Goal: Task Accomplishment & Management: Use online tool/utility

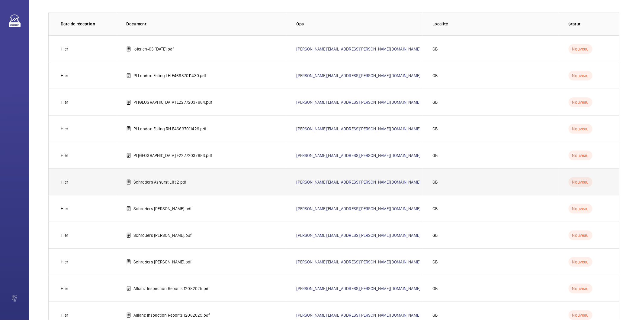
scroll to position [25, 0]
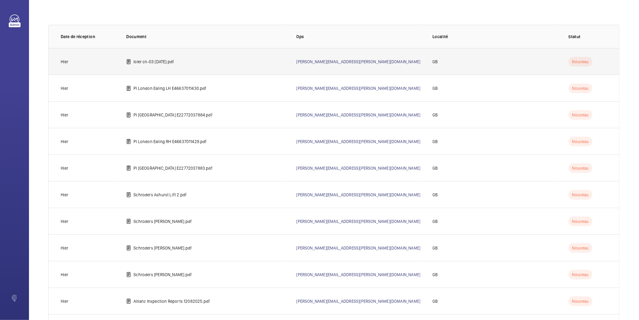
click at [155, 62] on p "loler cn-03 [DATE].pdf" at bounding box center [154, 62] width 40 height 6
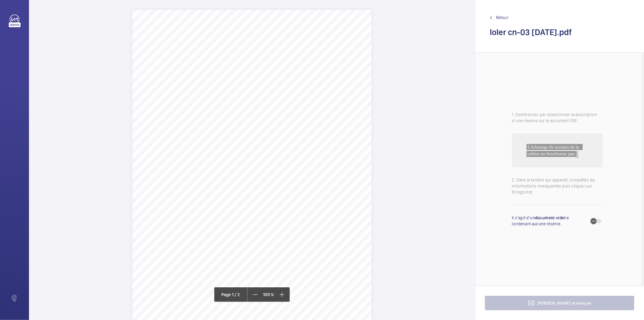
drag, startPoint x: 185, startPoint y: 56, endPoint x: 302, endPoint y: 63, distance: 117.7
click at [302, 63] on div "Lifting Machines and Accessories Report Lifting Operations & Lifting Equipment …" at bounding box center [252, 179] width 240 height 339
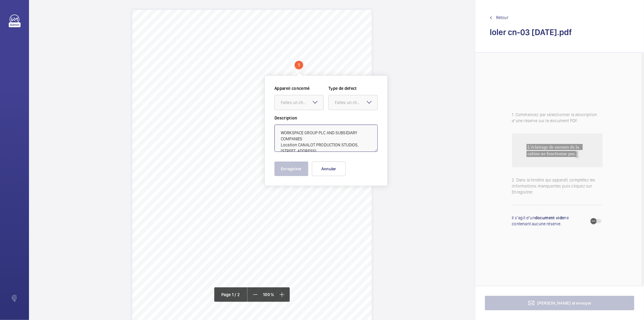
drag, startPoint x: 297, startPoint y: 144, endPoint x: 306, endPoint y: 137, distance: 11.0
click at [306, 137] on textarea "WORKSPACE GROUP PLC AND SUBSIDIARY COMPANIES Location CANALOT PRODUCTION STUDIO…" at bounding box center [326, 137] width 103 height 27
type textarea "WORKSPACE GROUP PLC AND SUBSIDIARY COMPANIES CANALOT PRODUCTION STUDIOS, [STREE…"
click at [333, 169] on button "Annuler" at bounding box center [329, 168] width 34 height 14
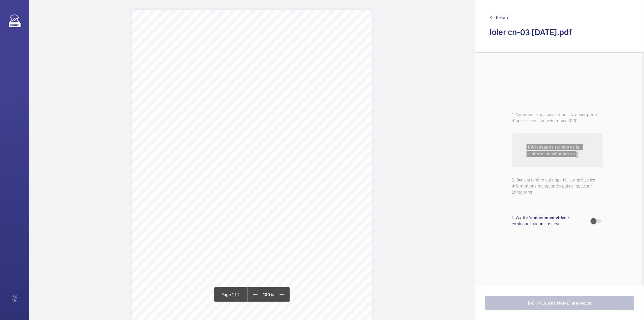
click at [316, 143] on div "Lifting Machines and Accessories Report Lifting Operations & Lifting Equipment …" at bounding box center [252, 179] width 240 height 339
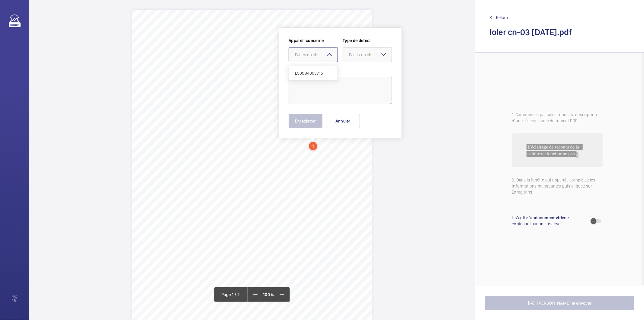
click at [330, 54] on mat-icon at bounding box center [329, 54] width 7 height 7
click at [345, 122] on button "Annuler" at bounding box center [343, 121] width 34 height 14
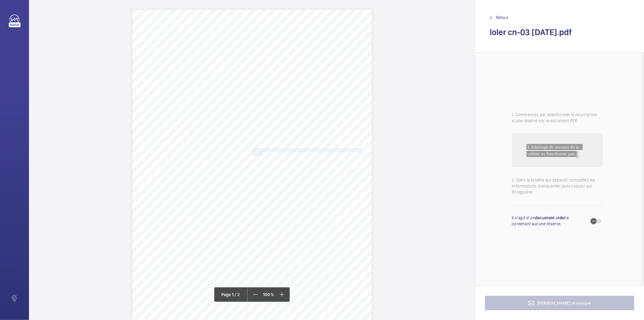
drag, startPoint x: 251, startPoint y: 150, endPoint x: 261, endPoint y: 153, distance: 10.0
click at [261, 153] on div "Lifting Machines and Accessories Report Lifting Operations & Lifting Equipment …" at bounding box center [252, 179] width 240 height 339
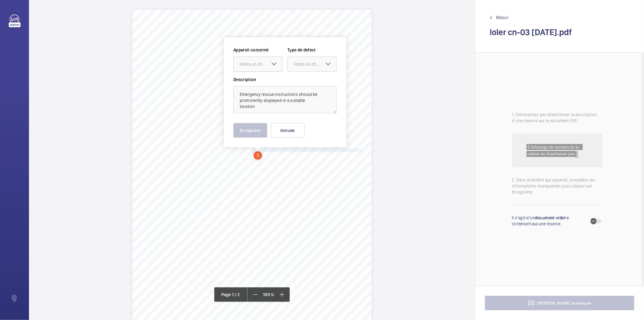
click at [261, 66] on div "Faites un choix" at bounding box center [261, 64] width 43 height 6
click at [256, 81] on span "E50004003715" at bounding box center [258, 82] width 37 height 6
click at [320, 55] on wm-front-input-dropdown "Type de defect Faites un choix" at bounding box center [312, 59] width 49 height 25
click at [315, 64] on div "Faites un choix" at bounding box center [315, 64] width 43 height 6
click at [309, 82] on span "Standard" at bounding box center [312, 82] width 37 height 6
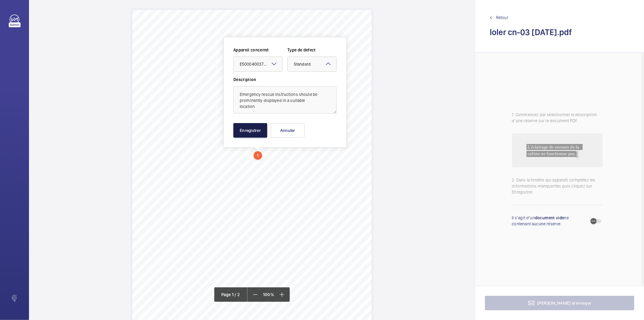
click at [256, 131] on button "Enregistrer" at bounding box center [250, 130] width 34 height 14
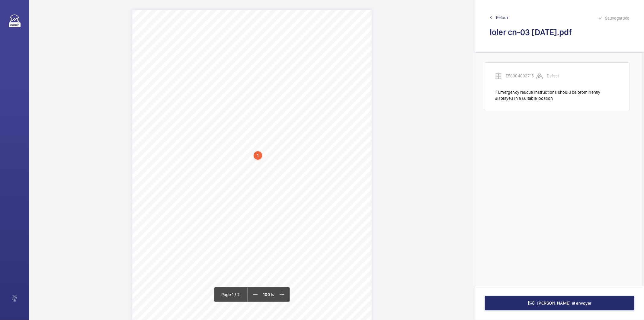
click at [258, 155] on div "1" at bounding box center [258, 155] width 8 height 8
click at [255, 104] on div "E50004003715" at bounding box center [259, 103] width 52 height 6
copy div "E50004003715"
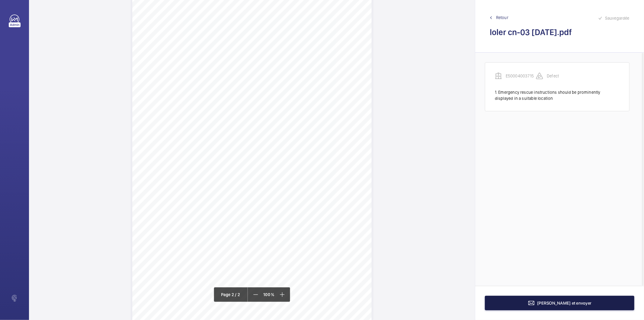
click at [506, 305] on button "[PERSON_NAME] et envoyer" at bounding box center [560, 302] width 150 height 14
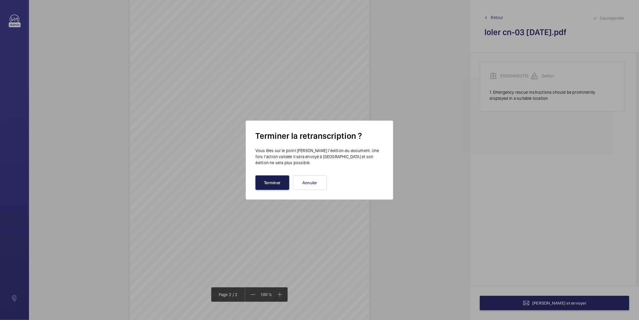
click at [274, 184] on button "Terminer" at bounding box center [273, 182] width 34 height 14
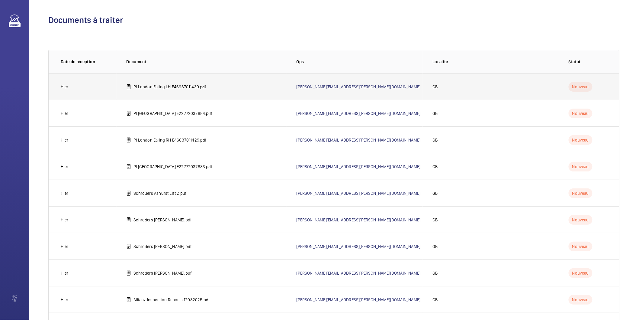
click at [183, 83] on td "PI London Ealing LH E46637011430.pdf" at bounding box center [202, 86] width 170 height 27
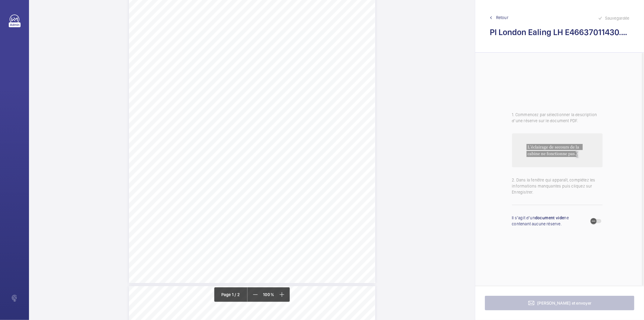
scroll to position [34, 0]
click at [309, 75] on div "Page 1" at bounding box center [252, 135] width 246 height 319
click at [313, 146] on div "Faites un choix" at bounding box center [309, 148] width 43 height 6
click at [333, 212] on button "Annuler" at bounding box center [336, 214] width 34 height 14
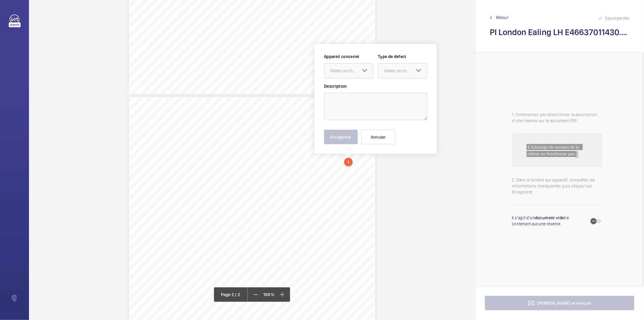
scroll to position [241, 0]
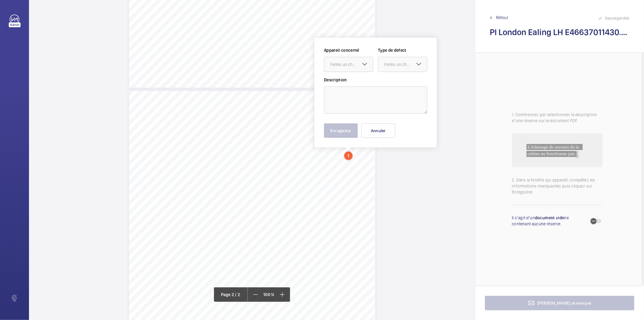
drag, startPoint x: 352, startPoint y: 159, endPoint x: 357, endPoint y: 72, distance: 87.5
click at [356, 65] on div "Faites un choix" at bounding box center [351, 64] width 43 height 6
click at [358, 83] on span "E46637011430" at bounding box center [348, 83] width 37 height 6
click at [391, 64] on div "Faites un choix" at bounding box center [406, 64] width 43 height 6
click at [391, 82] on span "Standard" at bounding box center [403, 83] width 37 height 6
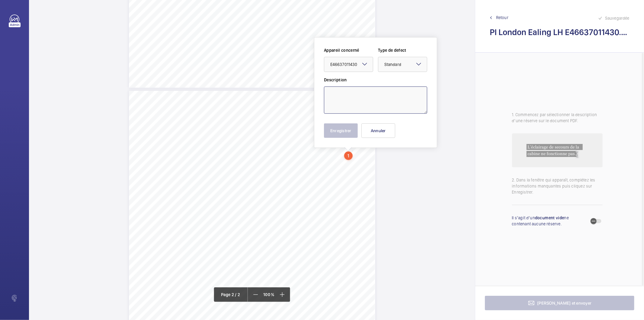
click at [381, 91] on textarea at bounding box center [375, 99] width 103 height 27
type textarea "f"
type textarea "O"
type textarea "Door closing button missing from lift car"
click at [325, 132] on button "Enregistrer" at bounding box center [341, 130] width 34 height 14
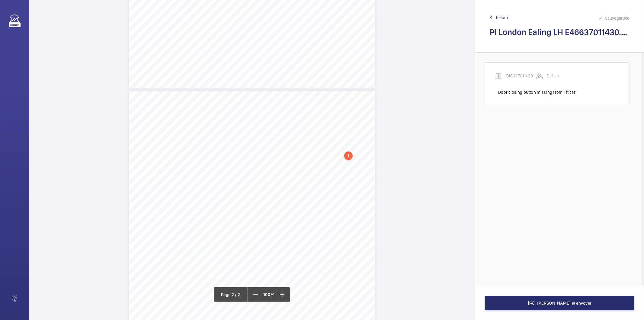
click at [350, 157] on div "1" at bounding box center [348, 155] width 8 height 8
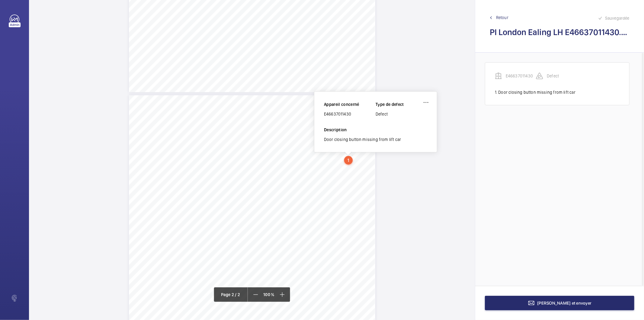
click at [344, 111] on div "E46637011430" at bounding box center [350, 114] width 52 height 6
copy div "E46637011430"
click at [524, 301] on button "[PERSON_NAME] et envoyer" at bounding box center [560, 302] width 150 height 14
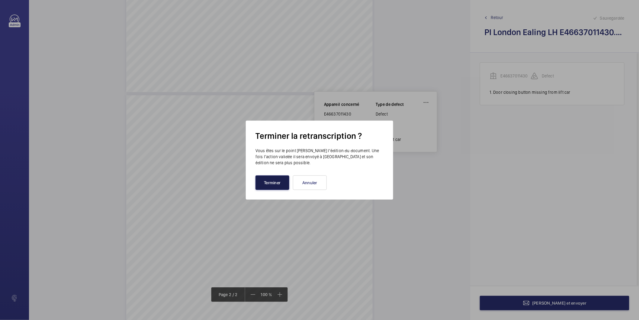
click at [274, 177] on button "Terminer" at bounding box center [273, 182] width 34 height 14
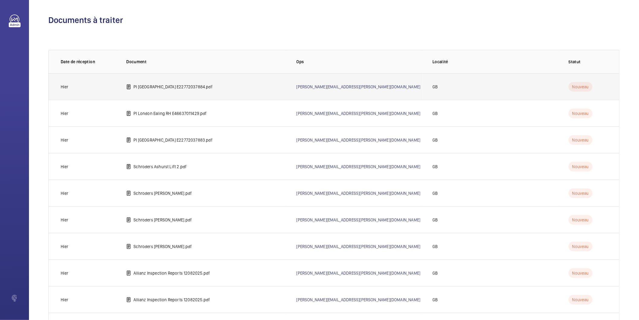
click at [213, 88] on p "PI [GEOGRAPHIC_DATA] E22772037884.pdf" at bounding box center [173, 87] width 79 height 6
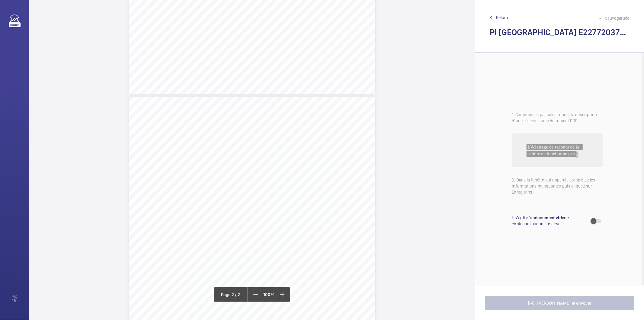
scroll to position [240, 0]
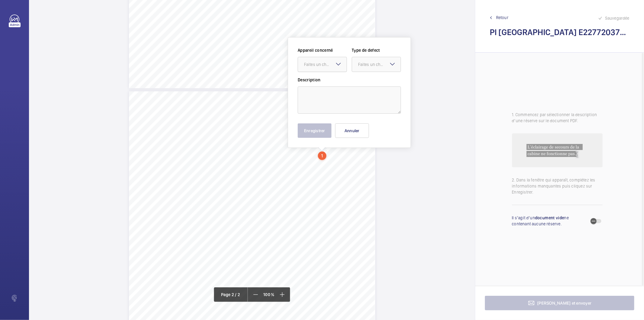
drag, startPoint x: 325, startPoint y: 159, endPoint x: 330, endPoint y: 66, distance: 92.2
click at [330, 66] on div "Faites un choix" at bounding box center [325, 64] width 43 height 6
click at [322, 84] on span "E22772037884" at bounding box center [322, 83] width 37 height 6
click at [370, 65] on div "Faites un choix" at bounding box center [379, 64] width 43 height 6
click at [370, 85] on span "Standard" at bounding box center [376, 83] width 37 height 6
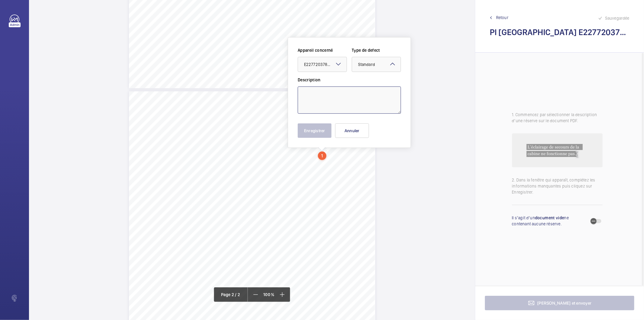
click at [362, 96] on textarea at bounding box center [349, 99] width 103 height 27
type textarea "E"
drag, startPoint x: 371, startPoint y: 95, endPoint x: 302, endPoint y: 97, distance: 68.3
click at [302, 97] on textarea "The hoistway Drive unit is noisy" at bounding box center [349, 99] width 103 height 27
type textarea "The hoistway Drive unit is noisy"
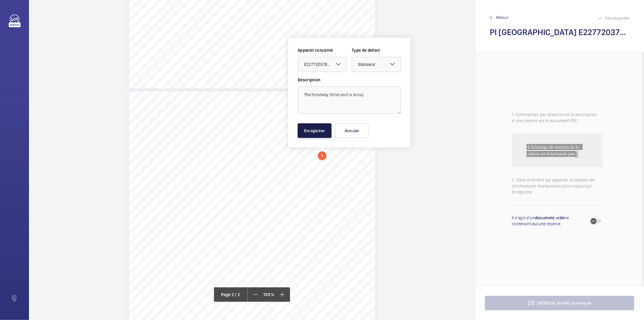
click at [318, 132] on button "Enregistrer" at bounding box center [315, 130] width 34 height 14
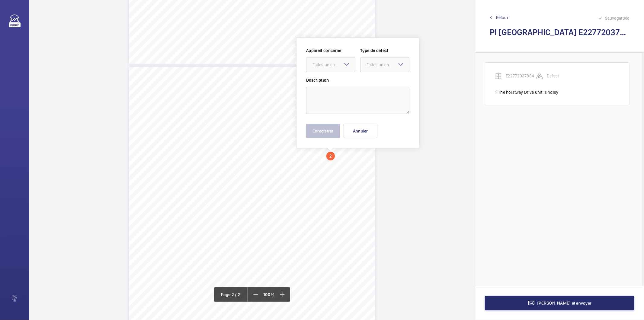
scroll to position [265, 0]
drag, startPoint x: 334, startPoint y: 178, endPoint x: 338, endPoint y: 62, distance: 116.1
click at [338, 62] on div "Faites un choix" at bounding box center [334, 64] width 43 height 6
click at [333, 82] on span "E22772037884" at bounding box center [331, 83] width 37 height 6
drag, startPoint x: 377, startPoint y: 67, endPoint x: 375, endPoint y: 74, distance: 6.8
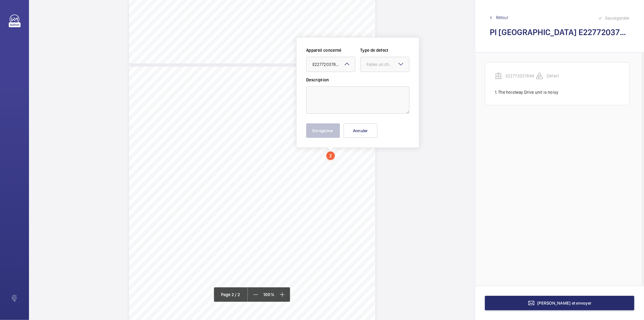
click at [377, 67] on div at bounding box center [385, 64] width 49 height 14
click at [372, 82] on span "Standard" at bounding box center [385, 83] width 37 height 6
click at [363, 90] on textarea at bounding box center [357, 99] width 103 height 27
type textarea "Car lighting is not fully operational"
click at [333, 130] on button "Enregistrer" at bounding box center [323, 130] width 34 height 14
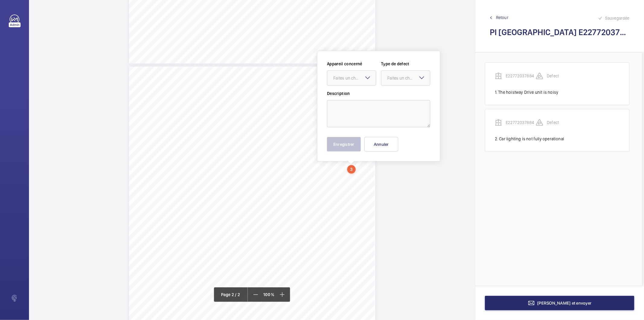
scroll to position [279, 0]
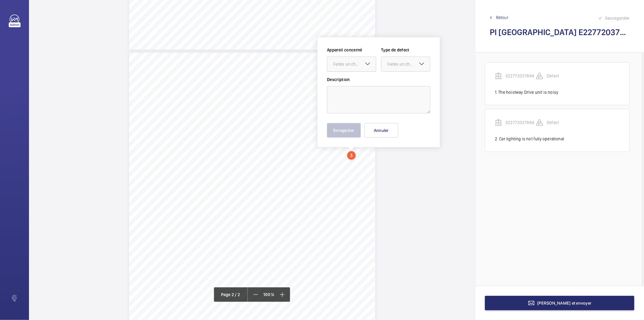
drag, startPoint x: 355, startPoint y: 166, endPoint x: 357, endPoint y: 66, distance: 100.6
click at [357, 66] on div "Faites un choix" at bounding box center [354, 64] width 43 height 6
click at [350, 82] on span "E22772037884" at bounding box center [351, 82] width 37 height 6
click at [398, 61] on div "Faites un choix" at bounding box center [409, 64] width 43 height 6
click at [391, 82] on span "Standard" at bounding box center [406, 82] width 37 height 6
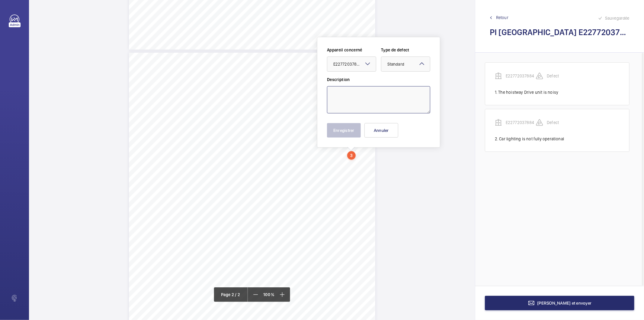
click at [378, 95] on textarea at bounding box center [378, 99] width 103 height 27
type textarea "Consider connecting the car top alarm"
click at [356, 133] on button "Enregistrer" at bounding box center [344, 130] width 34 height 14
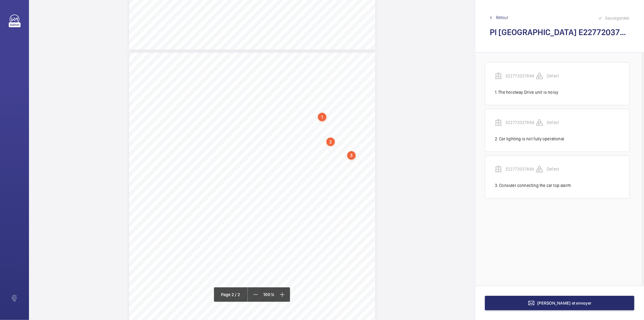
scroll to position [297, 0]
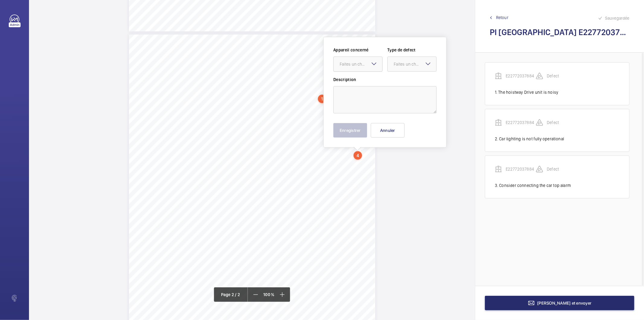
drag, startPoint x: 361, startPoint y: 171, endPoint x: 340, endPoint y: 65, distance: 108.2
click at [339, 65] on div at bounding box center [358, 64] width 49 height 14
click at [342, 82] on span "E22772037884" at bounding box center [358, 82] width 37 height 6
click at [397, 64] on div "Faites un choix" at bounding box center [415, 64] width 43 height 6
click at [403, 82] on span "Standard" at bounding box center [412, 82] width 37 height 6
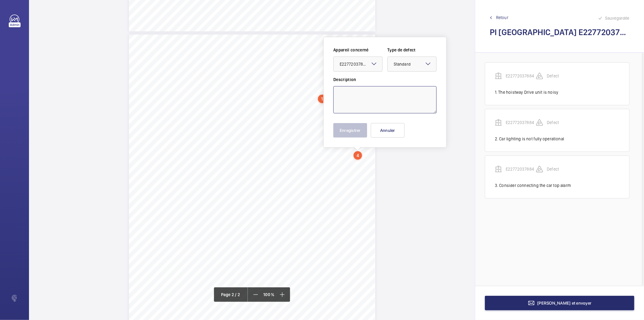
click at [387, 95] on textarea at bounding box center [384, 99] width 103 height 27
type textarea "No response from the Service desk when car communication device was activated t…"
click at [355, 132] on button "Enregistrer" at bounding box center [350, 130] width 34 height 14
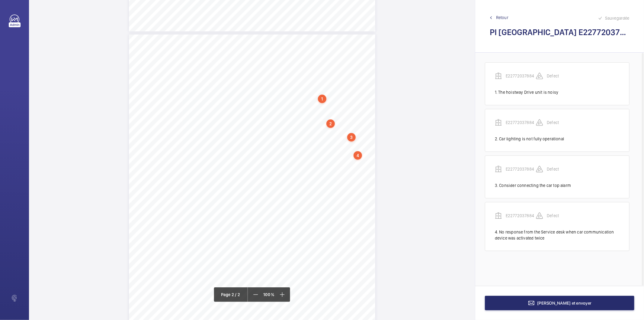
click at [360, 156] on div "4" at bounding box center [358, 155] width 8 height 8
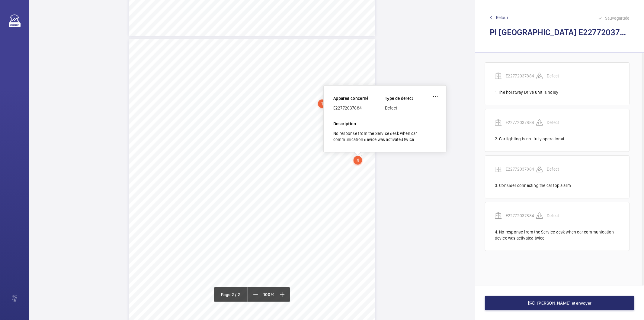
click at [347, 107] on div "E22772037884" at bounding box center [359, 108] width 52 height 6
copy div "E22772037884"
click at [504, 304] on button "[PERSON_NAME] et envoyer" at bounding box center [560, 302] width 150 height 14
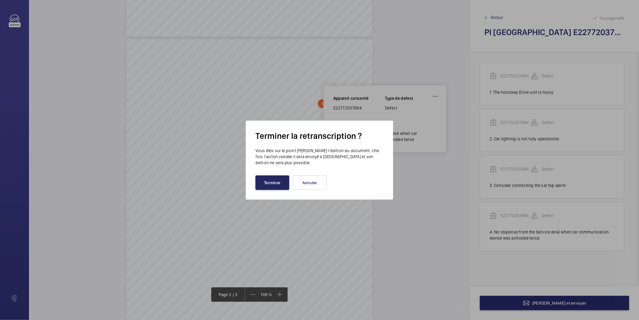
click at [272, 185] on button "Terminer" at bounding box center [273, 182] width 34 height 14
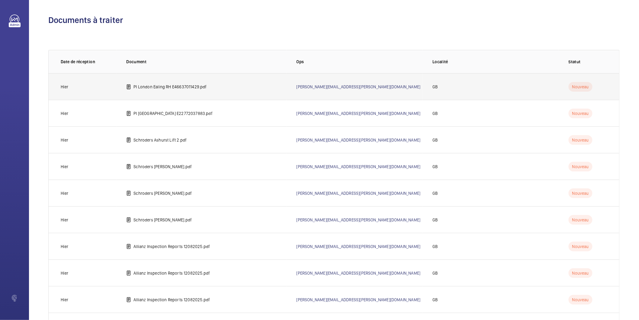
click at [181, 86] on p "PI London Ealing RH E46637011429.pdf" at bounding box center [170, 87] width 73 height 6
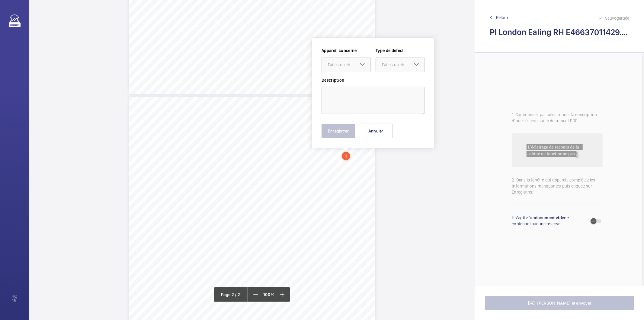
scroll to position [235, 0]
drag, startPoint x: 349, startPoint y: 153, endPoint x: 359, endPoint y: 62, distance: 92.0
click at [359, 62] on mat-icon at bounding box center [362, 63] width 7 height 7
click at [351, 83] on span "E46637011429" at bounding box center [346, 83] width 37 height 6
click at [393, 68] on div at bounding box center [400, 64] width 49 height 14
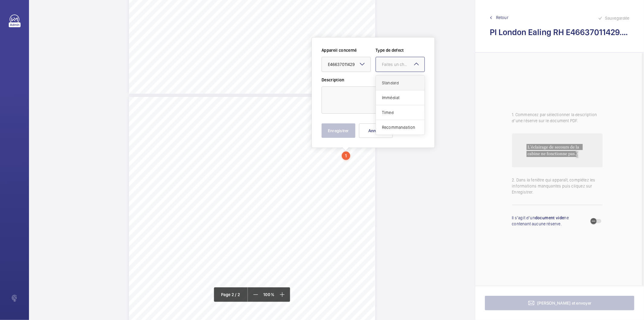
click at [393, 83] on span "Standard" at bounding box center [400, 83] width 37 height 6
click at [379, 97] on textarea at bounding box center [373, 99] width 103 height 27
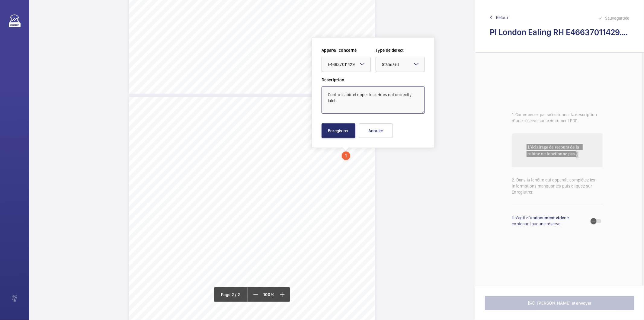
type textarea "Control cabinet upper lock does not correctly latch"
click at [334, 133] on button "Enregistrer" at bounding box center [339, 130] width 34 height 14
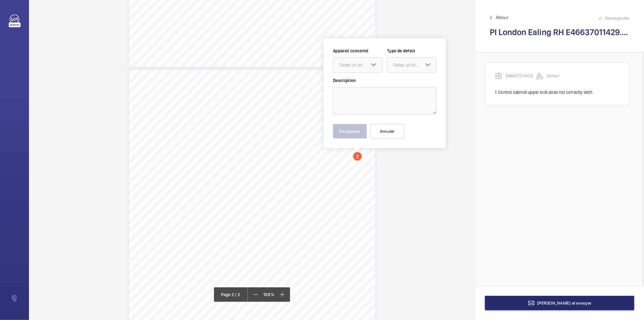
scroll to position [263, 0]
drag, startPoint x: 361, startPoint y: 180, endPoint x: 366, endPoint y: 65, distance: 115.5
click at [366, 65] on div "Faites un choix" at bounding box center [361, 64] width 43 height 6
click at [354, 82] on span "E46637011429" at bounding box center [358, 82] width 37 height 6
click at [402, 63] on div "Faites un choix" at bounding box center [415, 64] width 43 height 6
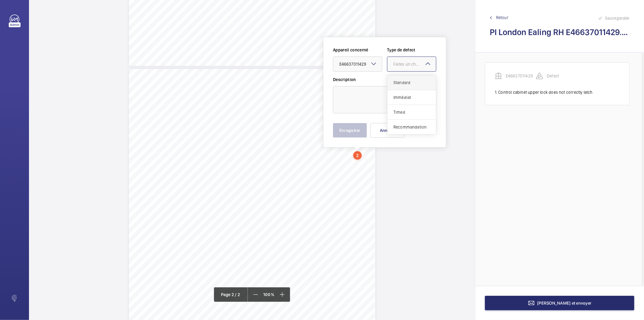
click at [400, 83] on span "Standard" at bounding box center [412, 82] width 37 height 6
click at [391, 94] on textarea at bounding box center [384, 99] width 103 height 27
type textarea "One oil pot missing from counterweight"
click at [358, 134] on button "Enregistrer" at bounding box center [350, 130] width 34 height 14
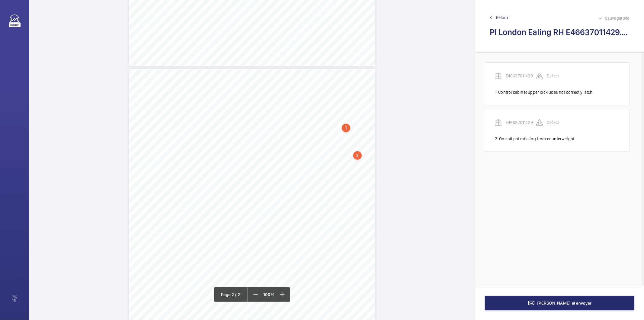
scroll to position [281, 0]
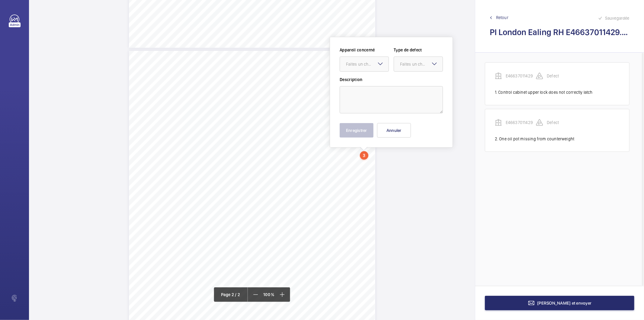
drag, startPoint x: 367, startPoint y: 171, endPoint x: 362, endPoint y: 73, distance: 98.3
click at [362, 65] on div "Faites un choix" at bounding box center [367, 64] width 43 height 6
click at [360, 84] on span "E46637011429" at bounding box center [364, 82] width 37 height 6
click at [410, 65] on div "Faites un choix" at bounding box center [421, 64] width 43 height 6
click at [412, 80] on span "Standard" at bounding box center [418, 82] width 37 height 6
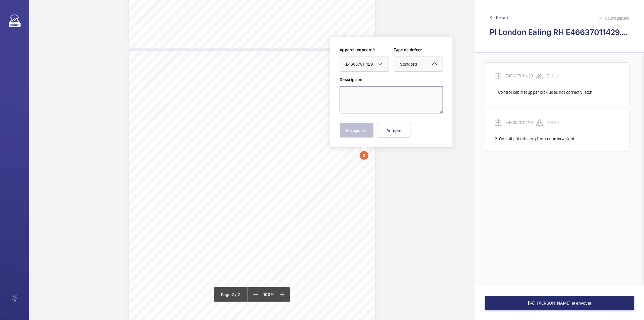
click at [400, 93] on textarea at bounding box center [391, 99] width 103 height 27
type textarea "Top floor landing door release difficult to operate, this should be rectified b…"
click at [344, 131] on button "Enregistrer" at bounding box center [357, 130] width 34 height 14
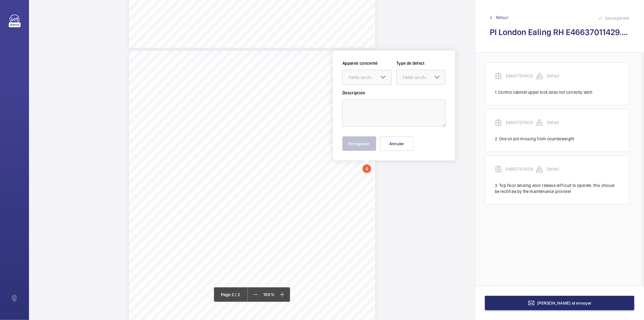
scroll to position [294, 0]
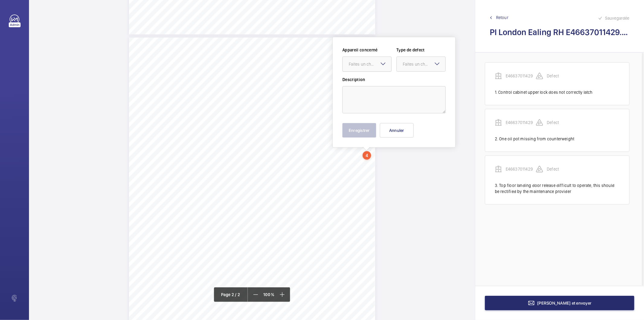
drag, startPoint x: 370, startPoint y: 166, endPoint x: 370, endPoint y: 63, distance: 103.3
click at [370, 63] on div "Faites un choix" at bounding box center [370, 64] width 43 height 6
click at [368, 80] on span "E46637011429" at bounding box center [367, 82] width 37 height 6
click at [410, 62] on div "Faites un choix" at bounding box center [424, 64] width 43 height 6
click at [415, 125] on span "Recommandation" at bounding box center [421, 127] width 37 height 6
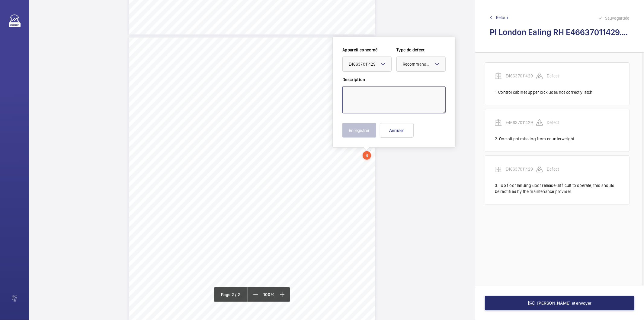
click at [370, 99] on textarea at bounding box center [394, 99] width 103 height 27
type textarea "Concrete had been poured from top floor and has covered many parts of landing d…"
click at [360, 129] on button "Enregistrer" at bounding box center [360, 130] width 34 height 14
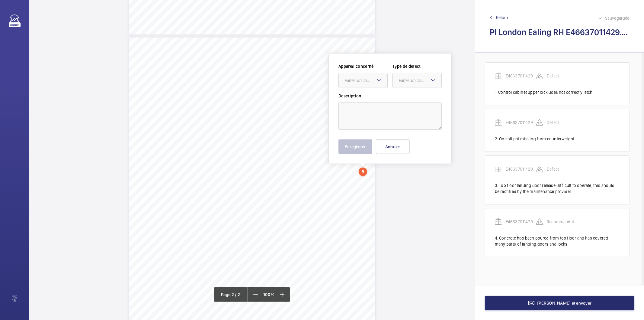
scroll to position [310, 0]
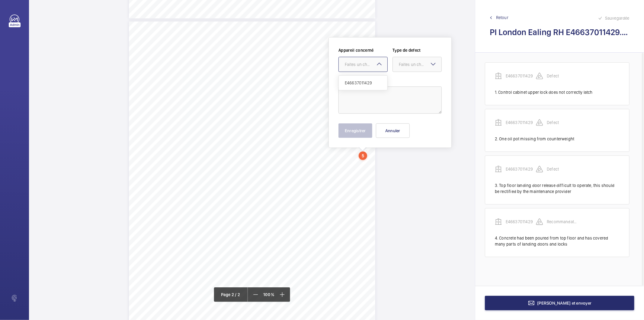
drag, startPoint x: 366, startPoint y: 169, endPoint x: 370, endPoint y: 71, distance: 97.9
click at [370, 66] on div "Faites un choix" at bounding box center [366, 64] width 43 height 6
click at [367, 85] on span "E46637011429" at bounding box center [363, 83] width 37 height 6
drag, startPoint x: 411, startPoint y: 63, endPoint x: 411, endPoint y: 71, distance: 7.6
click at [411, 64] on div "Faites un choix" at bounding box center [420, 64] width 43 height 6
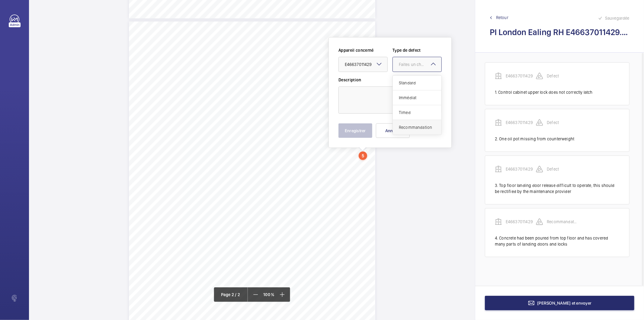
click at [411, 129] on span "Recommandation" at bounding box center [417, 127] width 37 height 6
click at [400, 100] on textarea at bounding box center [390, 99] width 103 height 27
paste textarea "A supplementary system is fitted which controls the function of the lift in the…"
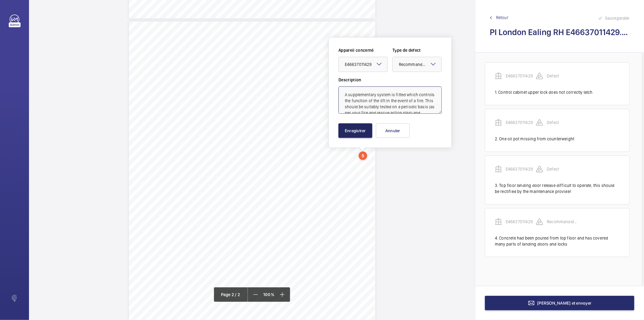
scroll to position [8, 0]
type textarea "A supplementary system is fitted which controls the function of the lift in the…"
click at [367, 131] on button "Enregistrer" at bounding box center [356, 130] width 34 height 14
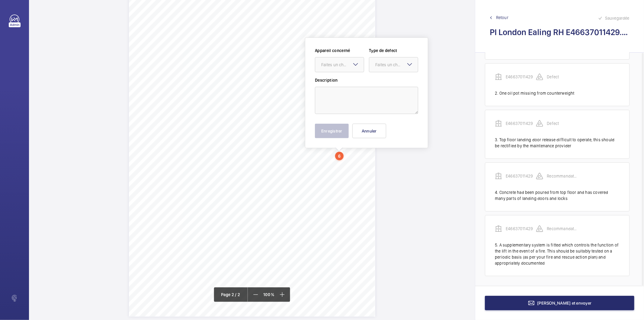
scroll to position [335, 0]
drag, startPoint x: 343, startPoint y: 177, endPoint x: 346, endPoint y: 56, distance: 121.8
click at [346, 56] on wm-front-input-dropdown "Appareil concerné Faites un choix" at bounding box center [339, 59] width 49 height 25
click at [341, 65] on div "Faites un choix" at bounding box center [342, 64] width 43 height 6
click at [339, 82] on span "E46637011429" at bounding box center [339, 83] width 37 height 6
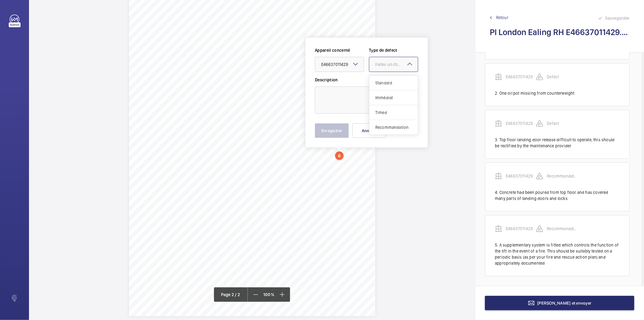
click at [376, 64] on div "Faites un choix" at bounding box center [396, 64] width 43 height 6
click at [387, 128] on span "Recommandation" at bounding box center [393, 127] width 37 height 6
click at [355, 100] on textarea at bounding box center [366, 99] width 103 height 27
type textarea "t"
drag, startPoint x: 382, startPoint y: 96, endPoint x: 315, endPoint y: 92, distance: 66.3
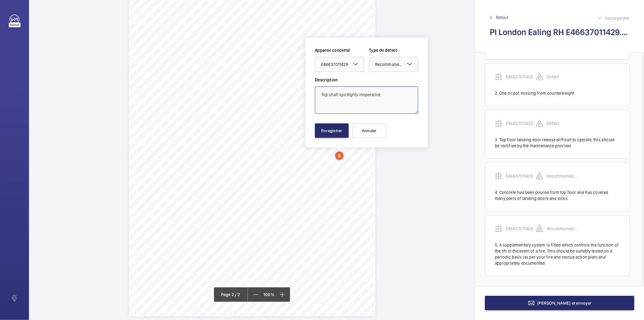
click at [315, 92] on textarea "Top shaft spotlights inoperative" at bounding box center [366, 99] width 103 height 27
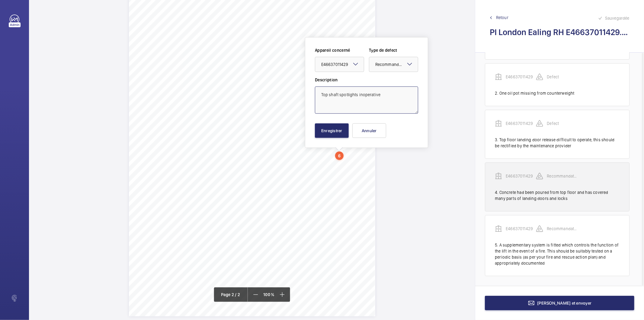
type textarea "Top shaft spotlights inoperative"
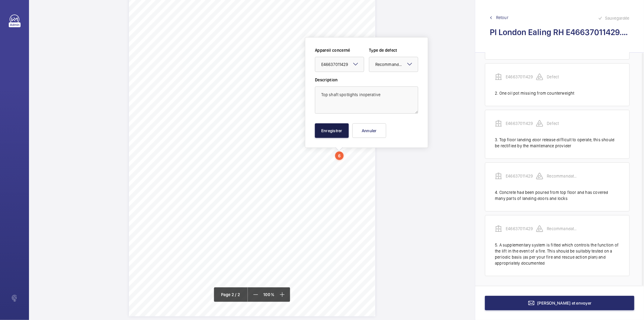
click at [327, 135] on button "Enregistrer" at bounding box center [332, 130] width 34 height 14
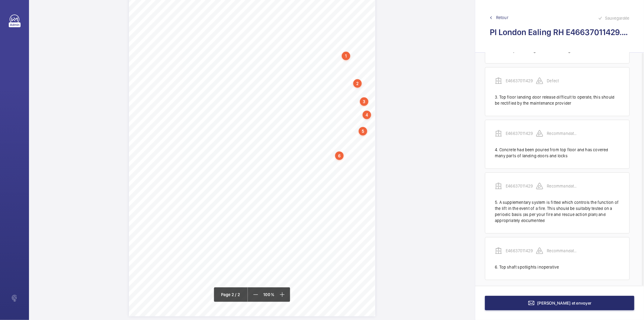
scroll to position [92, 0]
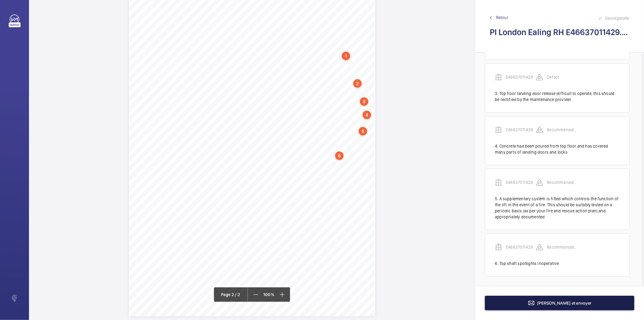
click at [535, 301] on mat-icon at bounding box center [531, 302] width 7 height 7
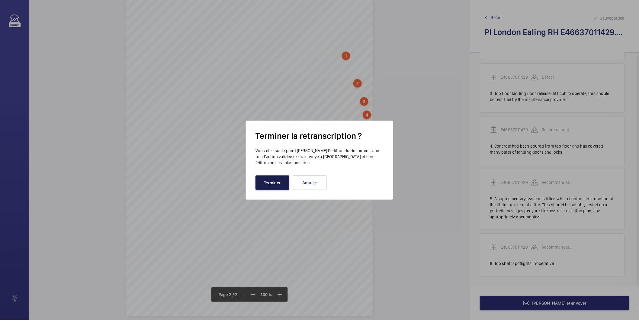
click at [286, 183] on button "Terminer" at bounding box center [273, 182] width 34 height 14
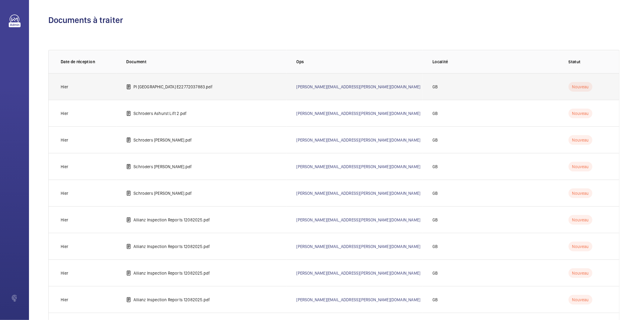
click at [194, 88] on p "PI [GEOGRAPHIC_DATA] E22772037883.pdf" at bounding box center [173, 87] width 79 height 6
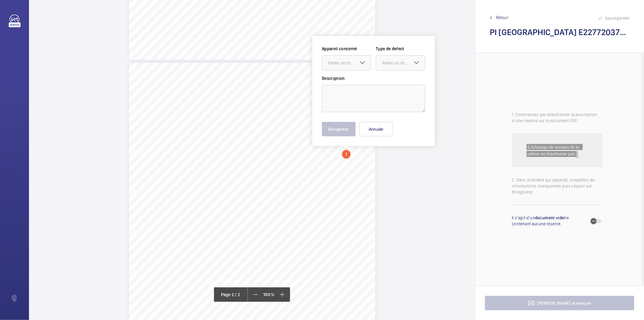
scroll to position [267, 0]
drag, startPoint x: 349, startPoint y: 118, endPoint x: 357, endPoint y: 66, distance: 53.4
click at [357, 66] on div "Faites un choix" at bounding box center [349, 64] width 43 height 6
click at [350, 82] on span "E22772037883" at bounding box center [346, 83] width 37 height 6
click at [390, 63] on div "Faites un choix" at bounding box center [403, 64] width 43 height 6
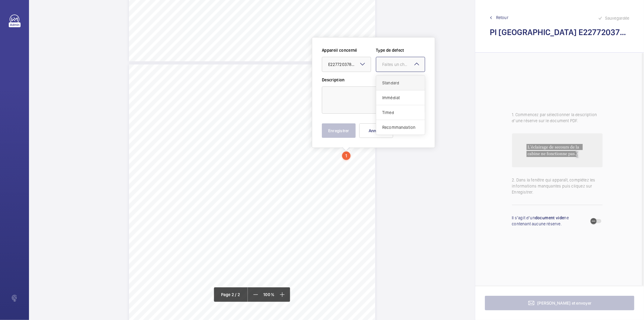
click at [388, 80] on span "Standard" at bounding box center [400, 83] width 37 height 6
click at [379, 89] on textarea at bounding box center [373, 99] width 103 height 27
paste textarea "WHITBREAD PLC AND SUBSIDIARY AND ASSOCIATED COMPANIES PREMIER INN GREEWICH, [ST…"
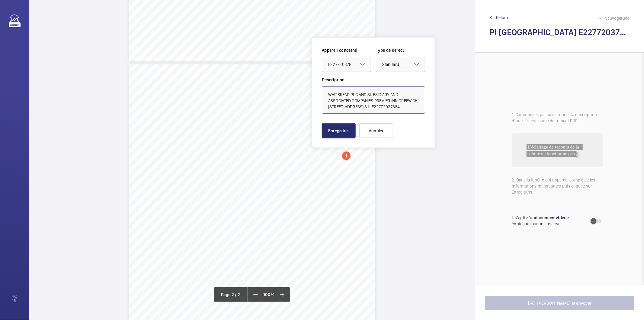
scroll to position [8, 0]
click at [361, 110] on textarea "WHITBREAD PLC AND SUBSIDIARY AND ASSOCIATED COMPANIES PREMIER INN GREEWICH, [ST…" at bounding box center [373, 99] width 103 height 27
paste textarea "A supplementary system is fitted which controls the function of the lift in the…"
type textarea "A supplementary system is fitted which controls the function of the lift in the…"
click at [343, 134] on button "Enregistrer" at bounding box center [339, 130] width 34 height 14
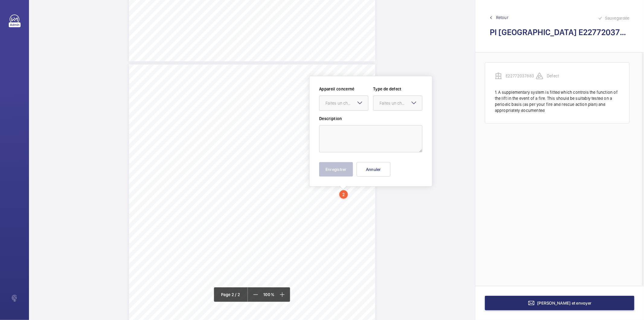
scroll to position [306, 0]
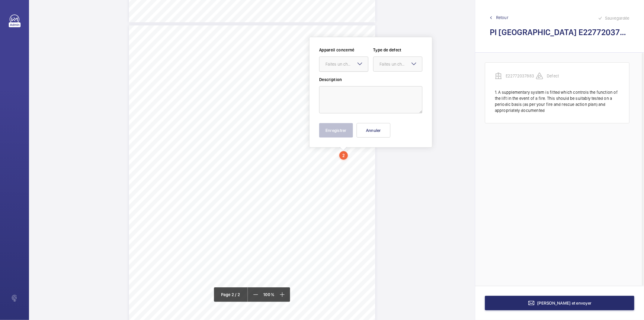
drag, startPoint x: 347, startPoint y: 192, endPoint x: 354, endPoint y: 68, distance: 123.7
click at [354, 68] on div at bounding box center [344, 64] width 49 height 14
drag, startPoint x: 348, startPoint y: 82, endPoint x: 387, endPoint y: 64, distance: 43.4
click at [349, 82] on span "E22772037883" at bounding box center [344, 82] width 37 height 6
click at [387, 64] on div "Faites un choix" at bounding box center [401, 64] width 43 height 6
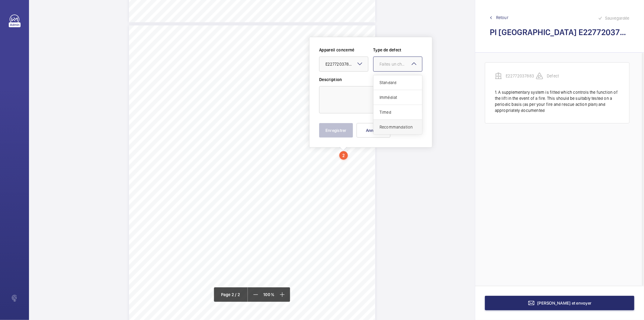
click at [394, 128] on span "Recommandation" at bounding box center [398, 127] width 37 height 6
click at [375, 99] on textarea at bounding box center [370, 99] width 103 height 27
paste textarea "Consider connecting the car top alarm"
type textarea "Consider connecting the car top alarm"
click at [348, 131] on button "Enregistrer" at bounding box center [336, 130] width 34 height 14
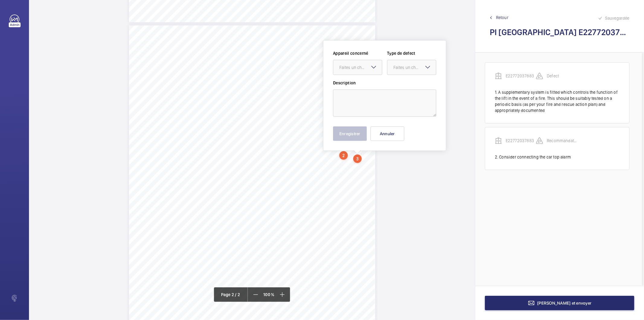
scroll to position [310, 0]
drag, startPoint x: 361, startPoint y: 156, endPoint x: 360, endPoint y: 63, distance: 93.3
click at [360, 63] on div "Faites un choix" at bounding box center [361, 64] width 43 height 6
click at [353, 82] on span "E22772037883" at bounding box center [358, 82] width 37 height 6
click at [397, 58] on div at bounding box center [412, 64] width 49 height 14
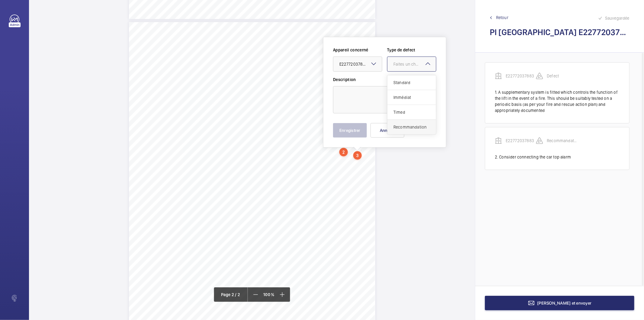
click at [404, 123] on div "Recommandation" at bounding box center [412, 127] width 49 height 14
click at [373, 94] on textarea at bounding box center [384, 99] width 103 height 27
type textarea "Suspension ropes are rouged"
click at [357, 130] on button "Enregistrer" at bounding box center [350, 130] width 34 height 14
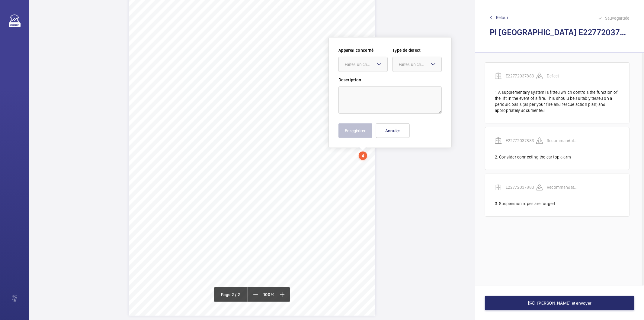
scroll to position [336, 0]
drag, startPoint x: 366, startPoint y: 179, endPoint x: 366, endPoint y: 67, distance: 111.8
click at [366, 67] on div "Faites un choix" at bounding box center [366, 64] width 43 height 6
click at [360, 85] on span "E22772037883" at bounding box center [363, 82] width 37 height 6
click at [416, 59] on div at bounding box center [417, 64] width 49 height 14
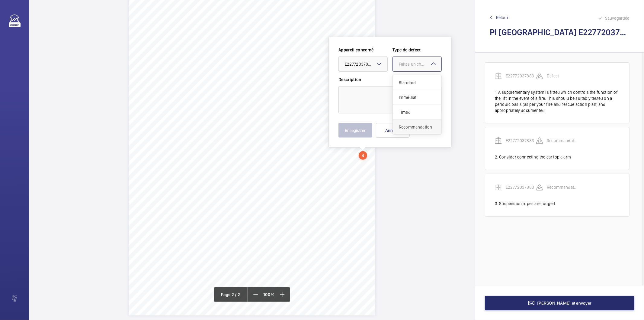
click at [409, 129] on span "Recommandation" at bounding box center [417, 127] width 37 height 6
click at [387, 99] on textarea at bounding box center [390, 99] width 103 height 27
paste textarea "No response from the Service desk when car communication device was activated t…"
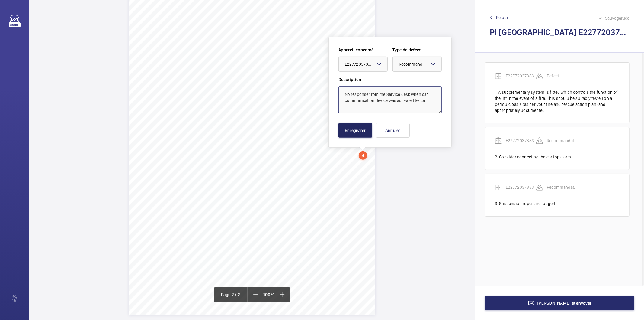
type textarea "No response from the Service desk when car communication device was activated t…"
click at [363, 135] on button "Enregistrer" at bounding box center [356, 130] width 34 height 14
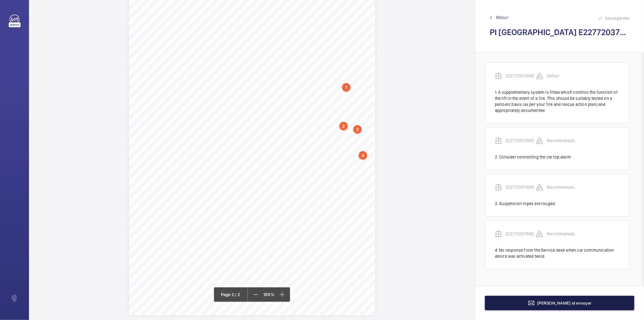
click at [517, 306] on button "[PERSON_NAME] et envoyer" at bounding box center [560, 302] width 150 height 14
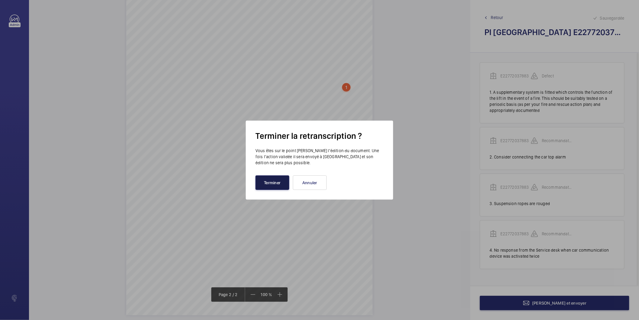
click at [282, 181] on button "Terminer" at bounding box center [273, 182] width 34 height 14
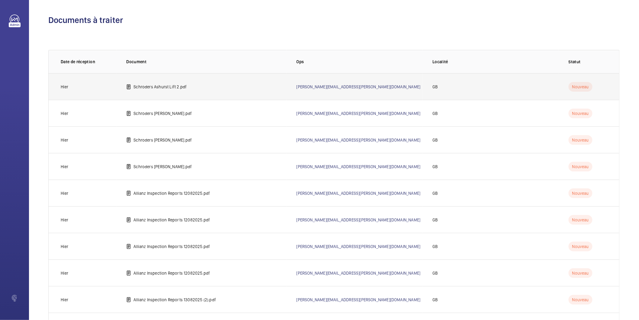
click at [169, 88] on p "Schroders Ashurst Lift 2.pdf" at bounding box center [160, 87] width 53 height 6
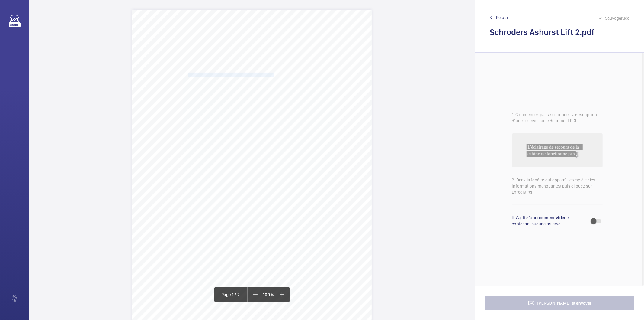
drag, startPoint x: 187, startPoint y: 74, endPoint x: 274, endPoint y: 74, distance: 86.7
click at [274, 74] on span "[PERSON_NAME] CORPORATE SERVICES LIMITED" at bounding box center [237, 75] width 98 height 4
click at [314, 143] on textarea "[PERSON_NAME] CORPORATE SERVICES LIMITED" at bounding box center [297, 149] width 103 height 27
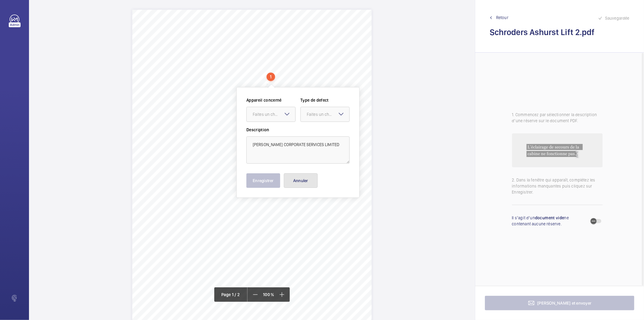
click at [304, 179] on button "Annuler" at bounding box center [301, 180] width 34 height 14
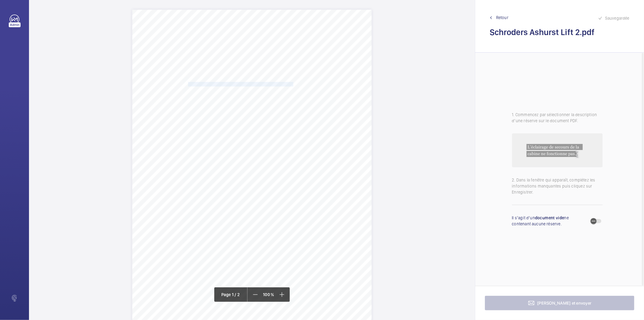
drag, startPoint x: 187, startPoint y: 84, endPoint x: 298, endPoint y: 83, distance: 110.3
click at [298, 83] on span "[GEOGRAPHIC_DATA], [GEOGRAPHIC_DATA] BUSINESS CAMPUS, [GEOGRAPHIC_DATA], ," at bounding box center [275, 84] width 174 height 4
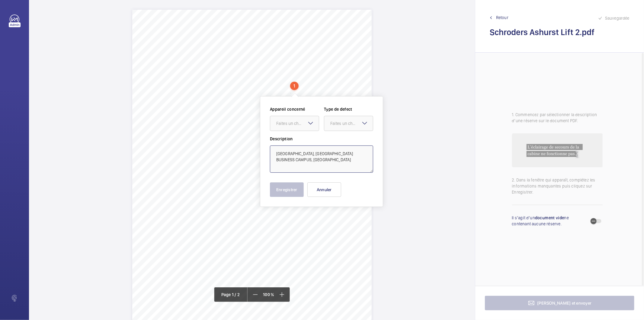
drag, startPoint x: 296, startPoint y: 158, endPoint x: 276, endPoint y: 152, distance: 20.4
click at [276, 152] on textarea "[GEOGRAPHIC_DATA], [GEOGRAPHIC_DATA] BUSINESS CAMPUS, [GEOGRAPHIC_DATA]" at bounding box center [321, 158] width 103 height 27
click at [323, 191] on button "Annuler" at bounding box center [325, 189] width 34 height 14
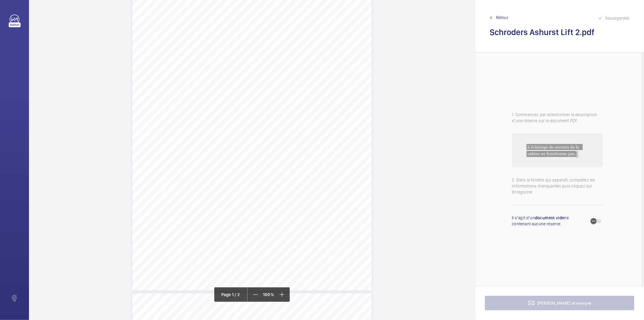
scroll to position [67, 0]
drag, startPoint x: 217, startPoint y: 91, endPoint x: 309, endPoint y: 95, distance: 92.5
click at [309, 95] on div "RH12 4QP ASHURST, [GEOGRAPHIC_DATA] BUSINESS CAMPUS, [GEOGRAPHIC_DATA], , Locat…" at bounding box center [252, 112] width 240 height 339
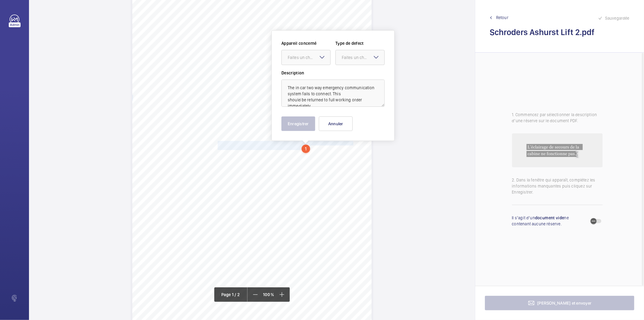
scroll to position [9, 0]
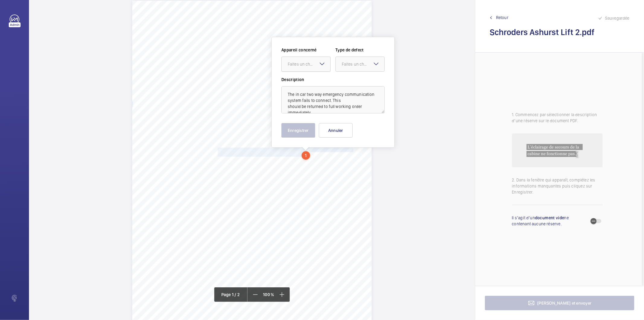
click at [313, 64] on div "Faites un choix" at bounding box center [309, 64] width 43 height 6
click at [308, 85] on span "299876255 - Preliminary Notification of Result of Examination Lift 1" at bounding box center [306, 82] width 37 height 6
click at [351, 64] on div "Faites un choix" at bounding box center [363, 64] width 43 height 6
click at [354, 98] on span "Immédiat" at bounding box center [360, 97] width 37 height 6
click at [301, 130] on button "Enregistrer" at bounding box center [299, 130] width 34 height 14
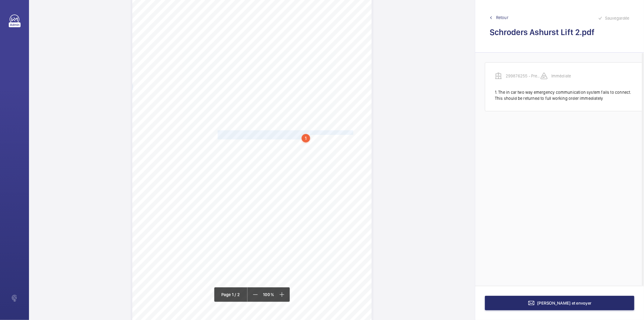
scroll to position [43, 0]
click at [305, 122] on div "1" at bounding box center [306, 122] width 8 height 8
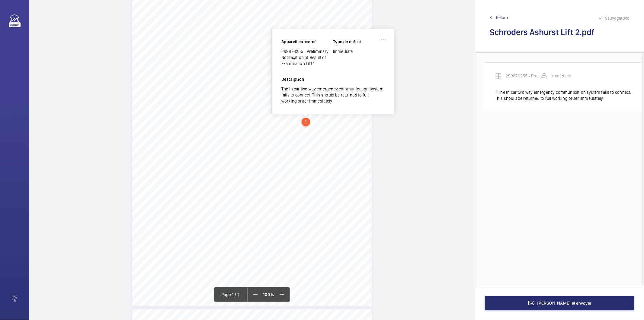
scroll to position [4, 0]
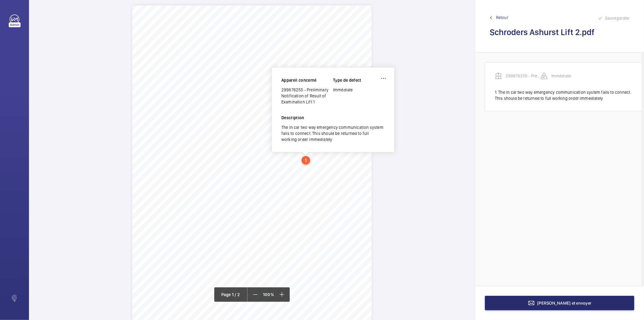
click at [299, 89] on div "299876255 - Preliminary Notification of Result of Examination Lift 1" at bounding box center [308, 96] width 52 height 18
copy div "299876255 - Preliminary Notification of Result of Examination Lift 1"
drag, startPoint x: 217, startPoint y: 164, endPoint x: 318, endPoint y: 170, distance: 101.1
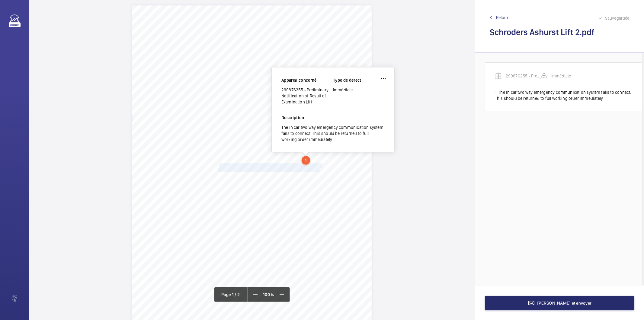
click at [318, 170] on div "RH12 4QP ASHURST, [GEOGRAPHIC_DATA] BUSINESS CAMPUS, [GEOGRAPHIC_DATA], , Locat…" at bounding box center [252, 174] width 240 height 339
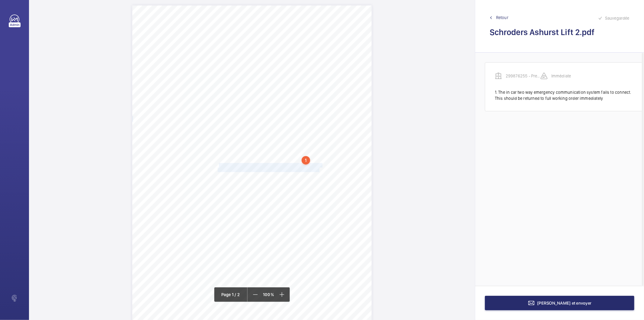
click at [315, 169] on span "Both should be returned to full working order immediately." at bounding box center [269, 170] width 103 height 4
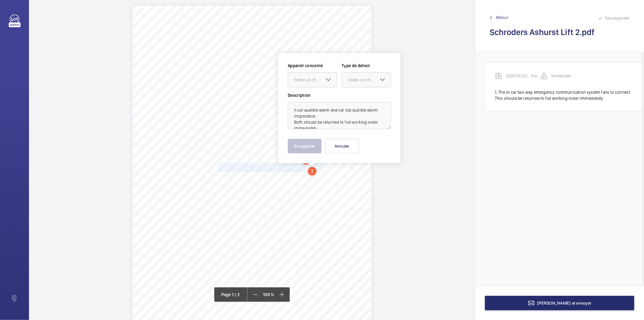
scroll to position [20, 0]
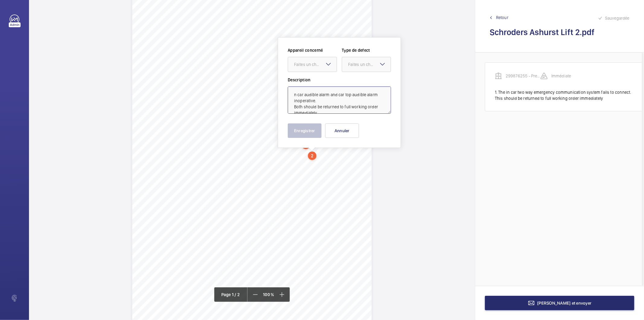
click at [299, 95] on textarea "n car audible alarm and car top audible alarm inoperative. Both should be retur…" at bounding box center [339, 99] width 103 height 27
click at [306, 61] on div "Faites un choix" at bounding box center [315, 64] width 43 height 6
click at [306, 86] on div "299876255 - Preliminary Notification of Result of Examination Lift 1" at bounding box center [312, 83] width 49 height 14
click at [362, 68] on div at bounding box center [366, 64] width 49 height 14
click at [358, 95] on span "Immédiat" at bounding box center [366, 98] width 37 height 6
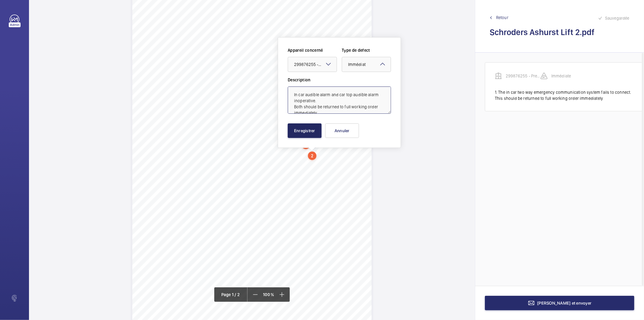
type textarea "In car audible alarm and car top audible alarm inoperative. Both should be retu…"
click at [318, 130] on button "Enregistrer" at bounding box center [305, 130] width 34 height 14
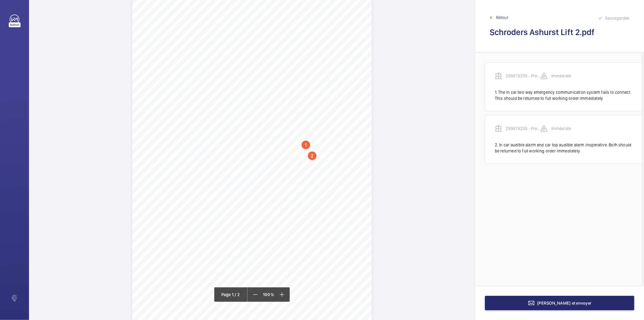
click at [314, 155] on div "2" at bounding box center [312, 155] width 8 height 8
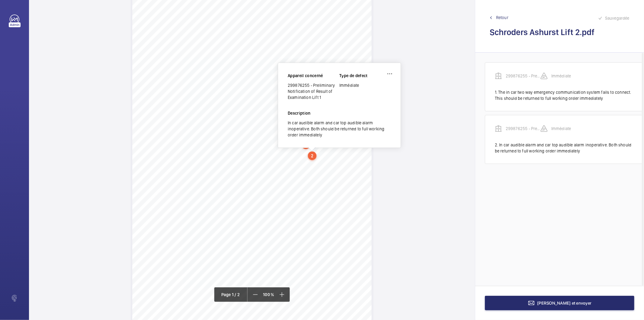
scroll to position [15, 0]
drag, startPoint x: 217, startPoint y: 165, endPoint x: 352, endPoint y: 165, distance: 134.7
click at [352, 165] on span "Hand lowering alarm and indicator inoperative with mains power switched off." at bounding box center [287, 165] width 138 height 4
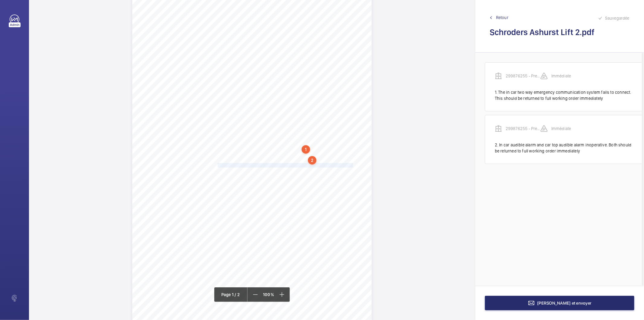
click at [347, 164] on span "Hand lowering alarm and indicator inoperative with mains power switched off." at bounding box center [287, 165] width 138 height 4
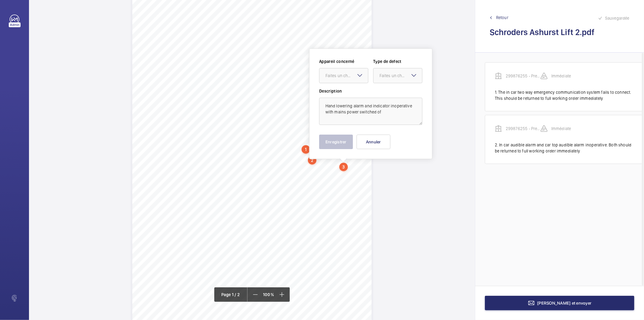
scroll to position [26, 0]
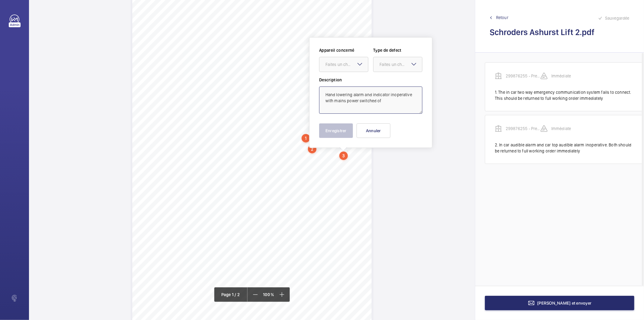
click at [383, 102] on textarea "Hand lowering alarm and indicator inoperative with mains power switched of" at bounding box center [370, 99] width 103 height 27
click at [355, 64] on div "Faites un choix" at bounding box center [347, 64] width 43 height 6
click at [349, 84] on span "299876255 - Preliminary Notification of Result of Examination Lift 1" at bounding box center [344, 83] width 37 height 6
click at [385, 66] on div "Faites un choix" at bounding box center [401, 64] width 43 height 6
click at [394, 82] on span "Standard" at bounding box center [398, 83] width 37 height 6
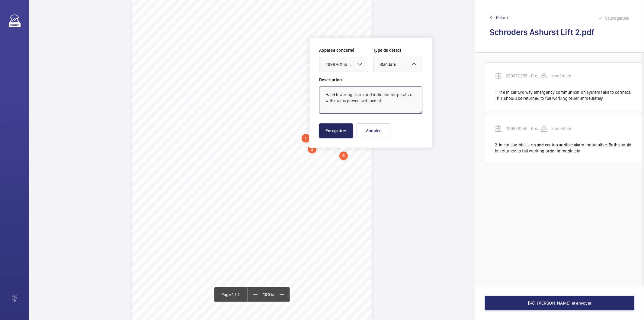
type textarea "Hand lowering alarm and indicator inoperative with mains power switched off"
click at [351, 130] on button "Enregistrer" at bounding box center [336, 130] width 34 height 14
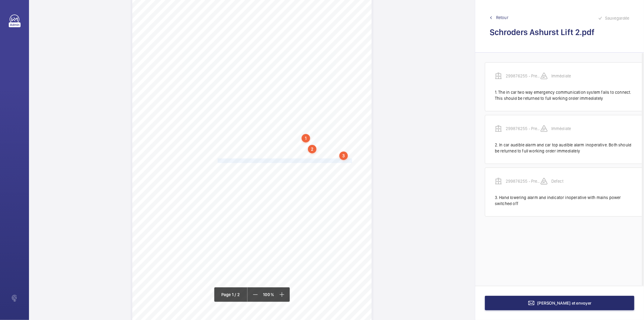
drag, startPoint x: 217, startPoint y: 159, endPoint x: 351, endPoint y: 159, distance: 134.4
click at [351, 159] on span "Hand lowering alarm and indicator inoperative with mains power switched on." at bounding box center [287, 161] width 138 height 4
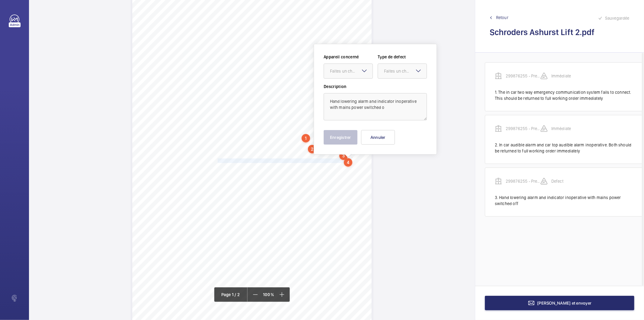
scroll to position [33, 0]
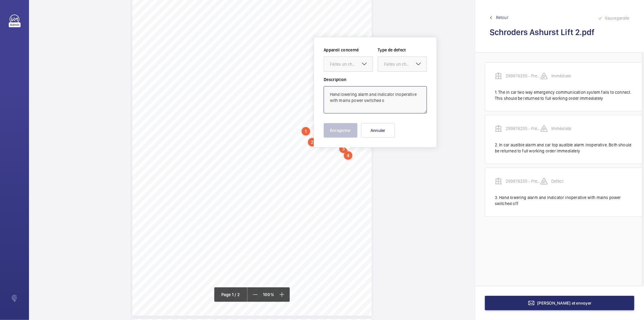
click at [386, 103] on textarea "Hand lowering alarm and indicator inoperative with mains power switched o" at bounding box center [375, 99] width 103 height 27
click at [348, 61] on div "Faites un choix" at bounding box center [351, 64] width 43 height 6
click at [341, 82] on span "299876255 - Preliminary Notification of Result of Examination Lift 1" at bounding box center [348, 82] width 37 height 6
click at [385, 65] on div "Faites un choix" at bounding box center [405, 64] width 43 height 6
click at [395, 81] on span "Standard" at bounding box center [402, 82] width 37 height 6
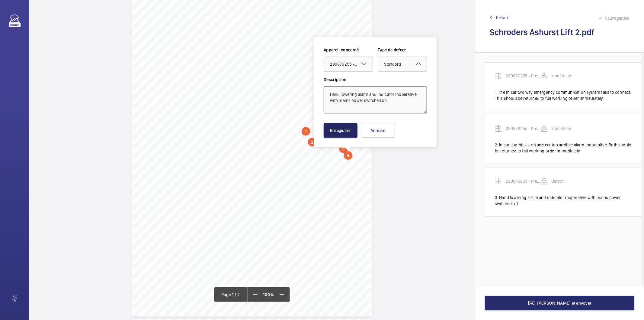
type textarea "Hand lowering alarm and indicator inoperative with mains power switched on"
click at [349, 131] on button "Enregistrer" at bounding box center [341, 130] width 34 height 14
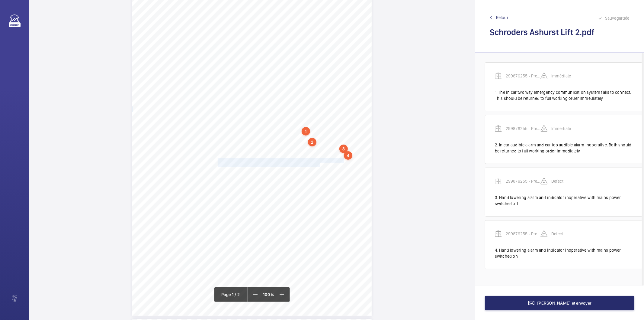
drag, startPoint x: 217, startPoint y: 160, endPoint x: 318, endPoint y: 163, distance: 101.5
click at [318, 163] on div "RH12 4QP ASHURST, [GEOGRAPHIC_DATA] BUSINESS CAMPUS, [GEOGRAPHIC_DATA], , Locat…" at bounding box center [252, 145] width 240 height 339
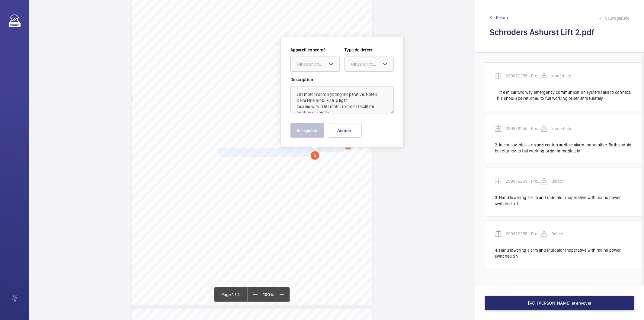
click at [330, 65] on mat-icon at bounding box center [331, 63] width 7 height 7
click at [320, 80] on span "299876255 - Preliminary Notification of Result of Examination Lift 1" at bounding box center [315, 82] width 37 height 6
click at [359, 66] on div "Faites un choix" at bounding box center [372, 64] width 43 height 6
drag, startPoint x: 358, startPoint y: 80, endPoint x: 325, endPoint y: 119, distance: 50.6
click at [357, 82] on span "Standard" at bounding box center [369, 82] width 37 height 6
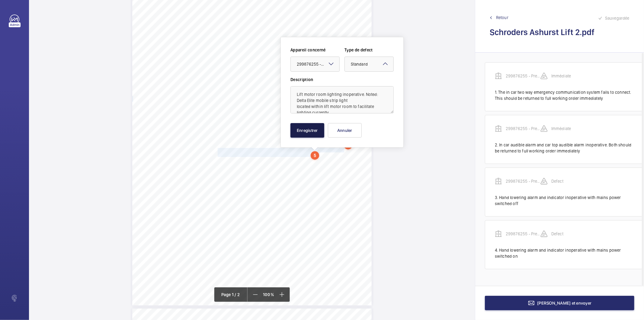
click at [307, 132] on button "Enregistrer" at bounding box center [308, 130] width 34 height 14
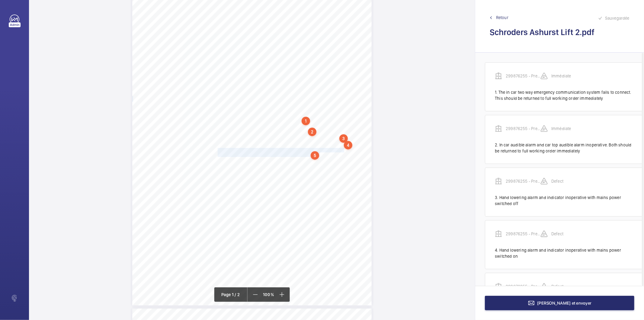
scroll to position [46, 0]
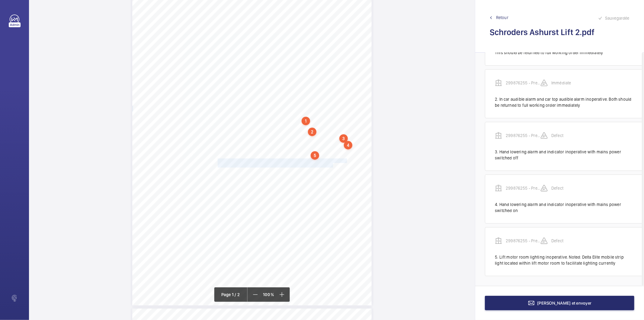
drag, startPoint x: 217, startPoint y: 159, endPoint x: 332, endPoint y: 164, distance: 114.3
click at [332, 164] on div "RH12 4QP ASHURST, [GEOGRAPHIC_DATA] BUSINESS CAMPUS, [GEOGRAPHIC_DATA], , Locat…" at bounding box center [252, 135] width 240 height 339
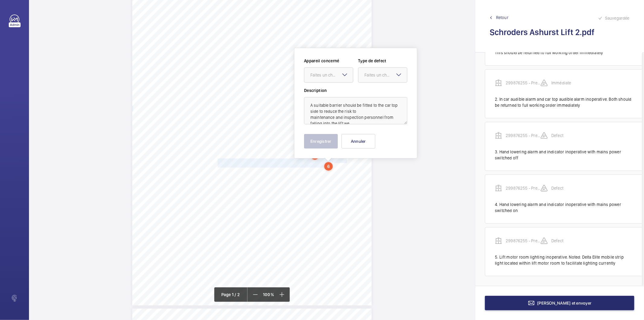
scroll to position [54, 0]
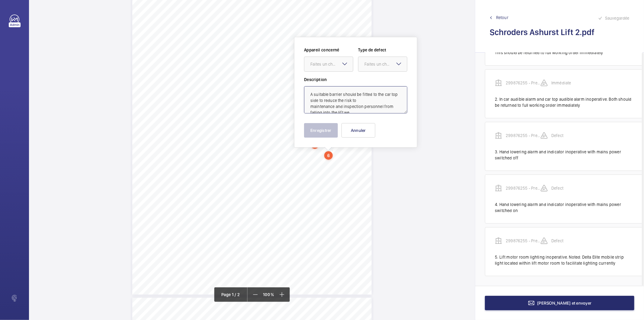
click at [351, 110] on textarea "A suitable barrier should be fitted to the car top side to reduce the risk to m…" at bounding box center [355, 99] width 103 height 27
click at [328, 67] on div at bounding box center [328, 64] width 49 height 14
click at [328, 80] on span "299876255 - Preliminary Notification of Result of Examination Lift 1" at bounding box center [329, 82] width 37 height 6
click at [370, 63] on div "Faites un choix" at bounding box center [386, 64] width 43 height 6
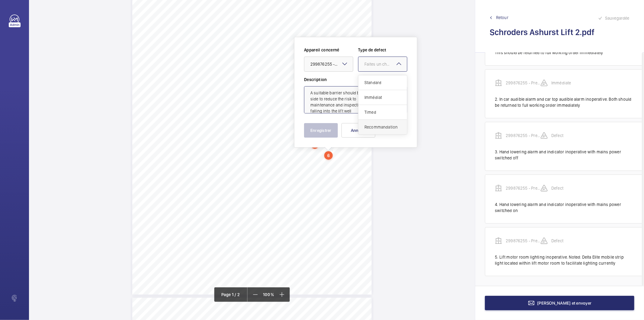
click at [372, 127] on span "Recommandation" at bounding box center [383, 127] width 37 height 6
type textarea "A suitable barrier should be fitted to the car top side to reduce the risk to m…"
click at [326, 128] on button "Enregistrer" at bounding box center [321, 130] width 34 height 14
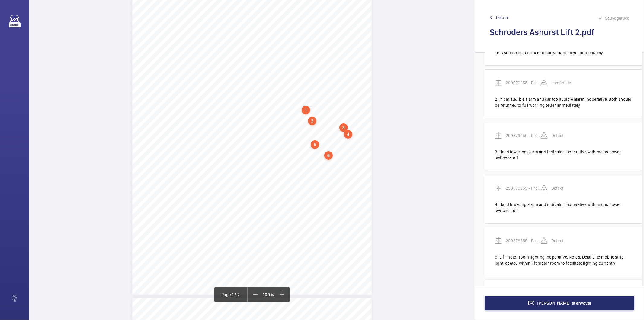
scroll to position [98, 0]
drag, startPoint x: 217, startPoint y: 159, endPoint x: 273, endPoint y: 166, distance: 56.5
click at [273, 166] on div "RH12 4QP ASHURST, [GEOGRAPHIC_DATA] BUSINESS CAMPUS, [GEOGRAPHIC_DATA], , Locat…" at bounding box center [252, 124] width 240 height 339
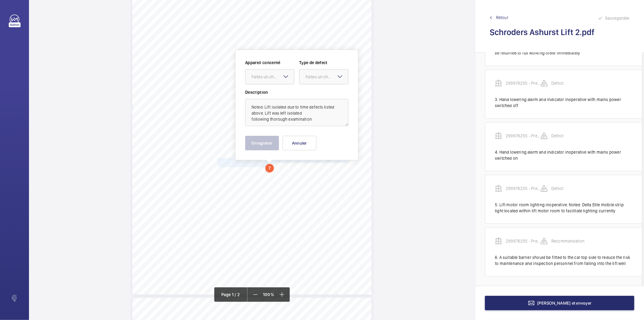
scroll to position [67, 0]
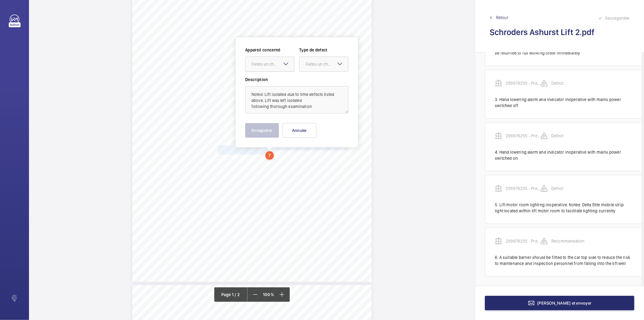
click at [277, 61] on div "Faites un choix" at bounding box center [273, 64] width 43 height 6
click at [274, 82] on span "299876255 - Preliminary Notification of Result of Examination Lift 1" at bounding box center [270, 82] width 37 height 6
click at [324, 65] on div "Faites un choix" at bounding box center [327, 64] width 43 height 6
click at [312, 124] on span "Recommandation" at bounding box center [324, 127] width 37 height 6
click at [270, 130] on button "Enregistrer" at bounding box center [262, 130] width 34 height 14
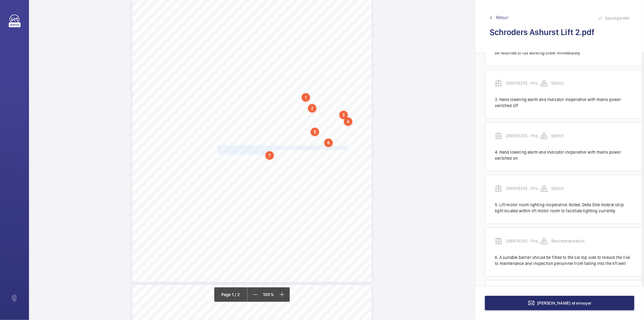
scroll to position [150, 0]
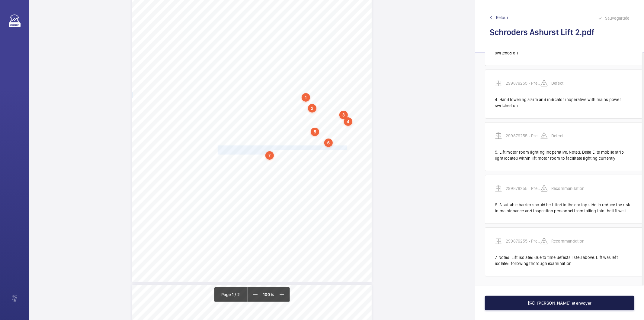
click at [500, 303] on button "[PERSON_NAME] et envoyer" at bounding box center [560, 302] width 150 height 14
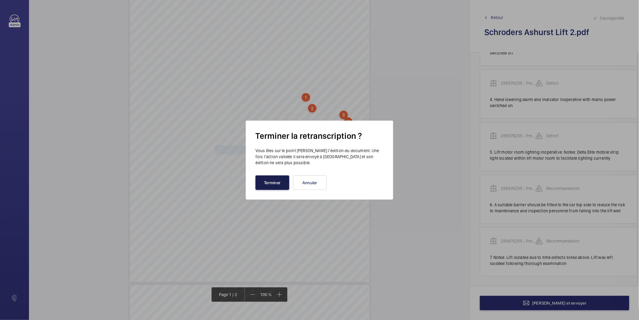
click at [272, 185] on button "Terminer" at bounding box center [273, 182] width 34 height 14
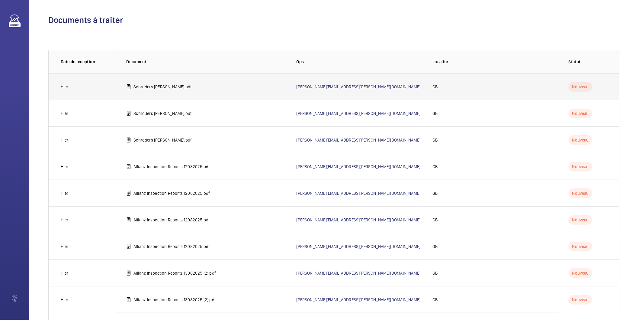
click at [191, 87] on p "Schroders [PERSON_NAME].pdf" at bounding box center [163, 87] width 58 height 6
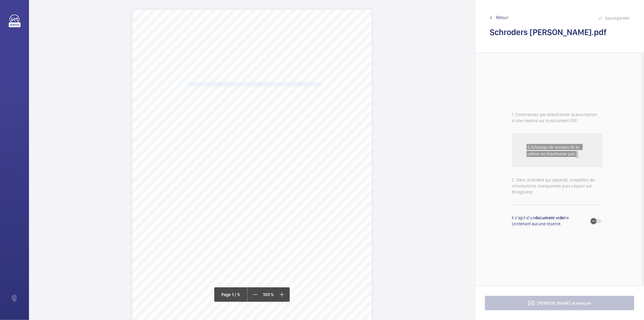
drag, startPoint x: 188, startPoint y: 85, endPoint x: 327, endPoint y: 82, distance: 139.3
click at [327, 82] on span "[GEOGRAPHIC_DATA], [GEOGRAPHIC_DATA] CAMPUS, [GEOGRAPHIC_DATA], ," at bounding box center [264, 84] width 152 height 4
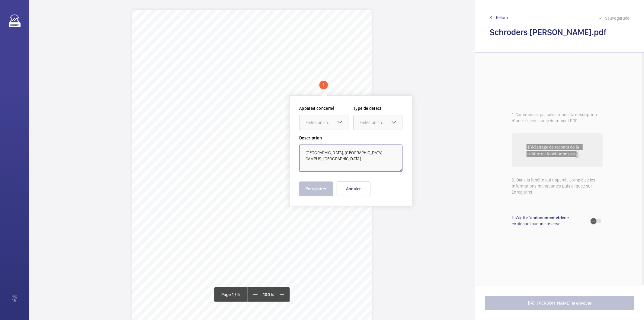
drag, startPoint x: 369, startPoint y: 160, endPoint x: 304, endPoint y: 149, distance: 66.1
click at [304, 149] on textarea "[GEOGRAPHIC_DATA], [GEOGRAPHIC_DATA] CAMPUS, [GEOGRAPHIC_DATA]" at bounding box center [350, 157] width 103 height 27
click at [349, 186] on button "Annuler" at bounding box center [354, 188] width 34 height 14
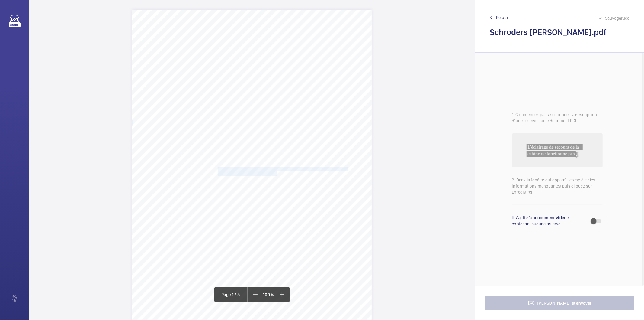
drag, startPoint x: 217, startPoint y: 168, endPoint x: 275, endPoint y: 172, distance: 58.4
click at [275, 172] on div "RH12 4QP HOLMWOOD BUILDINGS, [GEOGRAPHIC_DATA] BUSINESS CAMPUS, [GEOGRAPHIC_DAT…" at bounding box center [252, 179] width 240 height 339
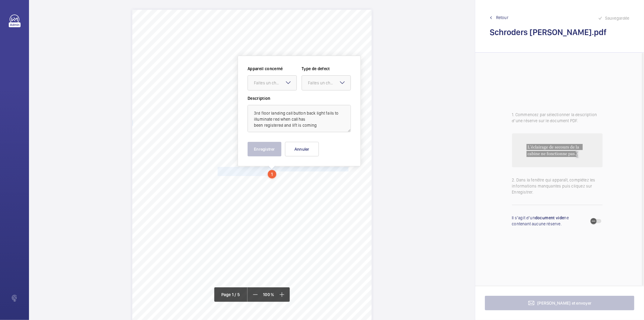
scroll to position [19, 0]
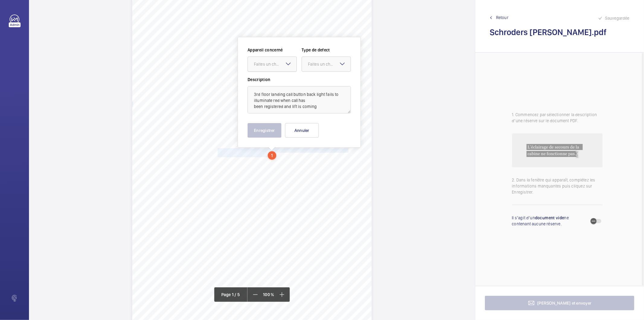
click at [272, 67] on div "Faites un choix" at bounding box center [275, 64] width 43 height 6
click at [264, 79] on span "299876258 - Reception Right Hand Bank - Left - Preliminary Report" at bounding box center [272, 82] width 37 height 6
click at [320, 56] on wm-front-input-dropdown "Type de defect Faites un choix" at bounding box center [326, 59] width 49 height 25
click at [319, 65] on div "Faites un choix" at bounding box center [329, 64] width 43 height 6
click at [315, 78] on div "Standard" at bounding box center [326, 82] width 49 height 15
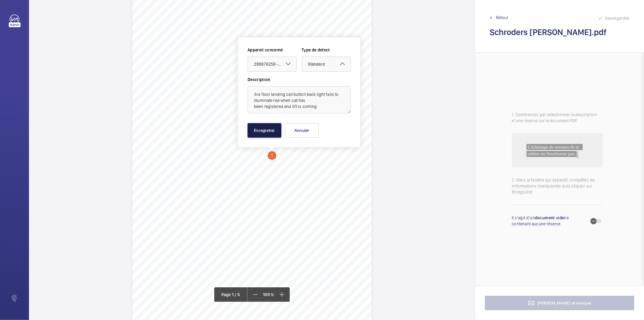
click at [263, 133] on button "Enregistrer" at bounding box center [265, 130] width 34 height 14
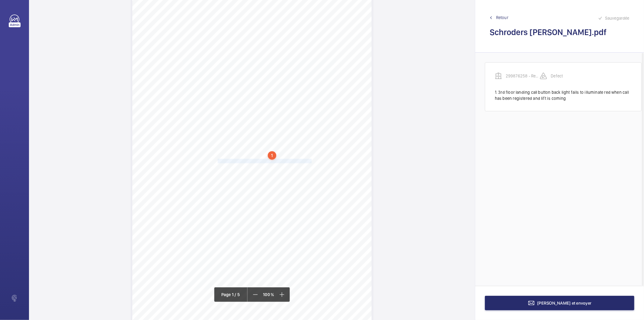
drag, startPoint x: 217, startPoint y: 161, endPoint x: 310, endPoint y: 159, distance: 93.4
click at [310, 159] on span "Various landing door gate lock rollers damaged/worn." at bounding box center [265, 161] width 95 height 4
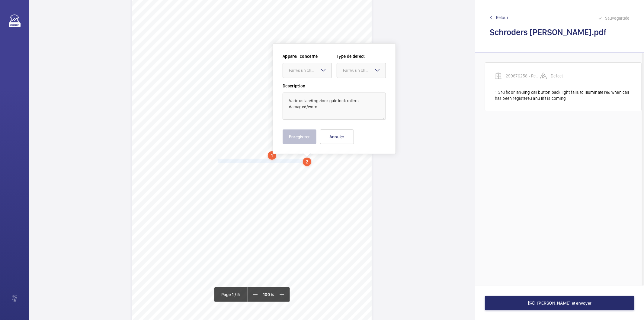
scroll to position [25, 0]
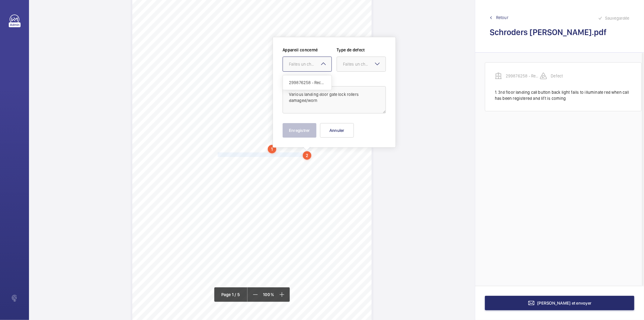
click at [307, 65] on div "Faites un choix" at bounding box center [310, 64] width 43 height 6
click at [304, 86] on div "299876258 - Reception Right Hand Bank - Left - Preliminary Report" at bounding box center [307, 82] width 49 height 14
click at [346, 65] on div "Faites un choix" at bounding box center [364, 64] width 43 height 6
click at [347, 83] on span "Standard" at bounding box center [361, 82] width 37 height 6
click at [300, 132] on button "Enregistrer" at bounding box center [300, 130] width 34 height 14
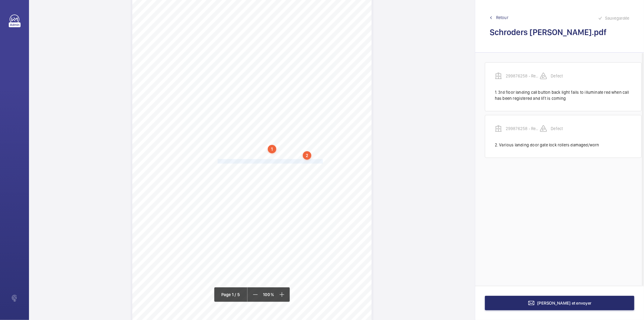
drag, startPoint x: 217, startPoint y: 161, endPoint x: 323, endPoint y: 159, distance: 105.1
click at [323, 159] on span "Car door fails to power open when switched into "test" mode." at bounding box center [272, 161] width 108 height 4
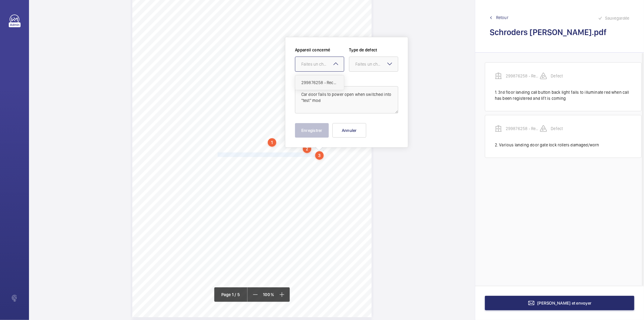
drag, startPoint x: 333, startPoint y: 63, endPoint x: 327, endPoint y: 85, distance: 22.9
click at [332, 63] on mat-icon at bounding box center [335, 63] width 7 height 7
click at [327, 83] on span "299876258 - Reception Right Hand Bank - Left - Preliminary Report" at bounding box center [319, 82] width 37 height 6
click at [353, 66] on div at bounding box center [373, 64] width 49 height 14
click at [357, 85] on span "Standard" at bounding box center [374, 82] width 37 height 6
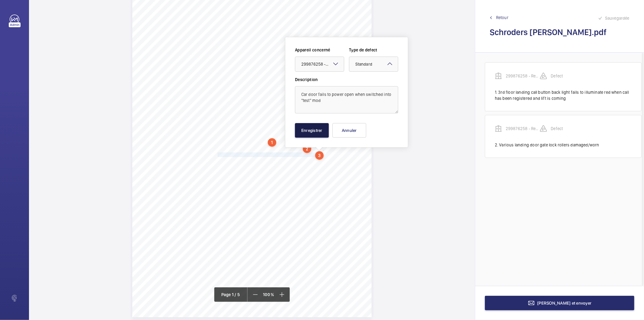
click at [318, 131] on button "Enregistrer" at bounding box center [312, 130] width 34 height 14
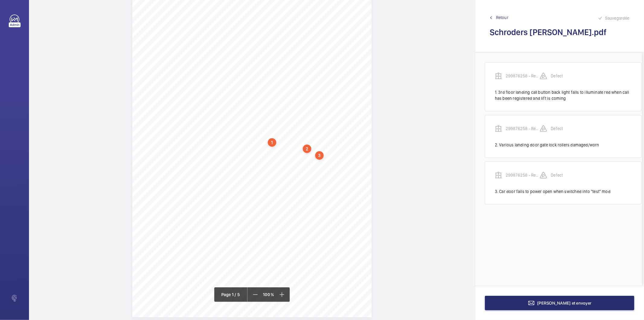
click at [320, 154] on div "3" at bounding box center [319, 155] width 8 height 8
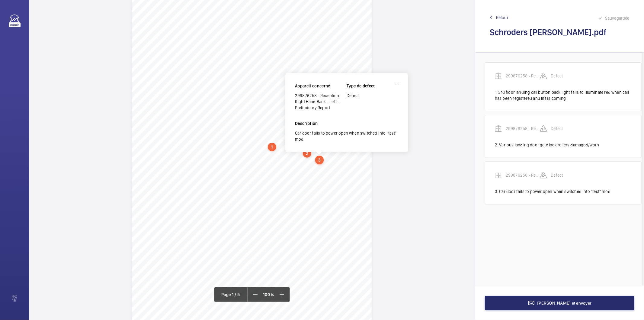
click at [313, 94] on div "299876258 - Reception Right Hand Bank - Left - Preliminary Report" at bounding box center [321, 101] width 52 height 18
copy div "299876258 - Reception Right Hand Bank - Left - Preliminary Report"
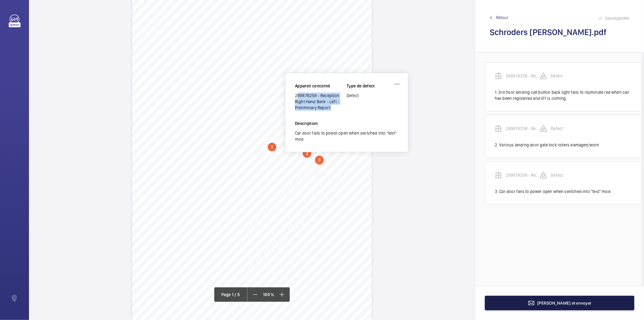
click at [491, 305] on button "[PERSON_NAME] et envoyer" at bounding box center [560, 302] width 150 height 14
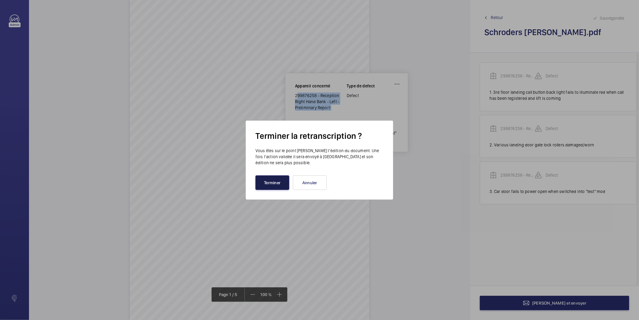
click at [262, 185] on button "Terminer" at bounding box center [273, 182] width 34 height 14
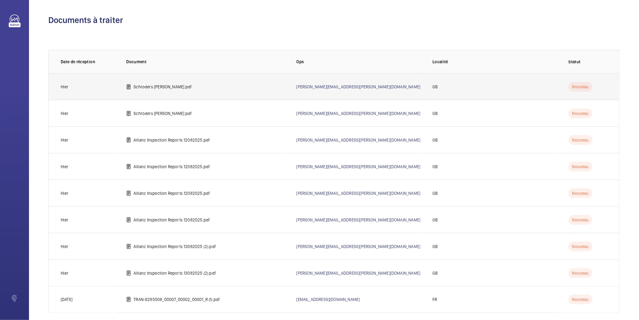
click at [186, 86] on p "Schroders [PERSON_NAME].pdf" at bounding box center [163, 87] width 58 height 6
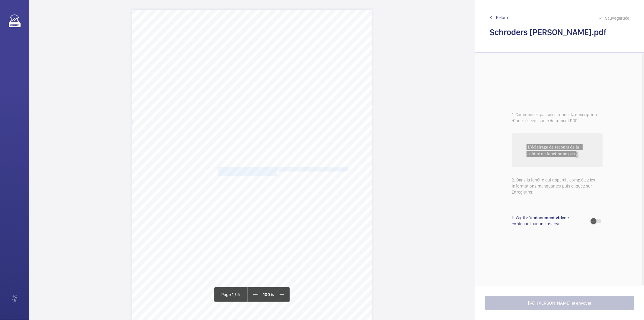
drag, startPoint x: 217, startPoint y: 168, endPoint x: 275, endPoint y: 173, distance: 57.9
click at [275, 173] on div "RH12 4QP HOLMWOOD BUILDINGS, [GEOGRAPHIC_DATA] BUSINESS CAMPUS, [GEOGRAPHIC_DAT…" at bounding box center [252, 179] width 240 height 339
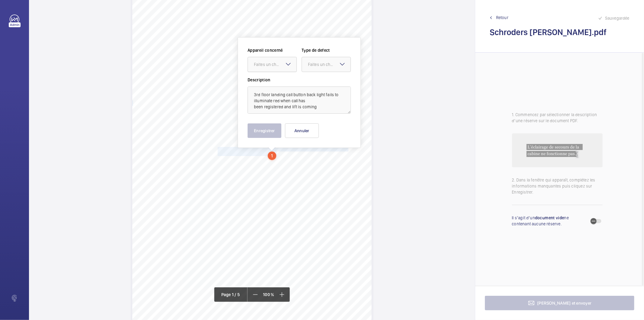
click at [271, 65] on div "Faites un choix" at bounding box center [275, 64] width 43 height 6
click at [280, 82] on span "299876259 - Reception Right Hand Bank - Right" at bounding box center [272, 83] width 37 height 6
click at [317, 65] on div "Faites un choix" at bounding box center [329, 64] width 43 height 6
click at [317, 81] on span "Standard" at bounding box center [326, 83] width 37 height 6
click at [268, 128] on button "Enregistrer" at bounding box center [265, 130] width 34 height 14
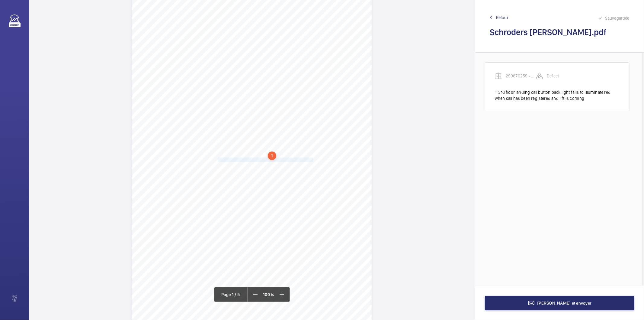
drag, startPoint x: 217, startPoint y: 159, endPoint x: 311, endPoint y: 159, distance: 94.5
click at [311, 159] on span "Various landing door gate lock rollers damaged/worn." at bounding box center [265, 160] width 95 height 4
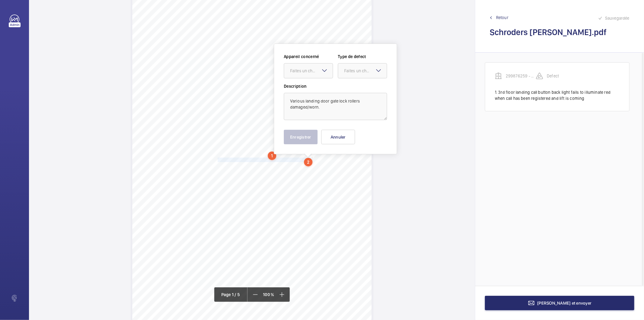
scroll to position [26, 0]
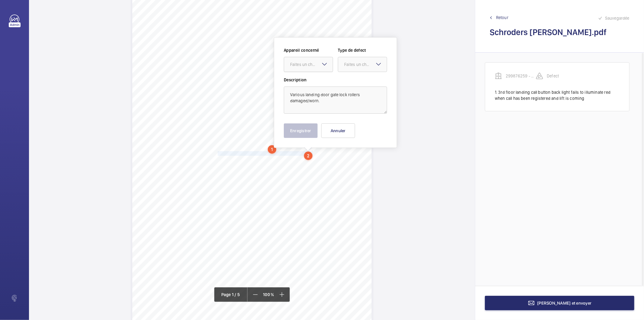
click at [316, 65] on div "Faites un choix" at bounding box center [311, 64] width 43 height 6
click at [307, 80] on span "299876259 - Reception Right Hand Bank - Right" at bounding box center [308, 83] width 37 height 6
click at [347, 66] on div "Faites un choix" at bounding box center [365, 64] width 43 height 6
click at [348, 82] on span "Standard" at bounding box center [362, 83] width 37 height 6
click at [294, 134] on button "Enregistrer" at bounding box center [301, 130] width 34 height 14
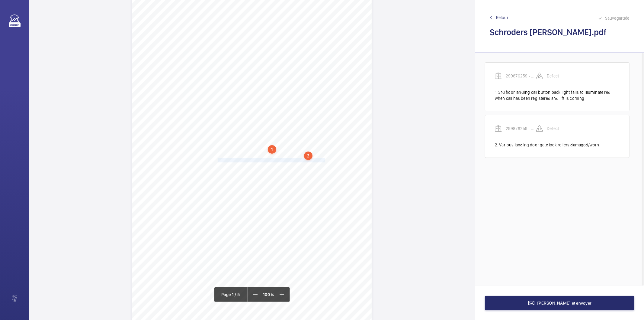
drag, startPoint x: 217, startPoint y: 160, endPoint x: 324, endPoint y: 159, distance: 107.5
click at [324, 159] on span "Car door fails to power open when switched into "test" mode." at bounding box center [272, 160] width 108 height 4
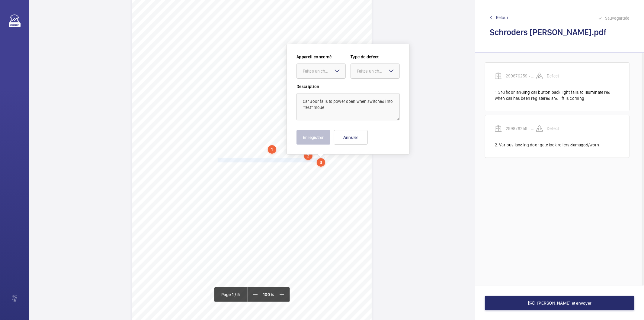
scroll to position [33, 0]
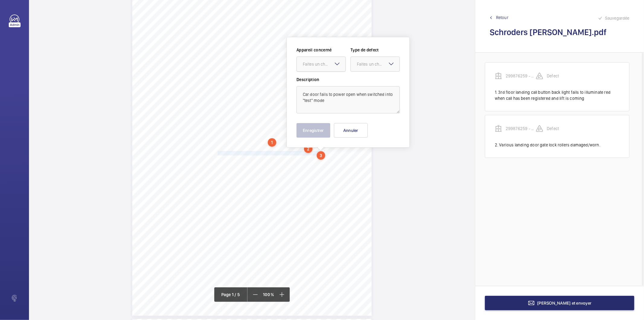
click at [319, 66] on div "Faites un choix" at bounding box center [324, 64] width 43 height 6
drag, startPoint x: 325, startPoint y: 82, endPoint x: 375, endPoint y: 63, distance: 54.1
click at [327, 82] on span "299876259 - Reception Right Hand Bank - Right" at bounding box center [321, 82] width 37 height 6
click at [375, 63] on div "Faites un choix" at bounding box center [378, 64] width 43 height 6
click at [366, 83] on span "Standard" at bounding box center [375, 82] width 37 height 6
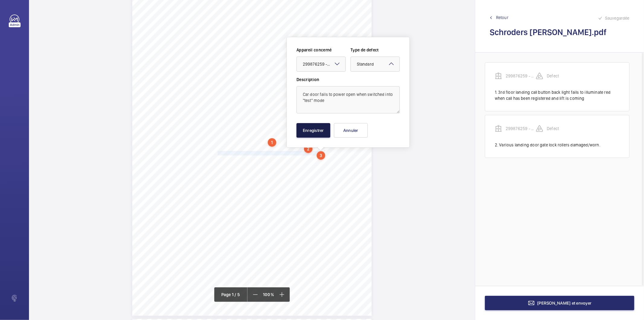
click at [321, 131] on button "Enregistrer" at bounding box center [314, 130] width 34 height 14
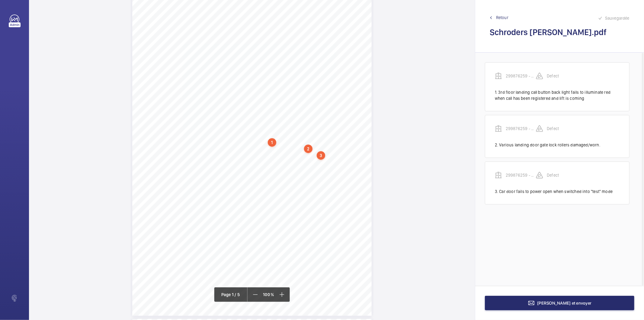
click at [322, 153] on div "3" at bounding box center [321, 155] width 8 height 8
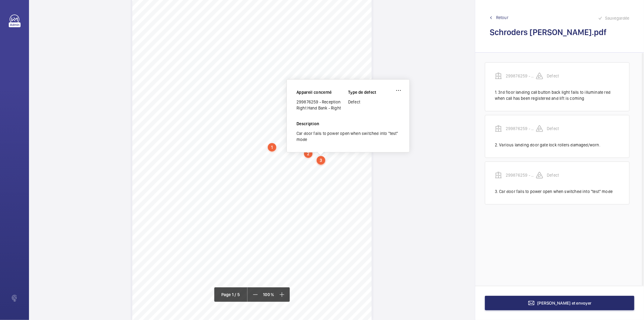
click at [316, 106] on div "299876259 - Reception Right Hand Bank - Right" at bounding box center [323, 105] width 52 height 12
copy div "299876259 - Reception Right Hand Bank - Right"
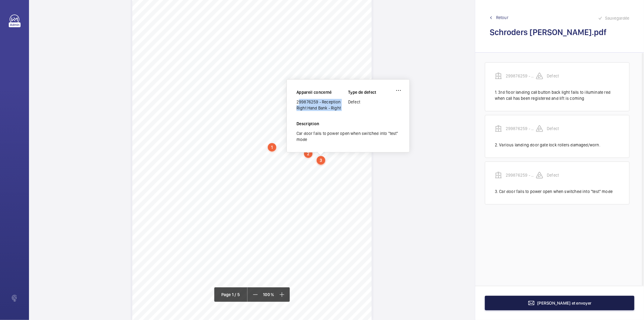
click at [526, 301] on button "[PERSON_NAME] et envoyer" at bounding box center [560, 302] width 150 height 14
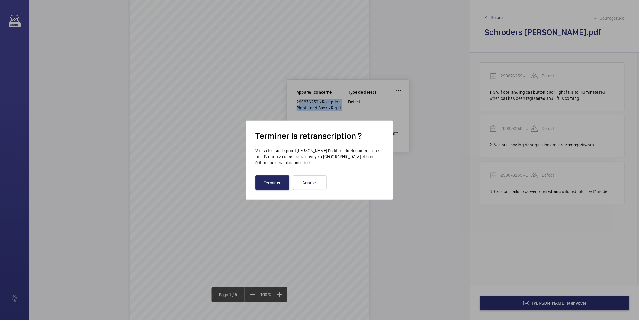
click at [273, 185] on button "Terminer" at bounding box center [273, 182] width 34 height 14
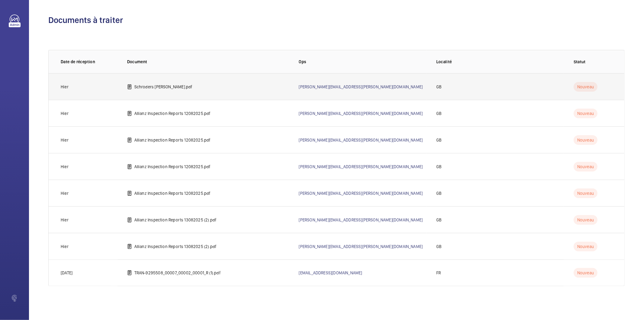
click at [167, 85] on p "Schroders [PERSON_NAME].pdf" at bounding box center [163, 87] width 58 height 6
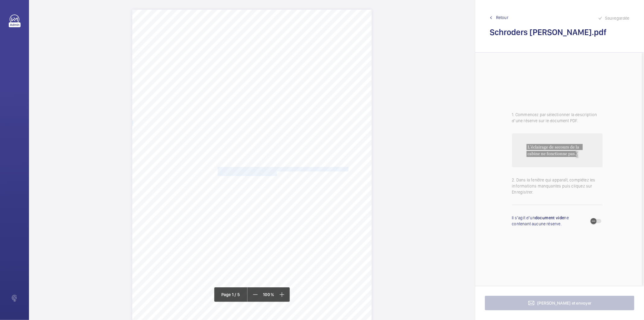
drag, startPoint x: 217, startPoint y: 169, endPoint x: 275, endPoint y: 174, distance: 58.8
click at [275, 174] on div "RH12 4QP HOLMWOOD BUILDINGS, [GEOGRAPHIC_DATA] BUSINESS CAMPUS, [GEOGRAPHIC_DAT…" at bounding box center [252, 179] width 240 height 339
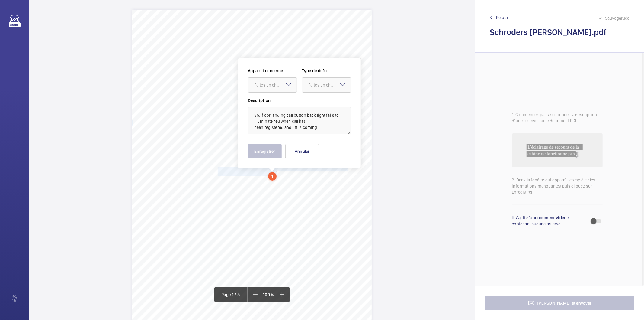
scroll to position [21, 0]
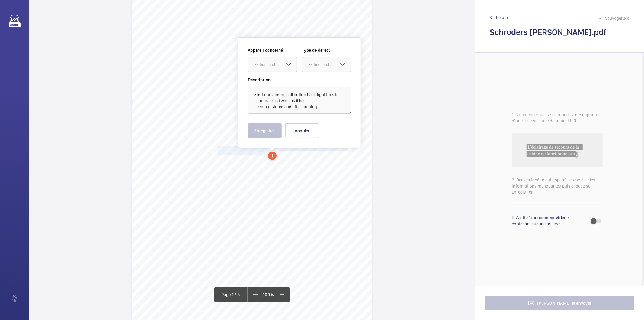
click at [273, 67] on div at bounding box center [272, 64] width 49 height 14
click at [271, 81] on span "Preliminary Notification" at bounding box center [272, 83] width 37 height 6
click at [328, 65] on div "Faites un choix" at bounding box center [329, 64] width 43 height 6
click at [324, 82] on span "Standard" at bounding box center [326, 83] width 37 height 6
click at [278, 129] on button "Enregistrer" at bounding box center [265, 130] width 34 height 14
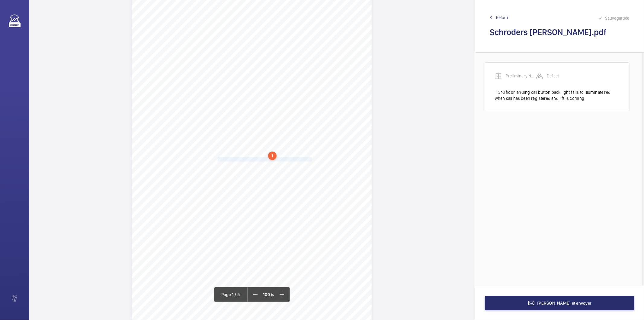
drag, startPoint x: 217, startPoint y: 158, endPoint x: 311, endPoint y: 158, distance: 93.9
click at [311, 158] on span "Various landing door gate lock rollers damaged/worn." at bounding box center [265, 159] width 95 height 4
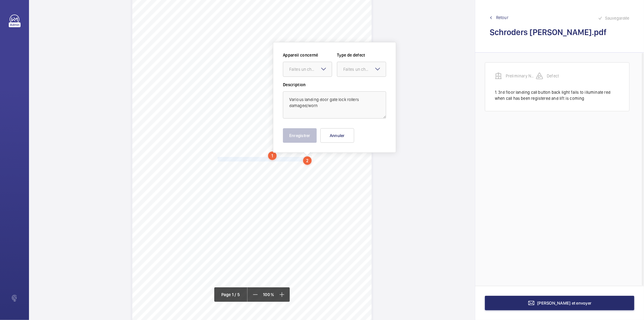
scroll to position [26, 0]
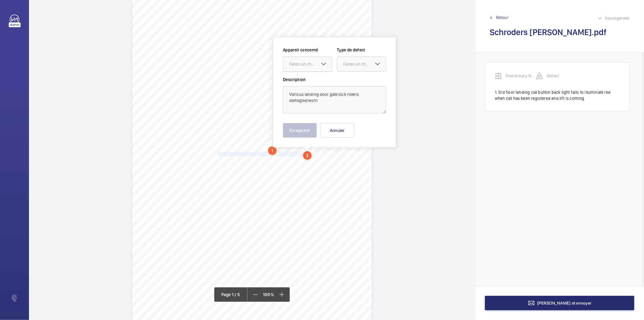
click at [312, 64] on div "Faites un choix" at bounding box center [310, 64] width 43 height 6
click at [304, 79] on div "Preliminary Notification" at bounding box center [307, 82] width 49 height 14
click at [339, 62] on div at bounding box center [361, 64] width 49 height 14
click at [340, 82] on div "Standard" at bounding box center [361, 82] width 49 height 15
drag, startPoint x: 303, startPoint y: 127, endPoint x: 288, endPoint y: 134, distance: 16.9
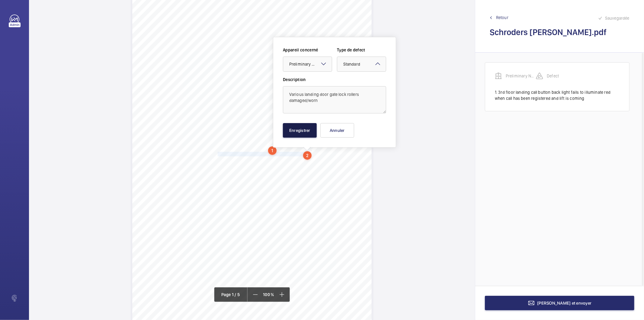
click at [302, 127] on button "Enregistrer" at bounding box center [300, 130] width 34 height 14
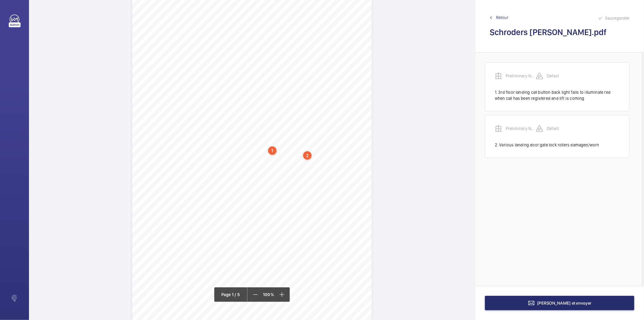
click at [216, 159] on div "RH12 4QP HOLMWOOD BUILDINGS, [GEOGRAPHIC_DATA] BUSINESS CAMPUS, [GEOGRAPHIC_DAT…" at bounding box center [252, 153] width 240 height 339
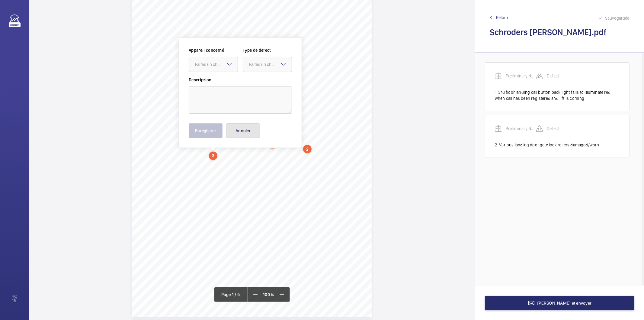
click at [239, 131] on button "Annuler" at bounding box center [243, 130] width 34 height 14
drag, startPoint x: 217, startPoint y: 153, endPoint x: 323, endPoint y: 155, distance: 106.7
click at [323, 155] on span "Car door fails to power open when switched into "test" mode." at bounding box center [272, 154] width 108 height 4
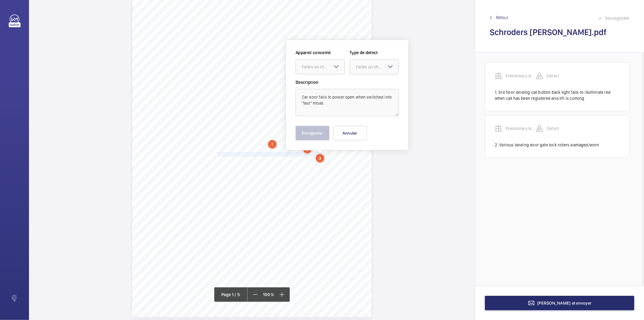
scroll to position [35, 0]
drag, startPoint x: 330, startPoint y: 65, endPoint x: 324, endPoint y: 81, distance: 17.5
click at [330, 64] on div "Faites un choix" at bounding box center [323, 64] width 43 height 6
click at [322, 82] on span "Preliminary Notification" at bounding box center [320, 82] width 37 height 6
click at [357, 66] on div "Faites un choix" at bounding box center [377, 64] width 43 height 6
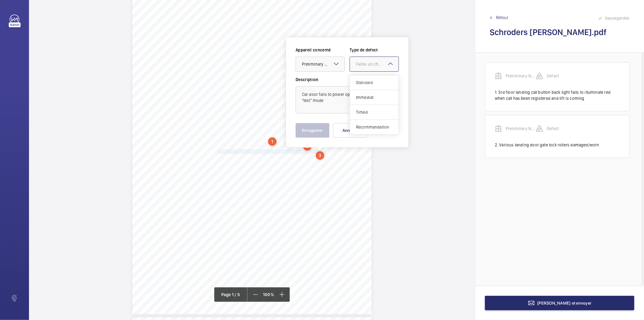
drag, startPoint x: 368, startPoint y: 82, endPoint x: 367, endPoint y: 85, distance: 3.5
click at [369, 82] on span "Standard" at bounding box center [374, 82] width 37 height 6
click at [330, 129] on div "Enregistrer Annuler" at bounding box center [347, 130] width 103 height 14
click at [324, 131] on button "Enregistrer" at bounding box center [313, 130] width 34 height 14
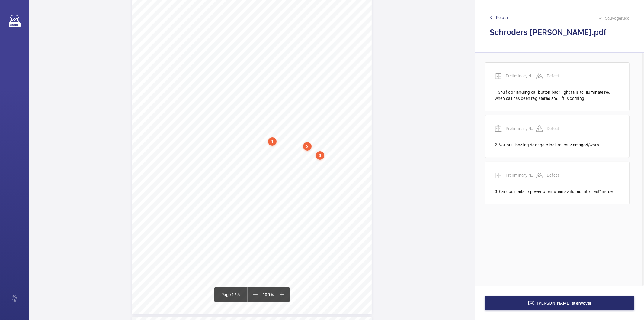
click at [321, 155] on div "3" at bounding box center [320, 155] width 8 height 8
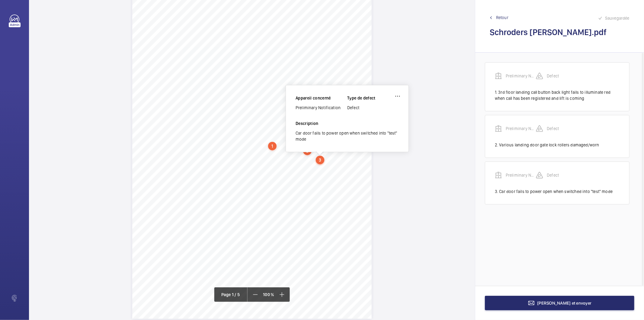
click at [328, 107] on div "Preliminary Notification" at bounding box center [322, 108] width 52 height 6
copy div "Preliminary Notification"
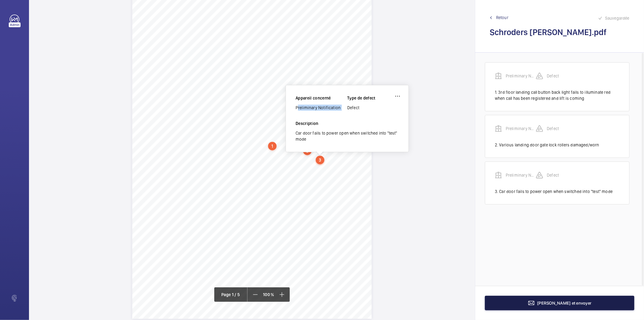
click at [508, 301] on button "[PERSON_NAME] et envoyer" at bounding box center [560, 302] width 150 height 14
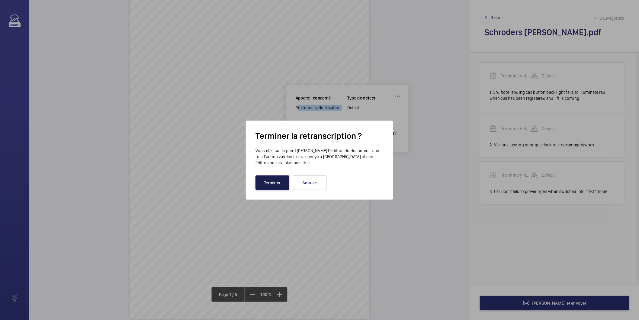
click at [274, 179] on button "Terminer" at bounding box center [273, 182] width 34 height 14
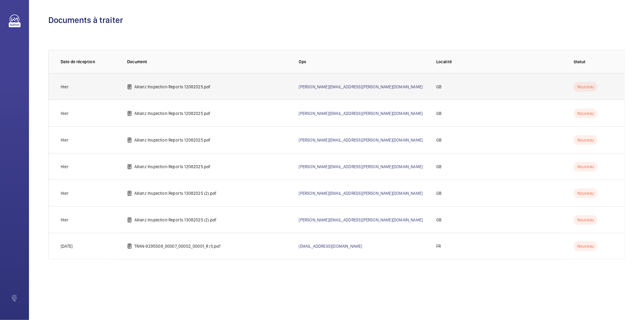
click at [188, 85] on p "Allianz Inspection Reports 12082025.pdf" at bounding box center [172, 87] width 76 height 6
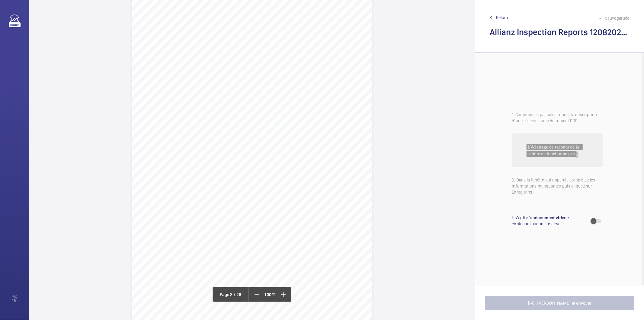
scroll to position [705, 0]
drag, startPoint x: 190, startPoint y: 49, endPoint x: 294, endPoint y: 54, distance: 103.4
click at [294, 54] on div "Lift Report Lifting Operations & Lifting Equipment Regulation 1998 Provision & …" at bounding box center [252, 158] width 240 height 339
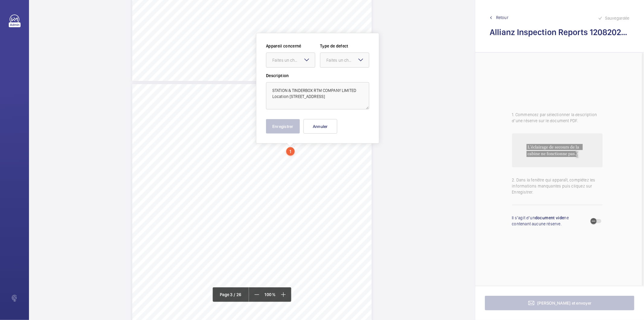
scroll to position [606, 0]
drag, startPoint x: 323, startPoint y: 104, endPoint x: 272, endPoint y: 89, distance: 53.3
click at [272, 89] on textarea "STATION & TINDERBOX RTM COMPANY LIMITED Location [STREET_ADDRESS]" at bounding box center [317, 99] width 103 height 27
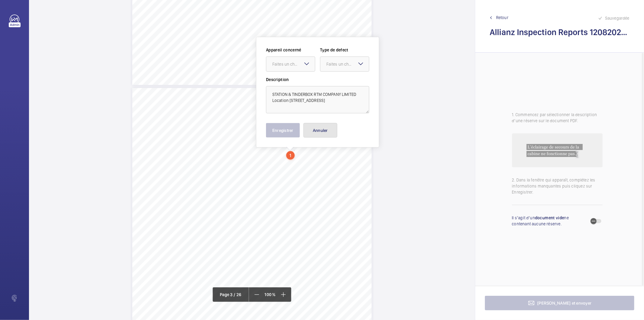
click at [323, 134] on button "Annuler" at bounding box center [321, 130] width 34 height 14
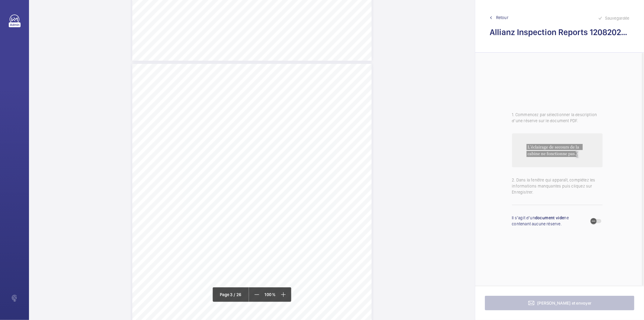
scroll to position [807, 0]
click at [313, 159] on div "Lift Report Lifting Operations & Lifting Equipment Regulation 1998 Provision & …" at bounding box center [252, 55] width 240 height 339
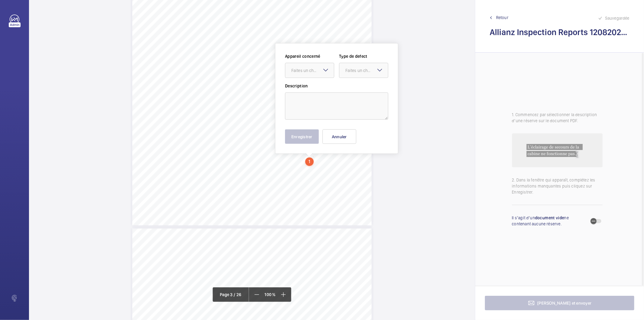
scroll to position [813, 0]
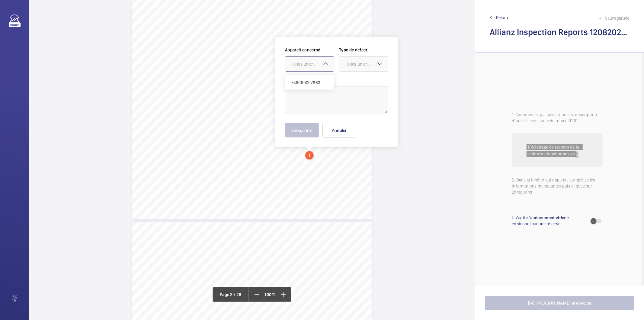
click at [324, 62] on mat-icon at bounding box center [325, 63] width 7 height 7
click at [337, 127] on button "Annuler" at bounding box center [340, 130] width 34 height 14
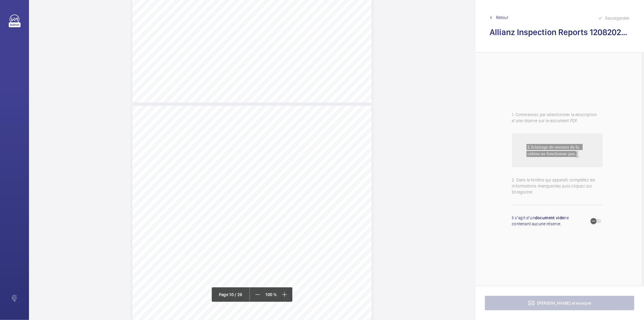
scroll to position [3062, 0]
drag, startPoint x: 251, startPoint y: 122, endPoint x: 307, endPoint y: 122, distance: 55.9
click at [307, 122] on span "In car emergency light inoperative." at bounding box center [283, 123] width 62 height 4
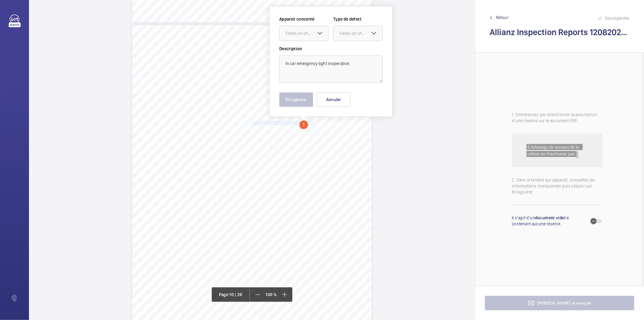
scroll to position [3031, 0]
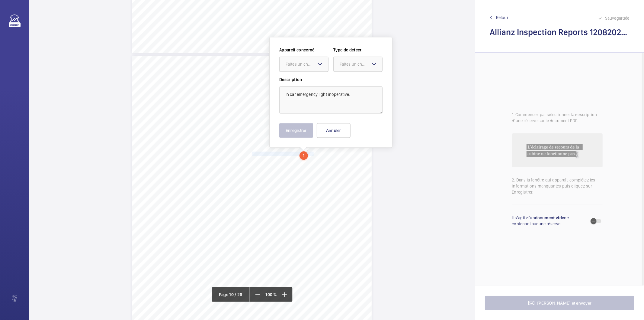
click at [311, 61] on div "Faites un choix" at bounding box center [307, 64] width 43 height 6
drag, startPoint x: 308, startPoint y: 85, endPoint x: 344, endPoint y: 65, distance: 42.0
click at [309, 84] on span "E49090007863" at bounding box center [304, 82] width 37 height 6
click at [346, 63] on div "Faites un choix" at bounding box center [361, 64] width 43 height 6
click at [351, 83] on span "Standard" at bounding box center [358, 82] width 37 height 6
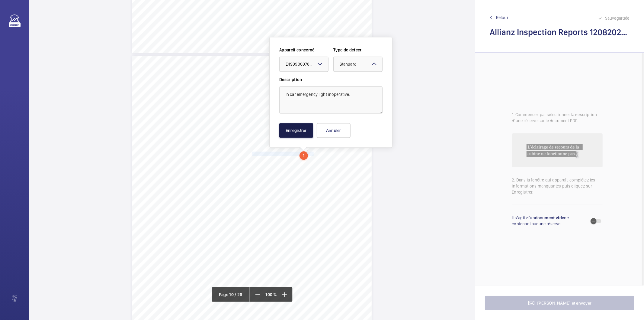
click at [297, 129] on button "Enregistrer" at bounding box center [296, 130] width 34 height 14
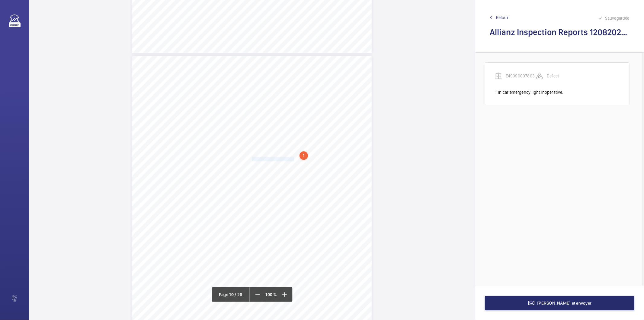
drag, startPoint x: 251, startPoint y: 158, endPoint x: 290, endPoint y: 157, distance: 39.0
click at [290, 157] on span "Car top light inoperative." at bounding box center [274, 159] width 44 height 4
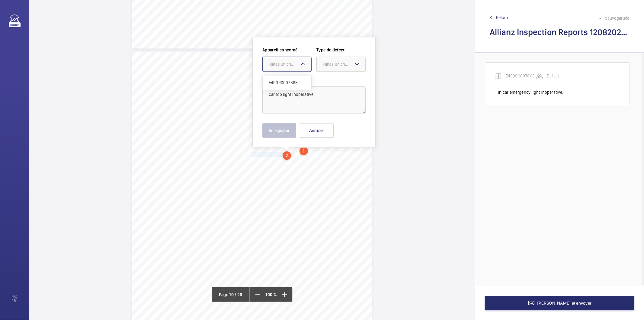
click at [294, 64] on div "Faites un choix" at bounding box center [290, 64] width 43 height 6
click at [291, 84] on span "E49090007863" at bounding box center [287, 82] width 37 height 6
click at [330, 64] on div "Faites un choix" at bounding box center [344, 64] width 43 height 6
click at [328, 82] on span "Standard" at bounding box center [341, 82] width 37 height 6
click at [286, 127] on button "Enregistrer" at bounding box center [279, 130] width 34 height 14
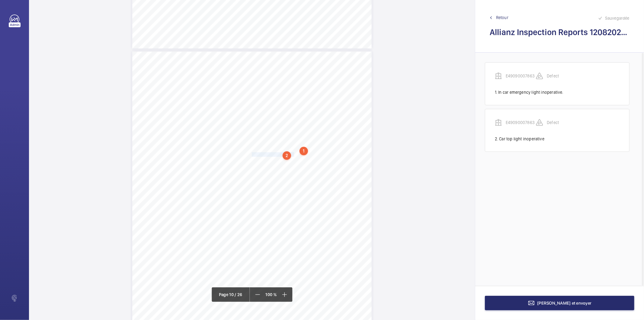
click at [288, 155] on div "2" at bounding box center [287, 155] width 8 height 8
click at [282, 113] on div "E49090007863" at bounding box center [288, 114] width 52 height 6
copy div "E49090007863"
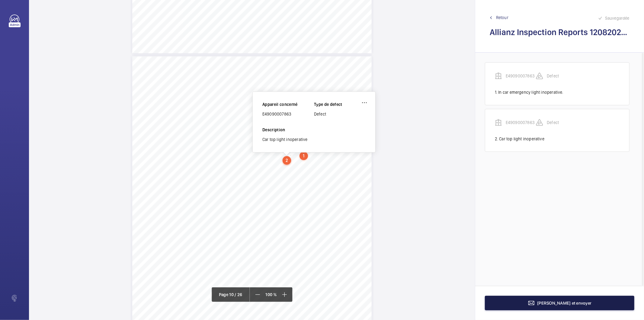
click at [512, 304] on button "[PERSON_NAME] et envoyer" at bounding box center [560, 302] width 150 height 14
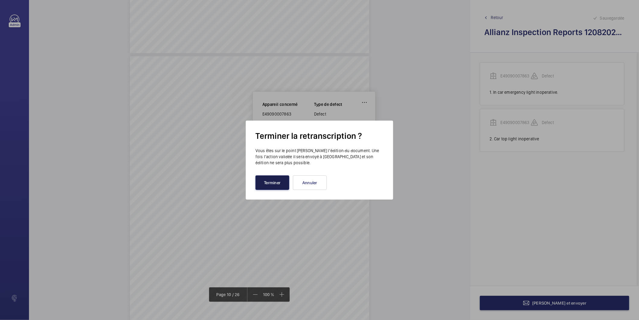
click at [279, 185] on button "Terminer" at bounding box center [273, 182] width 34 height 14
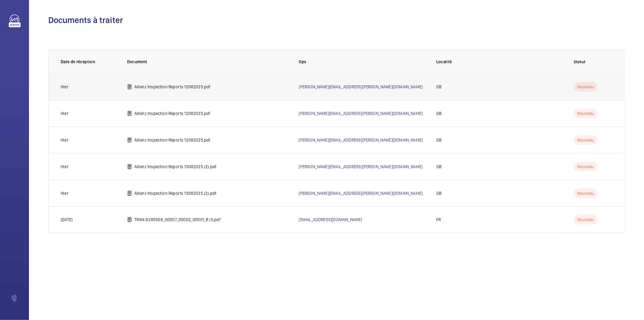
click at [198, 87] on p "Allianz Inspection Reports 12082025.pdf" at bounding box center [172, 87] width 76 height 6
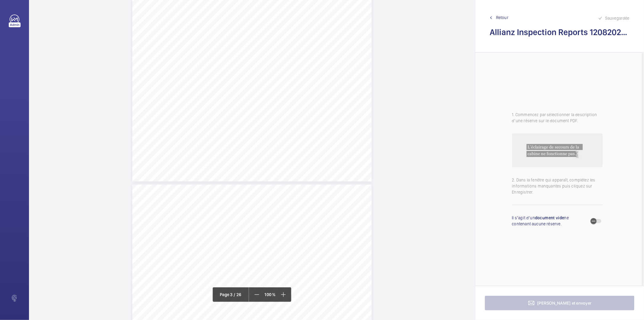
scroll to position [604, 0]
click at [299, 67] on mat-icon at bounding box center [301, 63] width 7 height 7
click at [316, 133] on button "Annuler" at bounding box center [315, 130] width 34 height 14
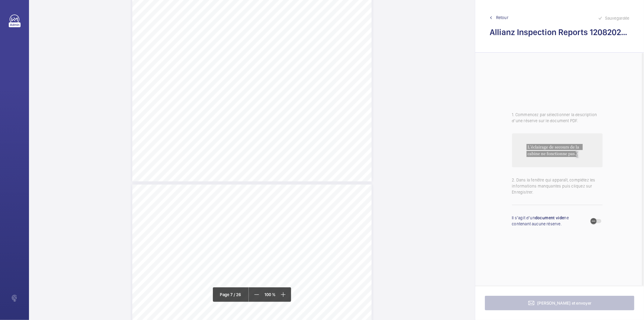
scroll to position [2353, 0]
drag, startPoint x: 251, startPoint y: 147, endPoint x: 282, endPoint y: 147, distance: 30.5
click at [282, 147] on span "Pit light inoperative." at bounding box center [270, 148] width 36 height 4
click at [271, 64] on div "Faites un choix" at bounding box center [281, 64] width 43 height 6
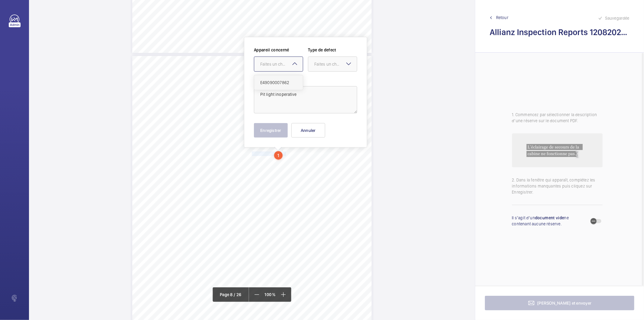
click at [273, 82] on span "E49090007862" at bounding box center [278, 82] width 37 height 6
click at [320, 68] on div at bounding box center [332, 64] width 49 height 14
click at [325, 80] on span "Standard" at bounding box center [332, 82] width 37 height 6
click at [279, 130] on button "Enregistrer" at bounding box center [271, 130] width 34 height 14
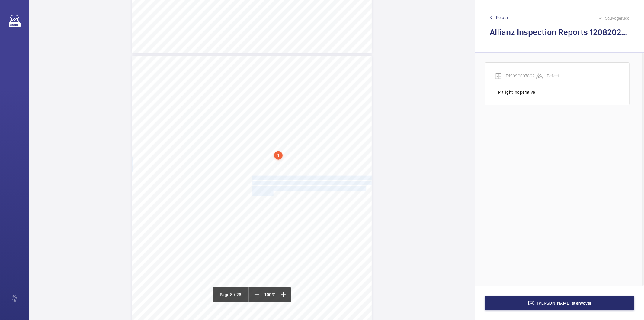
drag, startPoint x: 251, startPoint y: 178, endPoint x: 272, endPoint y: 192, distance: 25.0
click at [272, 192] on div "Lift Report Lifting Operations & Lifting Equipment Regulation 1998 Provision & …" at bounding box center [252, 225] width 240 height 339
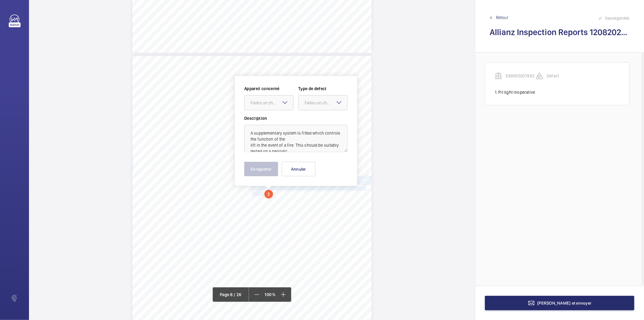
scroll to position [2386, 0]
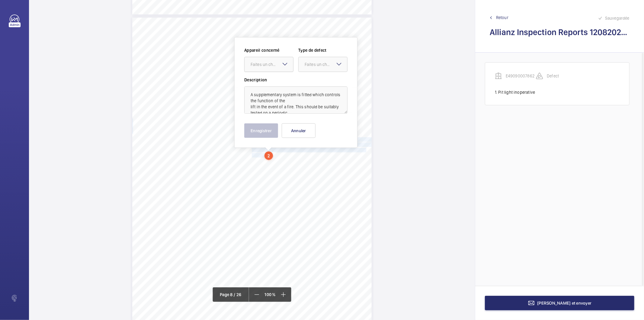
click at [260, 57] on div at bounding box center [269, 64] width 49 height 14
drag, startPoint x: 263, startPoint y: 87, endPoint x: 295, endPoint y: 73, distance: 34.5
click at [264, 87] on div "E49090007862" at bounding box center [269, 83] width 49 height 14
click at [308, 68] on div at bounding box center [323, 64] width 49 height 14
drag, startPoint x: 312, startPoint y: 127, endPoint x: 280, endPoint y: 127, distance: 31.7
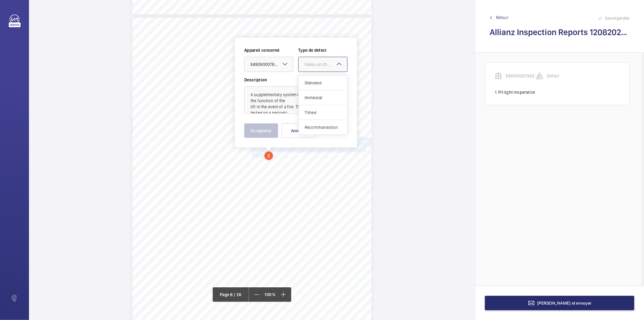
click at [310, 127] on span "Recommandation" at bounding box center [323, 127] width 37 height 6
click at [268, 127] on button "Enregistrer" at bounding box center [261, 130] width 34 height 14
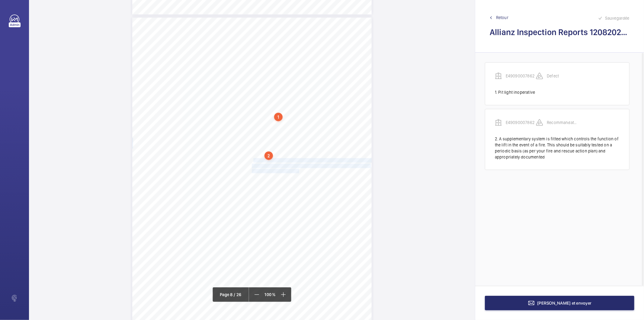
drag, startPoint x: 252, startPoint y: 161, endPoint x: 294, endPoint y: 170, distance: 43.2
click at [294, 170] on div "Lift Report Lifting Operations & Lifting Equipment Regulation 1998 Provision & …" at bounding box center [252, 187] width 240 height 339
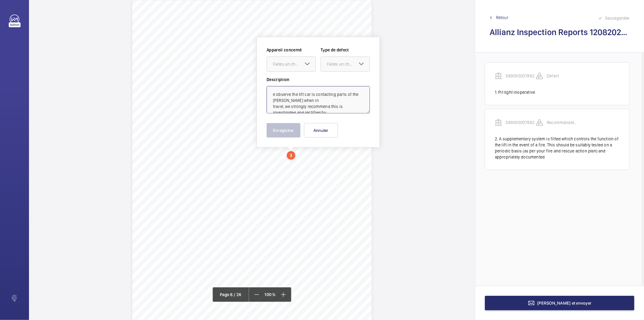
click at [301, 92] on textarea "e observe the lift car is contacting parts of the [PERSON_NAME] when in travel,…" at bounding box center [318, 99] width 103 height 27
click at [303, 66] on div "Faites un choix" at bounding box center [294, 64] width 43 height 6
click at [302, 81] on span "E49090007862" at bounding box center [291, 82] width 37 height 6
click at [330, 66] on div "Faites un choix" at bounding box center [348, 64] width 43 height 6
drag, startPoint x: 335, startPoint y: 82, endPoint x: 334, endPoint y: 124, distance: 42.3
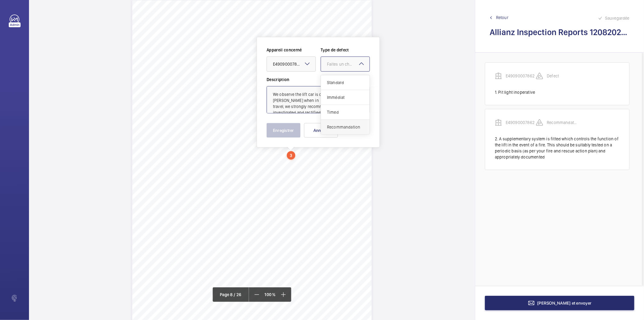
click at [334, 124] on div "Standard Immédiat Timed Recommandation" at bounding box center [345, 104] width 49 height 59
click at [333, 126] on span "Recommandation" at bounding box center [345, 127] width 37 height 6
type textarea "We observe the lift car is contacting parts of the [PERSON_NAME] when in travel…"
click at [295, 129] on button "Enregistrer" at bounding box center [284, 130] width 34 height 14
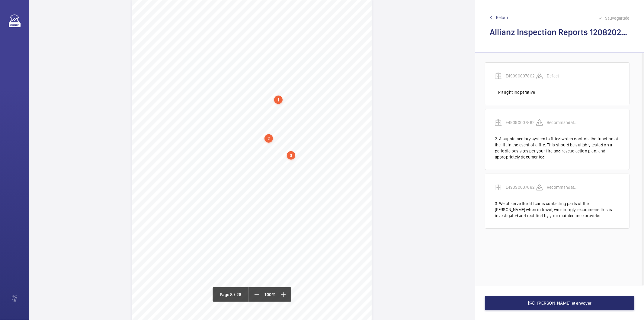
click at [292, 153] on div "3" at bounding box center [291, 155] width 8 height 8
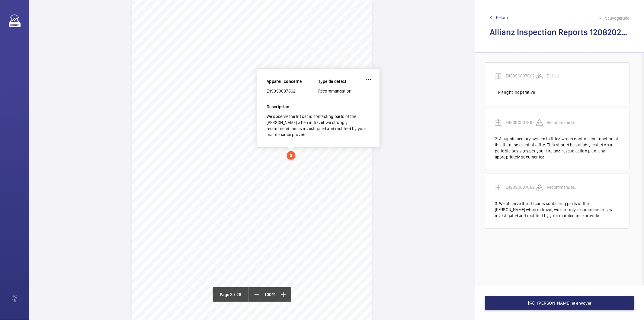
scroll to position [2398, 0]
click at [288, 96] on div "E49090007862" at bounding box center [293, 95] width 52 height 6
copy div "E49090007862"
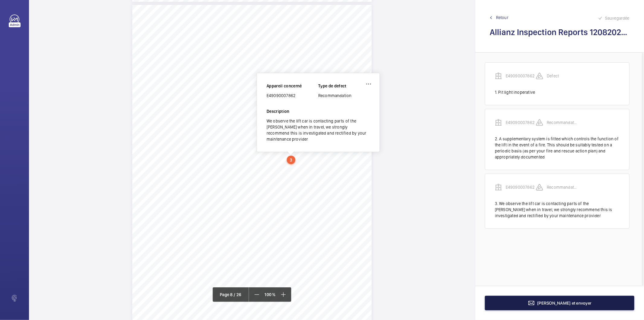
click at [490, 304] on button "[PERSON_NAME] et envoyer" at bounding box center [560, 302] width 150 height 14
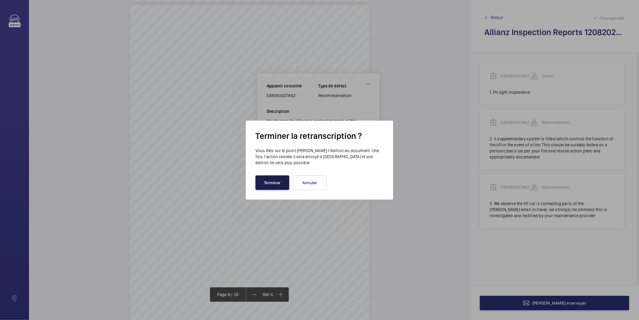
click at [277, 186] on button "Terminer" at bounding box center [273, 182] width 34 height 14
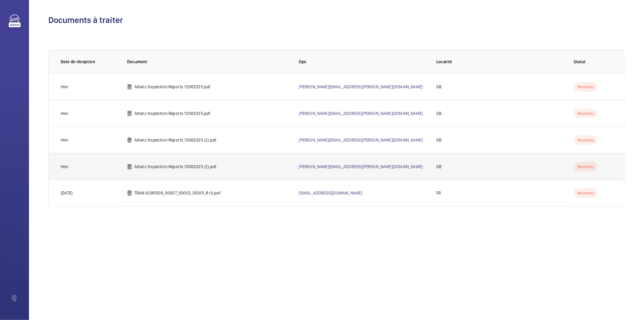
click at [204, 167] on p "Allianz Inspection Reports 13082025 (2).pdf" at bounding box center [175, 166] width 82 height 6
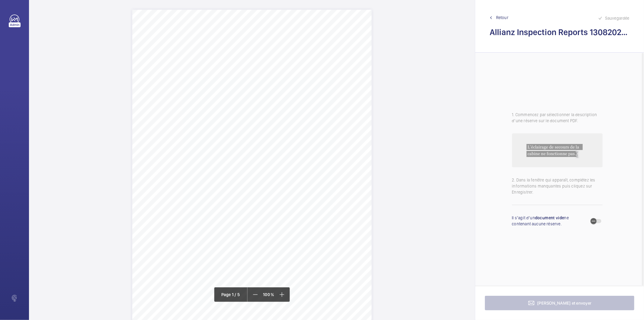
drag, startPoint x: 194, startPoint y: 70, endPoint x: 264, endPoint y: 74, distance: 70.5
click at [264, 74] on div "Lift Report Lifting Operations & Lifting Equipment Regulation 1998 Provision & …" at bounding box center [252, 179] width 240 height 339
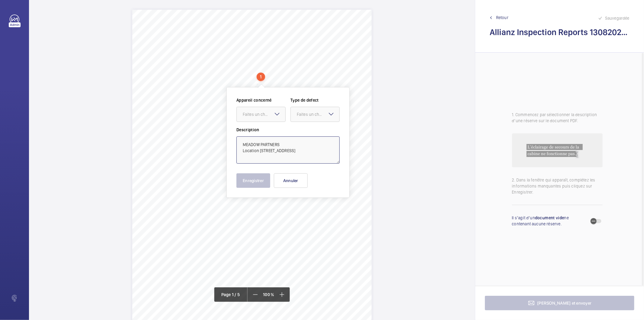
drag, startPoint x: 259, startPoint y: 153, endPoint x: 282, endPoint y: 144, distance: 24.6
click at [282, 144] on textarea "MEADOW PARTNERS Location [STREET_ADDRESS]" at bounding box center [288, 149] width 103 height 27
type textarea "MEADOW PARTNERS [STREET_ADDRESS]"
click at [289, 184] on button "Annuler" at bounding box center [291, 180] width 34 height 14
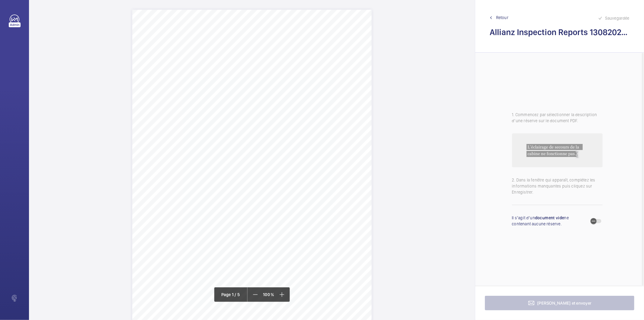
click at [292, 147] on div "Lift Report Lifting Operations & Lifting Equipment Regulation 1998 Provision & …" at bounding box center [252, 179] width 240 height 339
click at [296, 56] on div "Faites un choix" at bounding box center [292, 58] width 43 height 6
click at [288, 218] on div "Lift Report Lifting Operations & Lifting Equipment Regulation 1998 Provision & …" at bounding box center [252, 179] width 240 height 339
drag, startPoint x: 251, startPoint y: 147, endPoint x: 269, endPoint y: 153, distance: 19.5
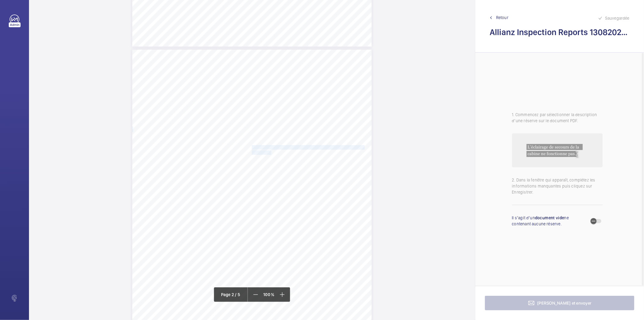
click at [269, 153] on div "Lift Report Lifting Operations & Lifting Equipment Regulation 1998 Provision & …" at bounding box center [252, 219] width 240 height 339
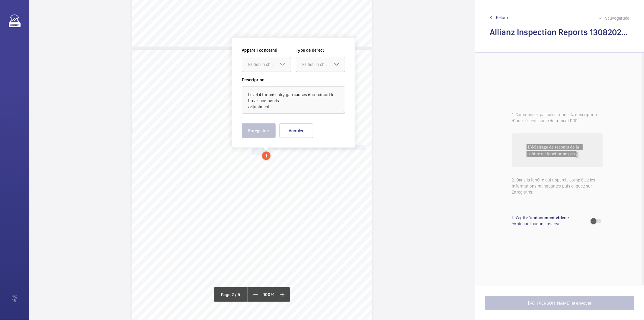
scroll to position [302, 0]
click at [265, 59] on div at bounding box center [266, 64] width 49 height 14
drag, startPoint x: 261, startPoint y: 86, endPoint x: 301, endPoint y: 74, distance: 41.1
click at [263, 86] on div "E50512004939" at bounding box center [266, 82] width 49 height 14
click at [315, 64] on div "Faites un choix" at bounding box center [323, 64] width 43 height 6
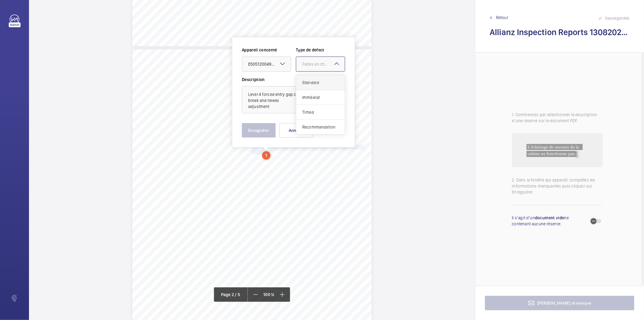
click at [309, 83] on span "Standard" at bounding box center [320, 82] width 37 height 6
click at [261, 131] on button "Enregistrer" at bounding box center [259, 130] width 34 height 14
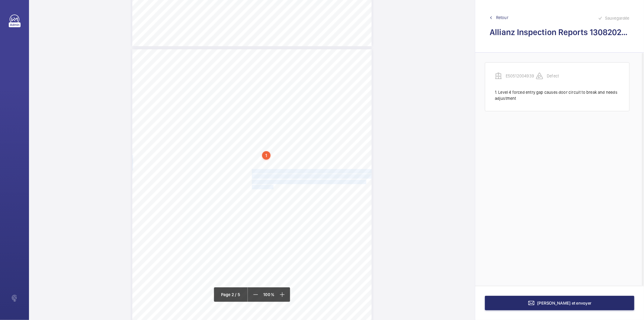
drag, startPoint x: 252, startPoint y: 171, endPoint x: 271, endPoint y: 186, distance: 24.7
click at [271, 186] on div "Lift Report Lifting Operations & Lifting Equipment Regulation 1998 Provision & …" at bounding box center [252, 218] width 240 height 339
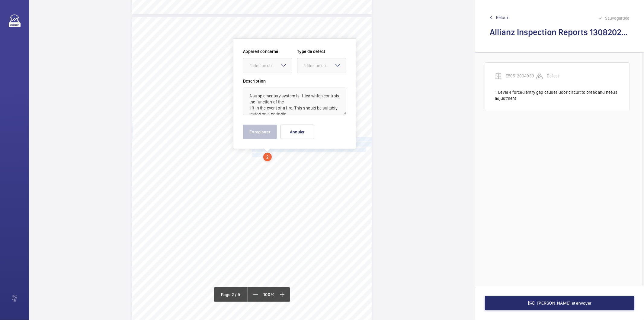
scroll to position [336, 0]
click at [271, 60] on div at bounding box center [267, 64] width 49 height 14
click at [273, 82] on span "E50512004939" at bounding box center [268, 82] width 37 height 6
click at [312, 69] on div at bounding box center [322, 64] width 49 height 14
click at [310, 80] on span "Standard" at bounding box center [322, 82] width 37 height 6
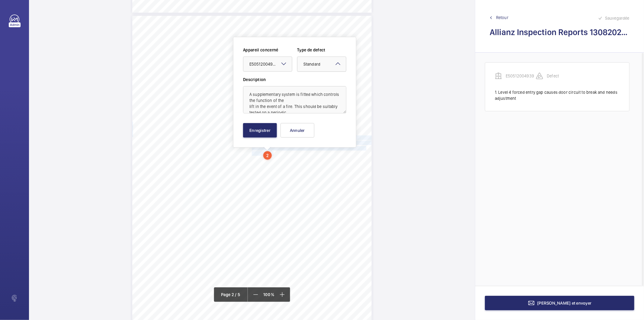
click at [317, 67] on div "× Standard" at bounding box center [320, 64] width 32 height 6
click at [314, 130] on div "Recommandation" at bounding box center [322, 127] width 49 height 14
click at [272, 129] on button "Enregistrer" at bounding box center [260, 130] width 34 height 14
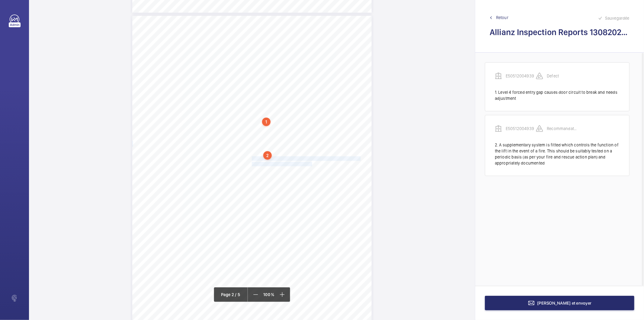
drag, startPoint x: 251, startPoint y: 158, endPoint x: 306, endPoint y: 164, distance: 55.2
click at [306, 164] on div "Lift Report Lifting Operations & Lifting Equipment Regulation 1998 Provision & …" at bounding box center [252, 185] width 240 height 339
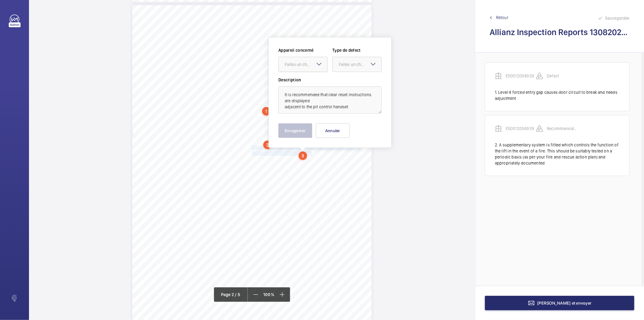
click at [303, 64] on div "Faites un choix" at bounding box center [306, 64] width 43 height 6
click at [301, 84] on span "E50512004939" at bounding box center [303, 83] width 37 height 6
click at [337, 66] on div at bounding box center [357, 64] width 49 height 14
click at [352, 126] on span "Recommandation" at bounding box center [357, 127] width 37 height 6
click at [304, 128] on button "Enregistrer" at bounding box center [296, 130] width 34 height 14
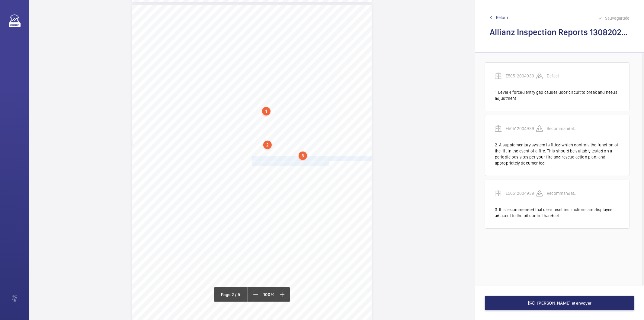
drag, startPoint x: 252, startPoint y: 157, endPoint x: 322, endPoint y: 165, distance: 70.8
click at [322, 165] on div "Lift Report Lifting Operations & Lifting Equipment Regulation 1998 Provision & …" at bounding box center [252, 174] width 240 height 339
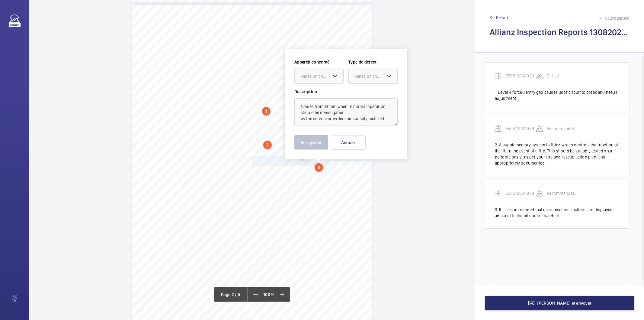
scroll to position [358, 0]
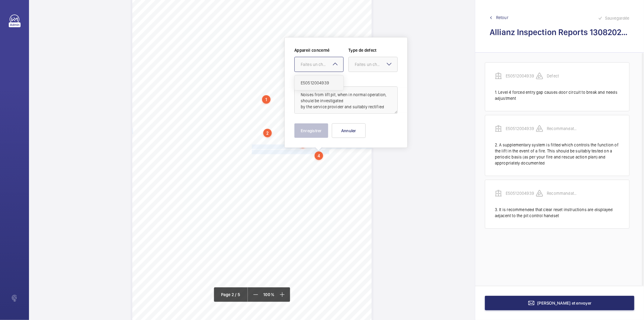
drag, startPoint x: 318, startPoint y: 65, endPoint x: 316, endPoint y: 77, distance: 12.9
click at [317, 66] on div "Faites un choix" at bounding box center [322, 64] width 43 height 6
click at [313, 80] on span "E50512004939" at bounding box center [319, 83] width 37 height 6
click at [351, 68] on div at bounding box center [373, 64] width 49 height 14
drag, startPoint x: 359, startPoint y: 123, endPoint x: 329, endPoint y: 130, distance: 30.2
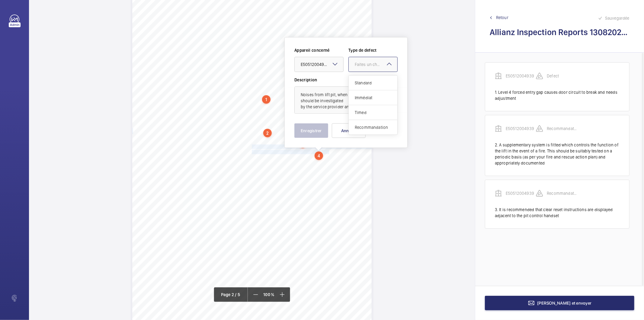
click at [359, 123] on div "Recommandation" at bounding box center [373, 127] width 49 height 14
click at [326, 130] on button "Enregistrer" at bounding box center [312, 130] width 34 height 14
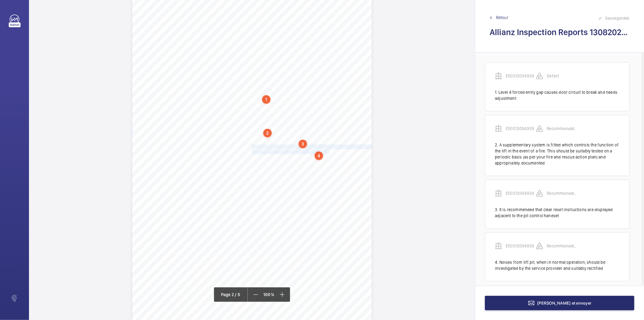
scroll to position [5, 0]
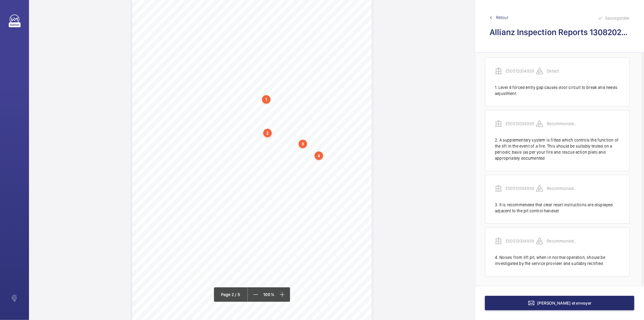
click at [319, 158] on div "4" at bounding box center [319, 155] width 8 height 8
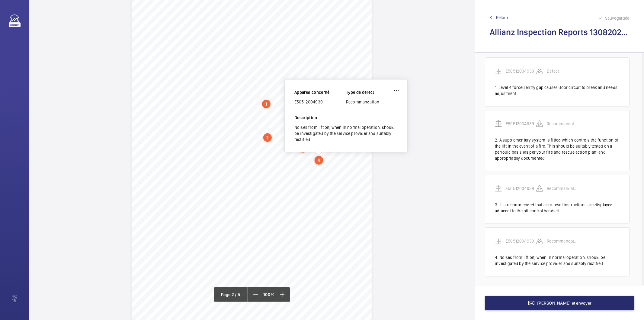
click at [314, 103] on div "E50512004939" at bounding box center [321, 102] width 52 height 6
copy div "E50512004939"
click at [536, 298] on button "[PERSON_NAME] et envoyer" at bounding box center [560, 302] width 150 height 14
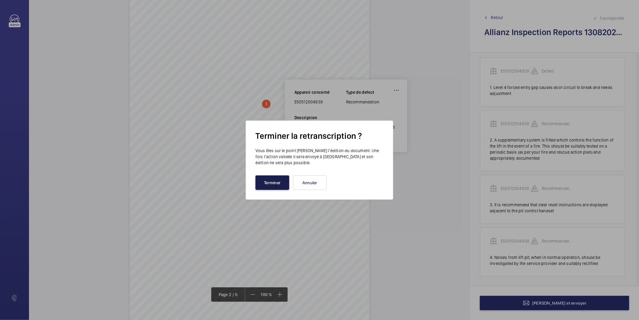
click at [273, 184] on button "Terminer" at bounding box center [273, 182] width 34 height 14
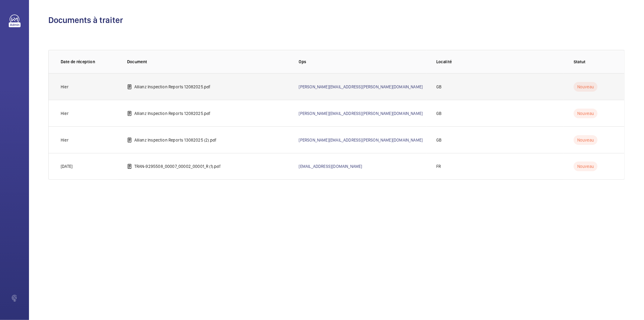
click at [206, 86] on p "Allianz Inspection Reports 12082025.pdf" at bounding box center [172, 87] width 76 height 6
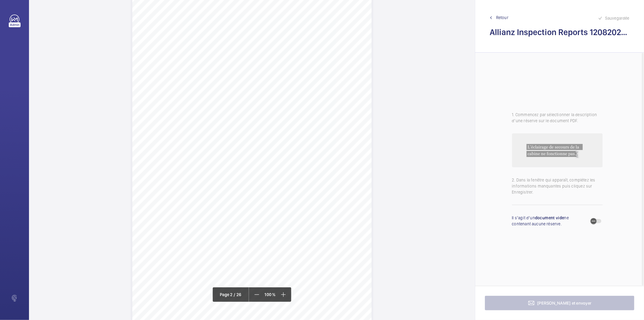
scroll to position [570, 0]
click at [269, 165] on span "Serial Number:78NX3042" at bounding box center [275, 163] width 46 height 4
click at [273, 66] on div "Faites un choix" at bounding box center [269, 64] width 43 height 6
click at [309, 134] on button "Annuler" at bounding box center [296, 130] width 34 height 14
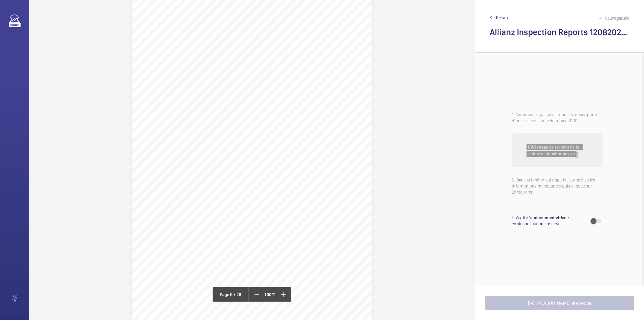
scroll to position [1589, 0]
drag, startPoint x: 251, startPoint y: 228, endPoint x: 306, endPoint y: 227, distance: 54.7
click at [306, 227] on span "In car emergency light inoperative." at bounding box center [283, 228] width 62 height 4
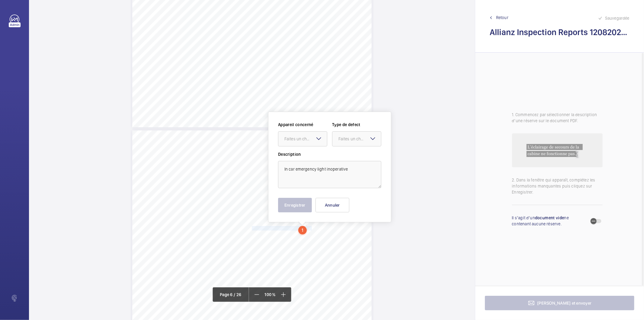
scroll to position [1663, 0]
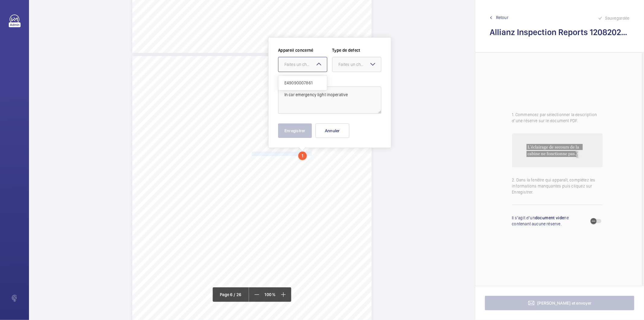
drag, startPoint x: 314, startPoint y: 65, endPoint x: 312, endPoint y: 76, distance: 11.2
click at [314, 66] on div "Faites un choix" at bounding box center [306, 64] width 43 height 6
click at [309, 85] on span "E49090007861" at bounding box center [303, 83] width 37 height 6
click at [345, 65] on div "Faites un choix" at bounding box center [360, 64] width 43 height 6
click at [346, 82] on span "Standard" at bounding box center [357, 83] width 37 height 6
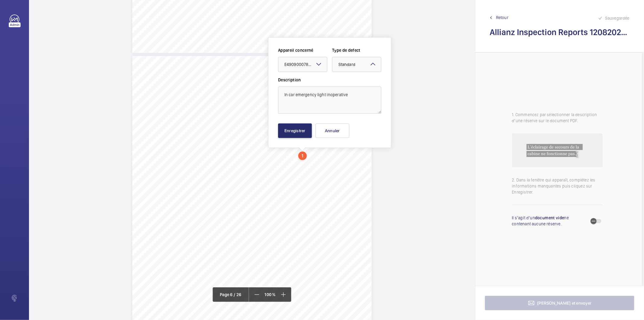
click at [298, 140] on div "Appareil concerné Faites un choix × E49090007861 × Type de defect Faites un cho…" at bounding box center [329, 92] width 123 height 111
click at [298, 133] on button "Enregistrer" at bounding box center [295, 130] width 34 height 14
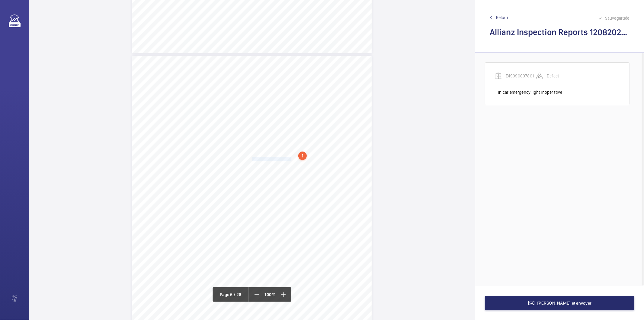
drag, startPoint x: 251, startPoint y: 158, endPoint x: 288, endPoint y: 159, distance: 36.6
click at [288, 159] on span "In car floor tile cracked." at bounding box center [272, 159] width 41 height 4
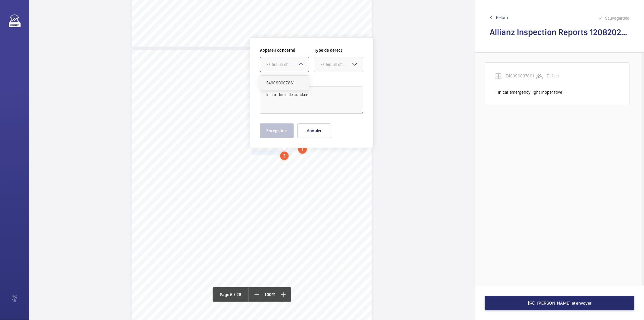
drag, startPoint x: 296, startPoint y: 66, endPoint x: 291, endPoint y: 82, distance: 17.6
click at [293, 73] on div "Appareil concerné Faites un choix E49090007861 Type de defect Faites un choix" at bounding box center [311, 62] width 103 height 30
click at [291, 82] on span "E49090007861" at bounding box center [284, 83] width 37 height 6
drag, startPoint x: 323, startPoint y: 65, endPoint x: 320, endPoint y: 78, distance: 12.9
click at [323, 66] on div "Faites un choix" at bounding box center [341, 64] width 43 height 6
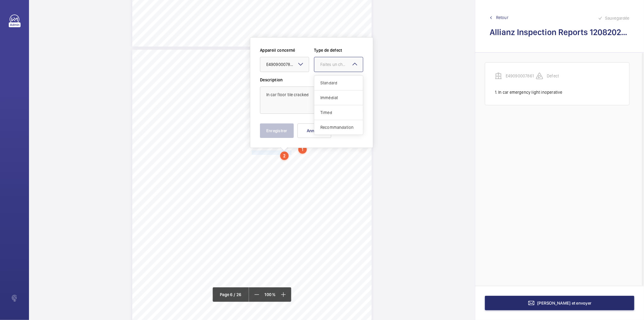
drag, startPoint x: 320, startPoint y: 79, endPoint x: 318, endPoint y: 82, distance: 4.5
click at [320, 79] on div "Standard" at bounding box center [338, 83] width 49 height 15
click at [276, 134] on button "Enregistrer" at bounding box center [277, 130] width 34 height 14
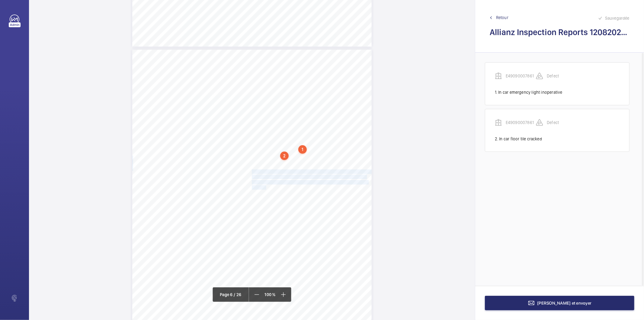
drag, startPoint x: 251, startPoint y: 170, endPoint x: 265, endPoint y: 185, distance: 20.3
click at [265, 185] on div "Lift Report Lifting Operations & Lifting Equipment Regulation 1998 Provision & …" at bounding box center [252, 219] width 240 height 339
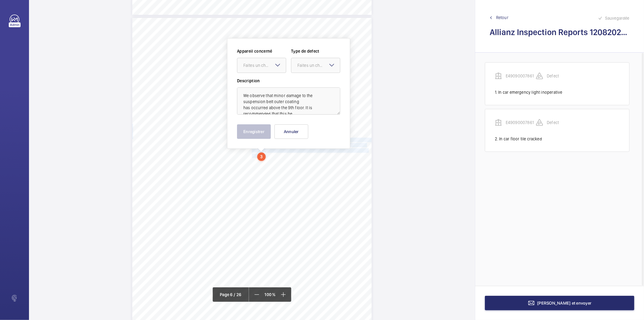
scroll to position [1702, 0]
click at [261, 68] on div at bounding box center [261, 64] width 49 height 14
drag, startPoint x: 263, startPoint y: 84, endPoint x: 303, endPoint y: 68, distance: 42.5
click at [263, 84] on span "E49090007861" at bounding box center [261, 83] width 37 height 6
click at [307, 66] on div "Faites un choix" at bounding box center [319, 64] width 43 height 6
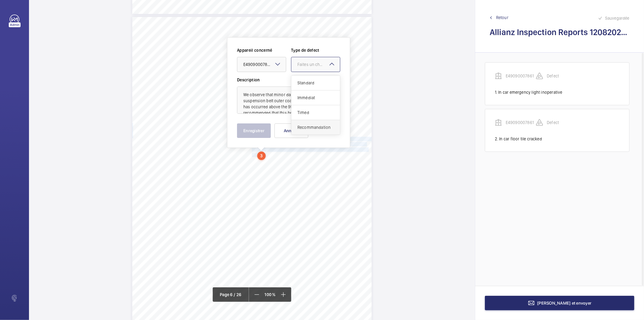
click at [313, 130] on span "Recommandation" at bounding box center [316, 127] width 37 height 6
click at [267, 130] on button "Enregistrer" at bounding box center [254, 130] width 34 height 14
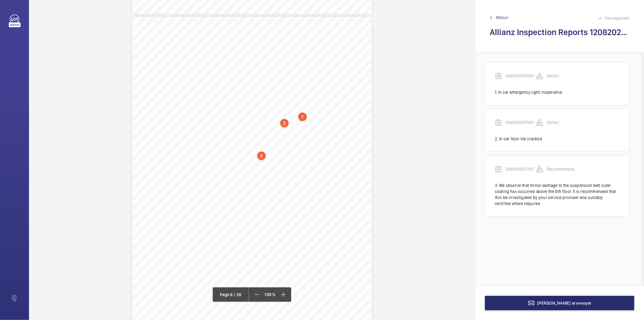
click at [260, 157] on div "3" at bounding box center [261, 155] width 8 height 8
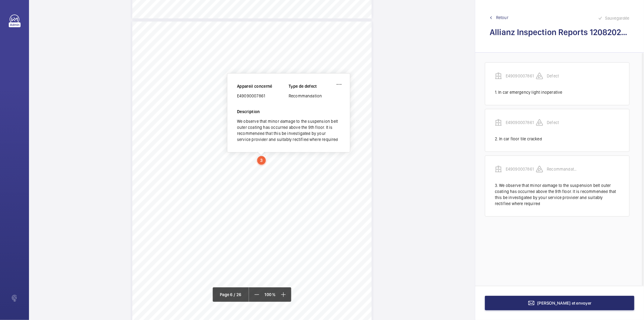
click at [256, 97] on div "E49090007861" at bounding box center [263, 96] width 52 height 6
click at [516, 311] on div "[PERSON_NAME] et envoyer" at bounding box center [559, 302] width 169 height 34
click at [516, 307] on button "[PERSON_NAME] et envoyer" at bounding box center [560, 302] width 150 height 14
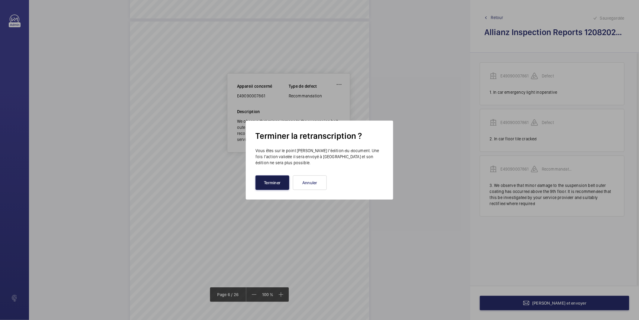
click at [269, 181] on button "Terminer" at bounding box center [273, 182] width 34 height 14
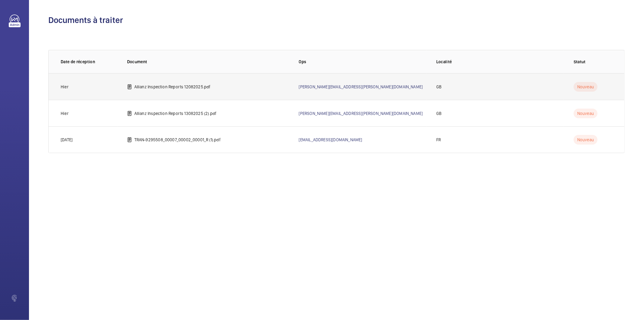
click at [150, 90] on td "Allianz Inspection Reports 12082025.pdf" at bounding box center [204, 86] width 172 height 27
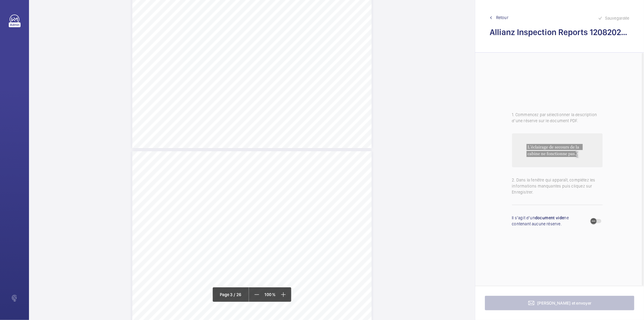
scroll to position [671, 0]
click at [307, 128] on div "Lift Report Lifting Operations & Lifting Equipment Regulation 1998 Provision & …" at bounding box center [252, 191] width 240 height 339
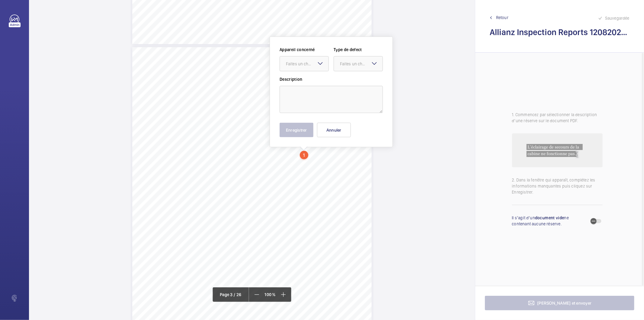
scroll to position [646, 0]
click at [304, 59] on div at bounding box center [304, 64] width 49 height 14
click at [346, 136] on button "Annuler" at bounding box center [334, 130] width 34 height 14
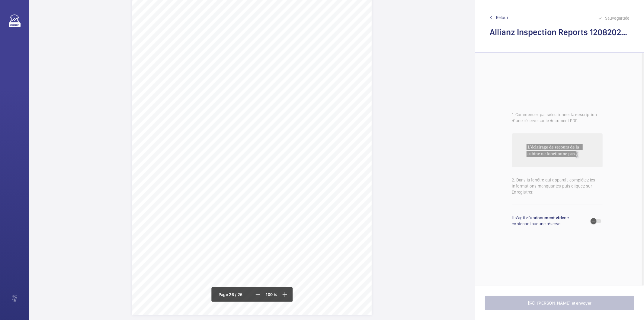
scroll to position [8590, 0]
click at [304, 195] on div "Plant Not Available Notification (or inadequately prepared) THIS DOCUMENT IS NO…" at bounding box center [252, 138] width 240 height 339
click at [315, 108] on mat-icon at bounding box center [316, 106] width 7 height 7
click at [513, 32] on h2 "Allianz Inspection Reports 12082025.pdf" at bounding box center [560, 32] width 140 height 11
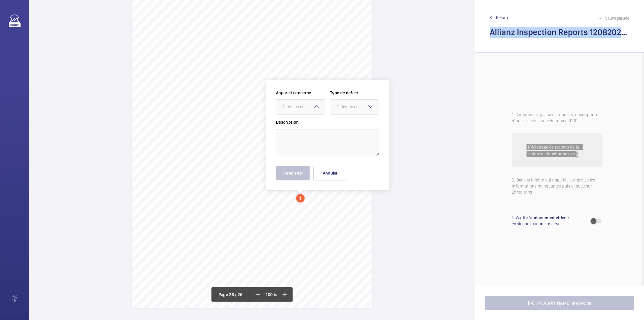
click at [513, 32] on h2 "Allianz Inspection Reports 12082025.pdf" at bounding box center [560, 32] width 140 height 11
click at [341, 183] on div "Appareil concerné Faites un choix Type de defect Faites un choix Description En…" at bounding box center [327, 135] width 123 height 111
click at [340, 169] on button "Annuler" at bounding box center [331, 173] width 34 height 14
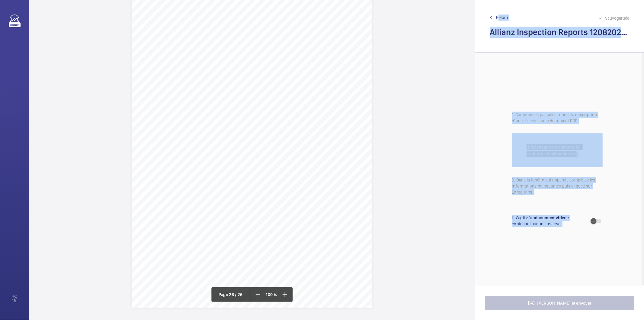
drag, startPoint x: 475, startPoint y: 313, endPoint x: 458, endPoint y: 49, distance: 264.9
click at [485, 12] on div "Sauvegardée Retour Allianz Inspection Reports 12082025.pdf 1. Commencez par sél…" at bounding box center [559, 160] width 169 height 320
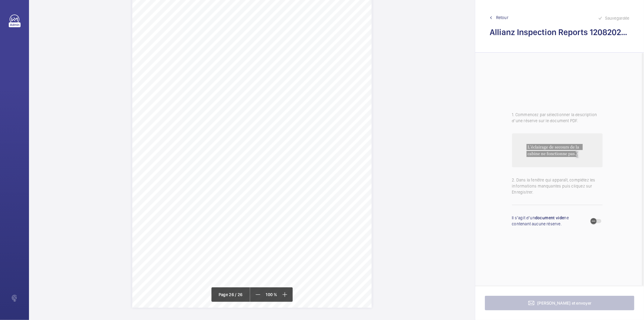
click at [503, 18] on span "Retour" at bounding box center [502, 17] width 12 height 6
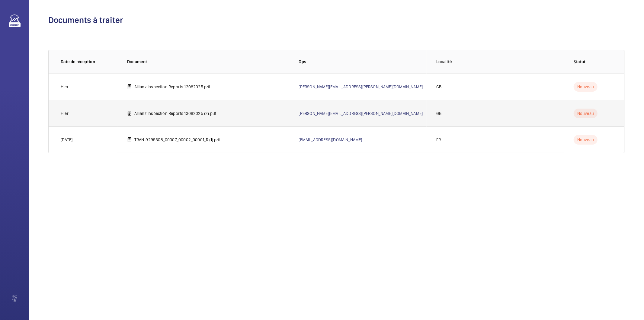
click at [177, 113] on p "Allianz Inspection Reports 13082025 (2).pdf" at bounding box center [175, 113] width 82 height 6
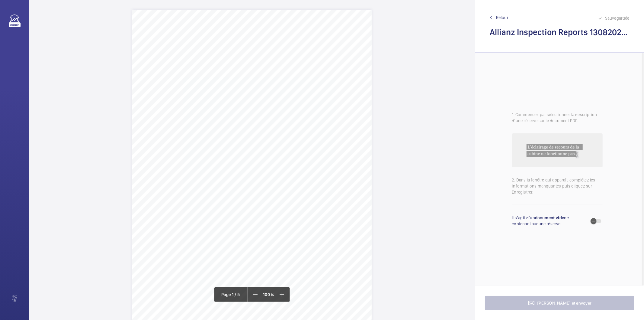
drag, startPoint x: 191, startPoint y: 69, endPoint x: 264, endPoint y: 75, distance: 73.3
click at [264, 75] on div "Lift Report Lifting Operations & Lifting Equipment Regulation 1998 Provision & …" at bounding box center [252, 179] width 240 height 339
click at [285, 143] on textarea "MEADOW PARTNERS Location [STREET_ADDRESS]" at bounding box center [288, 150] width 103 height 27
drag, startPoint x: 259, startPoint y: 150, endPoint x: 282, endPoint y: 144, distance: 23.7
click at [282, 144] on textarea "MEADOW PARTNERS Location [STREET_ADDRESS]" at bounding box center [288, 150] width 103 height 27
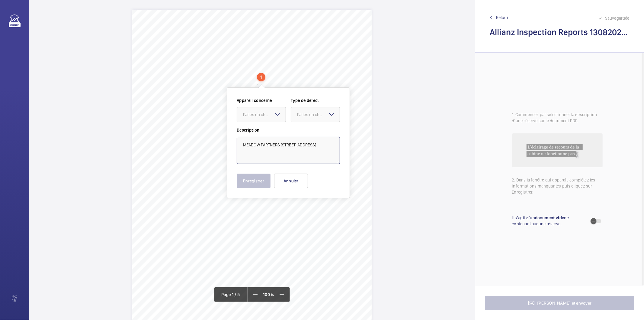
type textarea "MEADOW PARTNERS [STREET_ADDRESS]"
click at [293, 186] on button "Annuler" at bounding box center [291, 180] width 34 height 14
click at [320, 175] on div "Lift Report Lifting Operations & Lifting Equipment Regulation 1998 Provision & …" at bounding box center [252, 179] width 240 height 339
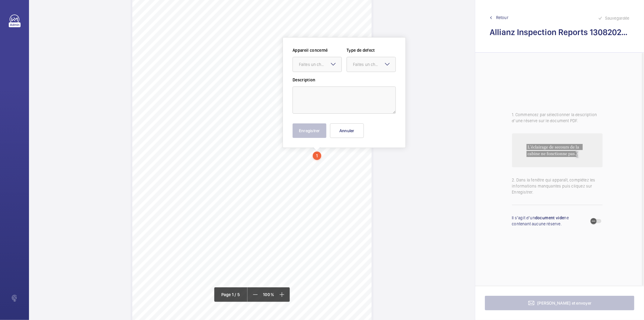
scroll to position [23, 0]
click at [326, 69] on div at bounding box center [317, 64] width 49 height 14
click at [349, 132] on button "Annuler" at bounding box center [347, 130] width 34 height 14
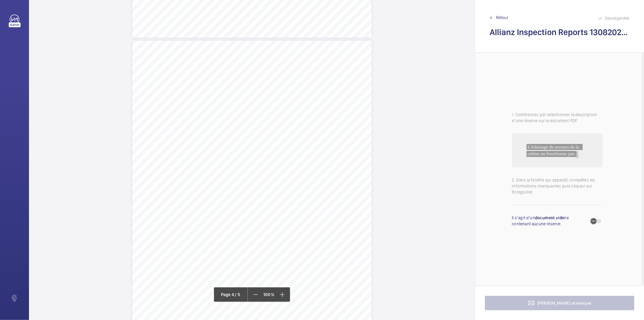
scroll to position [996, 0]
drag, startPoint x: 251, startPoint y: 161, endPoint x: 271, endPoint y: 175, distance: 24.5
click at [271, 175] on div "Lift Report Lifting Operations & Lifting Equipment Regulation 1998 Provision & …" at bounding box center [252, 209] width 240 height 339
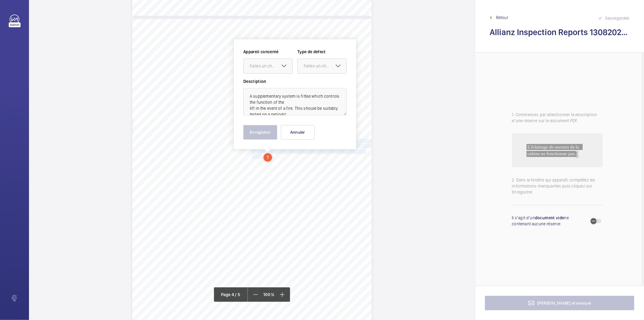
scroll to position [1019, 0]
click at [269, 64] on div "Faites un choix" at bounding box center [271, 64] width 43 height 6
click at [268, 85] on span "E50512004940" at bounding box center [268, 82] width 37 height 6
click at [316, 61] on div "Faites un choix" at bounding box center [325, 64] width 43 height 6
click at [318, 130] on span "Recommandation" at bounding box center [322, 127] width 37 height 6
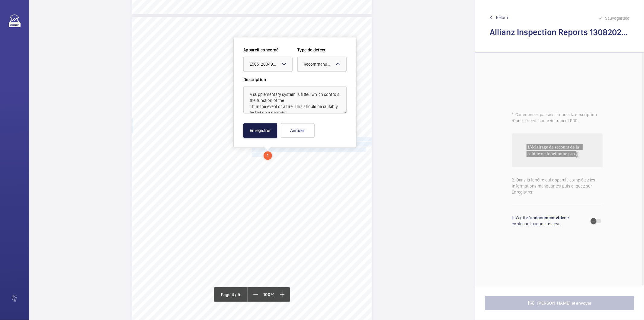
click at [267, 131] on button "Enregistrer" at bounding box center [260, 130] width 34 height 14
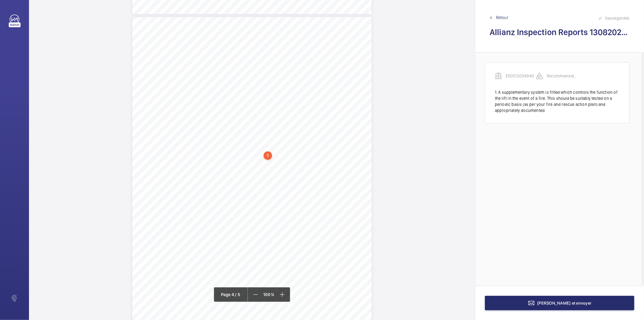
click at [266, 155] on div "1" at bounding box center [268, 155] width 8 height 8
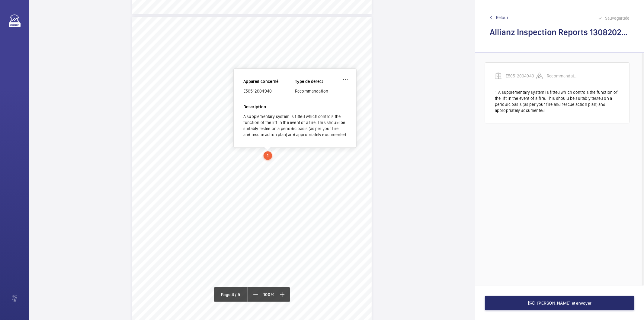
scroll to position [1014, 0]
click at [254, 96] on div "E50512004940" at bounding box center [269, 96] width 52 height 6
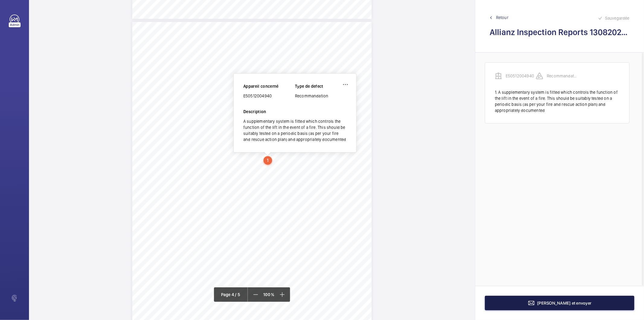
click at [508, 304] on button "[PERSON_NAME] et envoyer" at bounding box center [560, 302] width 150 height 14
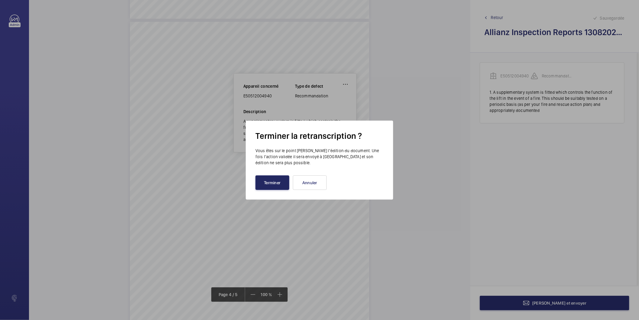
click at [281, 179] on button "Terminer" at bounding box center [273, 182] width 34 height 14
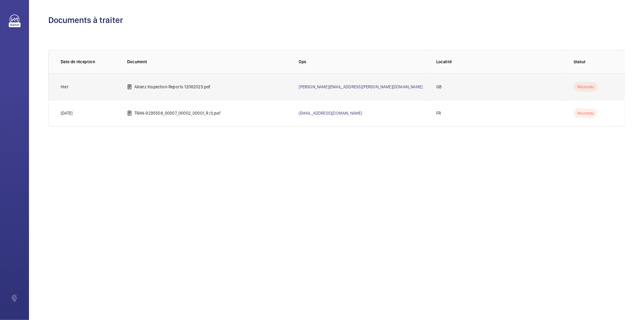
click at [172, 91] on td "Allianz Inspection Reports 12082025.pdf" at bounding box center [204, 86] width 172 height 27
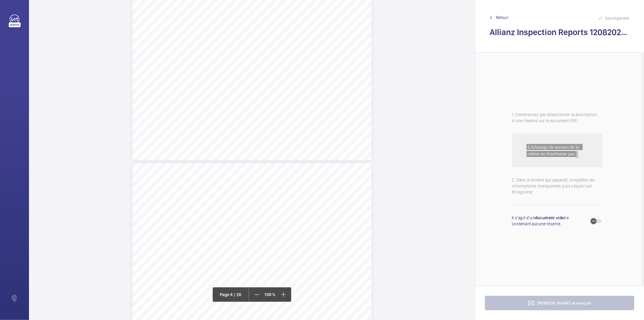
scroll to position [1007, 0]
drag, startPoint x: 251, startPoint y: 126, endPoint x: 353, endPoint y: 126, distance: 101.2
click at [353, 126] on span "In car audible alarm inoperative under power failure conditions." at bounding box center [308, 126] width 113 height 4
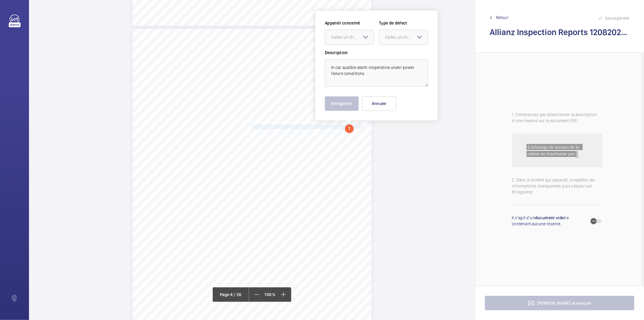
scroll to position [980, 0]
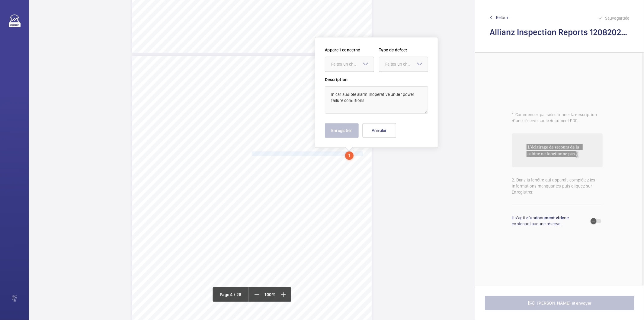
click at [346, 66] on div "Faites un choix" at bounding box center [352, 64] width 43 height 6
click at [345, 79] on span "E50536003861" at bounding box center [349, 82] width 37 height 6
click at [412, 62] on div "Faites un choix" at bounding box center [406, 64] width 43 height 6
click at [402, 80] on span "Standard" at bounding box center [403, 82] width 37 height 6
click at [355, 138] on div "Appareil concerné Faites un choix × E50536003861 × Type de defect Faites un cho…" at bounding box center [376, 92] width 123 height 111
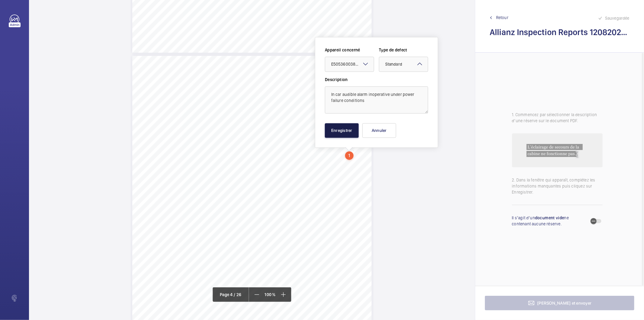
click at [355, 131] on button "Enregistrer" at bounding box center [342, 130] width 34 height 14
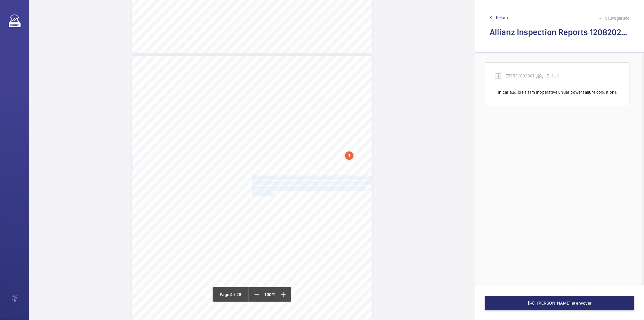
drag, startPoint x: 251, startPoint y: 176, endPoint x: 271, endPoint y: 192, distance: 25.1
click at [271, 192] on div "Lift Report Lifting Operations & Lifting Equipment Regulation 1998 Provision & …" at bounding box center [252, 225] width 240 height 339
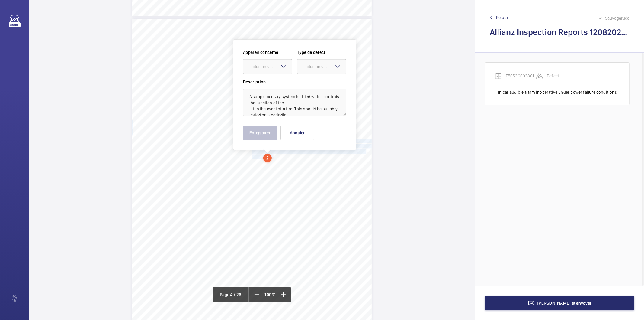
scroll to position [1019, 0]
click at [278, 66] on div "Faites un choix" at bounding box center [271, 64] width 43 height 6
click at [279, 84] on span "E50536003861" at bounding box center [268, 82] width 37 height 6
click at [307, 63] on div "Faites un choix" at bounding box center [325, 64] width 43 height 6
click at [309, 80] on span "Standard" at bounding box center [322, 82] width 37 height 6
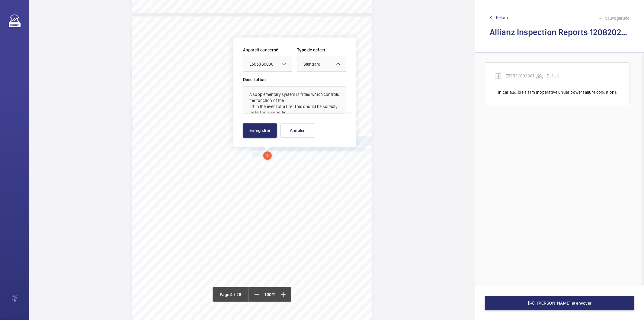
drag, startPoint x: 317, startPoint y: 67, endPoint x: 316, endPoint y: 71, distance: 4.3
click at [317, 67] on div "Faites un choix × Standard" at bounding box center [322, 64] width 49 height 6
drag, startPoint x: 312, startPoint y: 123, endPoint x: 283, endPoint y: 125, distance: 29.1
click at [310, 124] on div "Recommandation" at bounding box center [322, 127] width 49 height 14
click at [268, 129] on button "Enregistrer" at bounding box center [260, 130] width 34 height 14
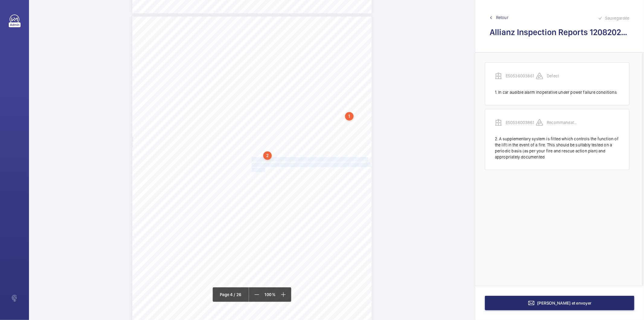
drag, startPoint x: 252, startPoint y: 158, endPoint x: 262, endPoint y: 167, distance: 14.3
click at [262, 167] on div "Lift Report Lifting Operations & Lifting Equipment Regulation 1998 Provision & …" at bounding box center [252, 185] width 240 height 339
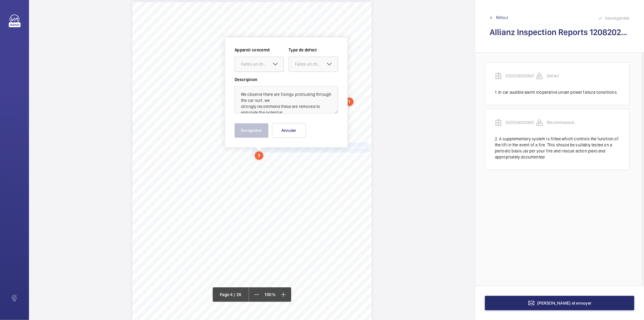
click at [263, 68] on div at bounding box center [259, 64] width 49 height 14
click at [262, 80] on span "E50536003861" at bounding box center [259, 82] width 37 height 6
click at [304, 62] on div "Faites un choix" at bounding box center [316, 64] width 43 height 6
click at [318, 123] on div "Recommandation" at bounding box center [313, 127] width 49 height 14
click at [258, 132] on button "Enregistrer" at bounding box center [252, 130] width 34 height 14
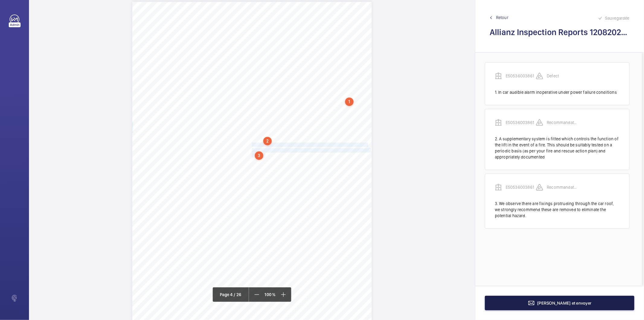
click at [527, 300] on button "[PERSON_NAME] et envoyer" at bounding box center [560, 302] width 150 height 14
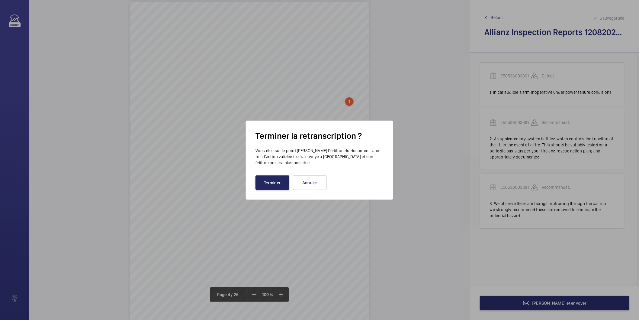
click at [279, 184] on button "Terminer" at bounding box center [273, 182] width 34 height 14
